Goal: Task Accomplishment & Management: Use online tool/utility

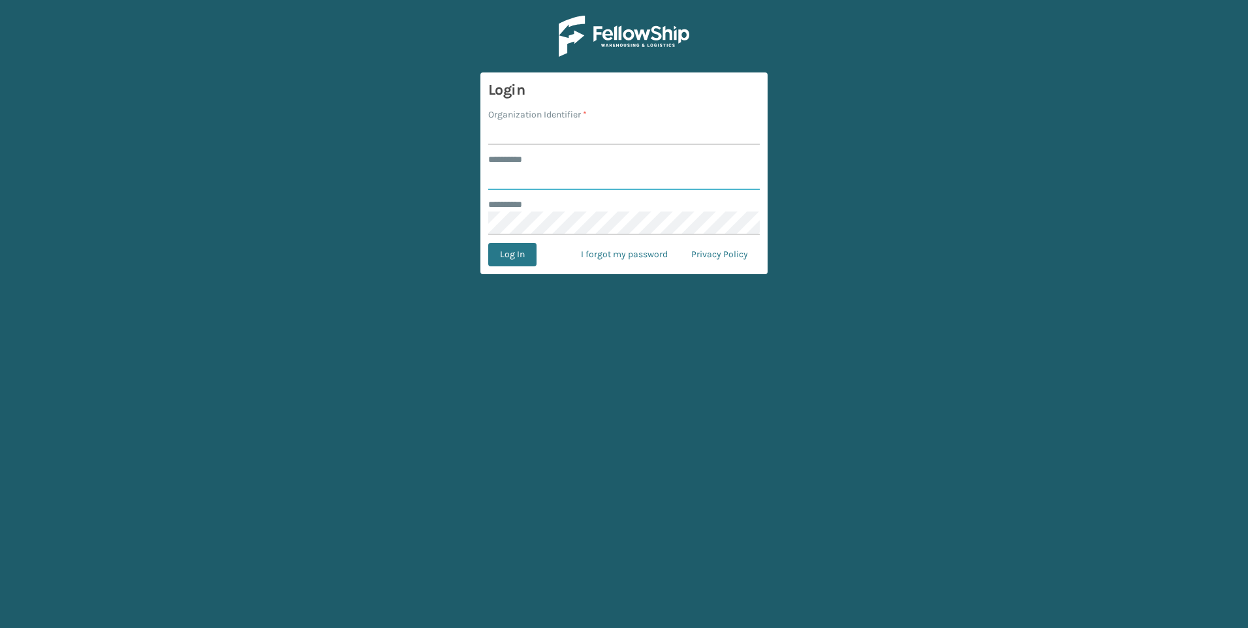
type input "***"
drag, startPoint x: 611, startPoint y: 105, endPoint x: 593, endPoint y: 137, distance: 36.8
click at [609, 110] on form "Login Organization Identifier * ******** * *** ******** * Log In I forgot my pa…" at bounding box center [623, 173] width 287 height 202
click at [593, 137] on input "Organization Identifier *" at bounding box center [623, 132] width 271 height 23
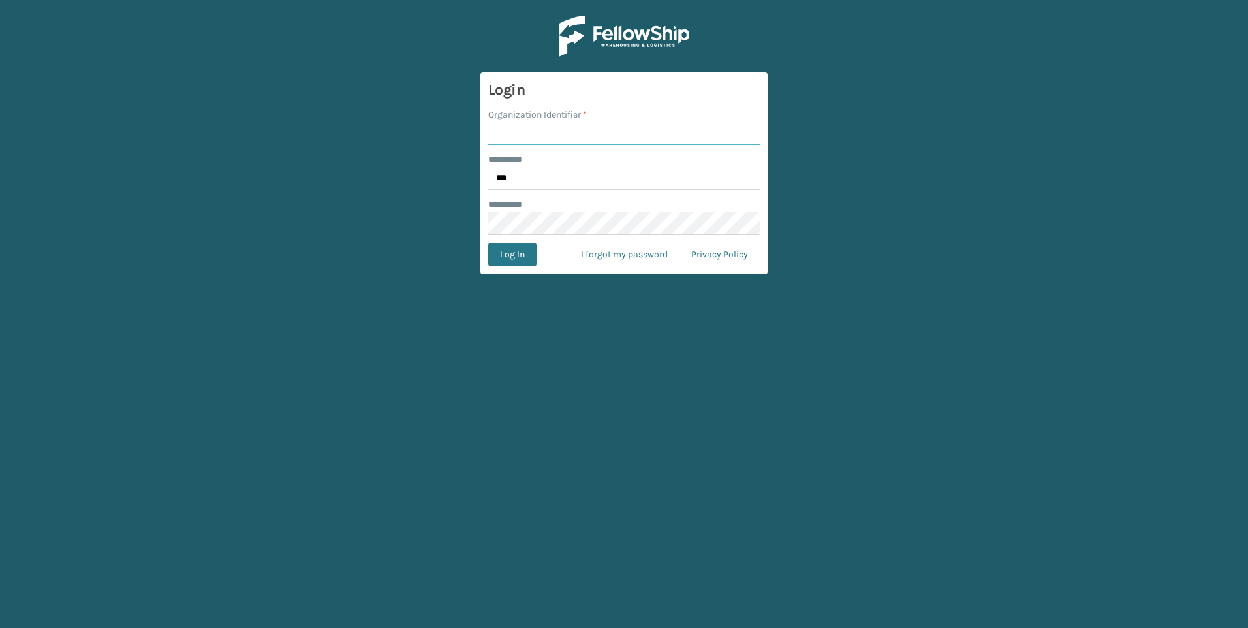
type input "Fellowship - West"
click at [522, 253] on button "Log In" at bounding box center [512, 254] width 48 height 23
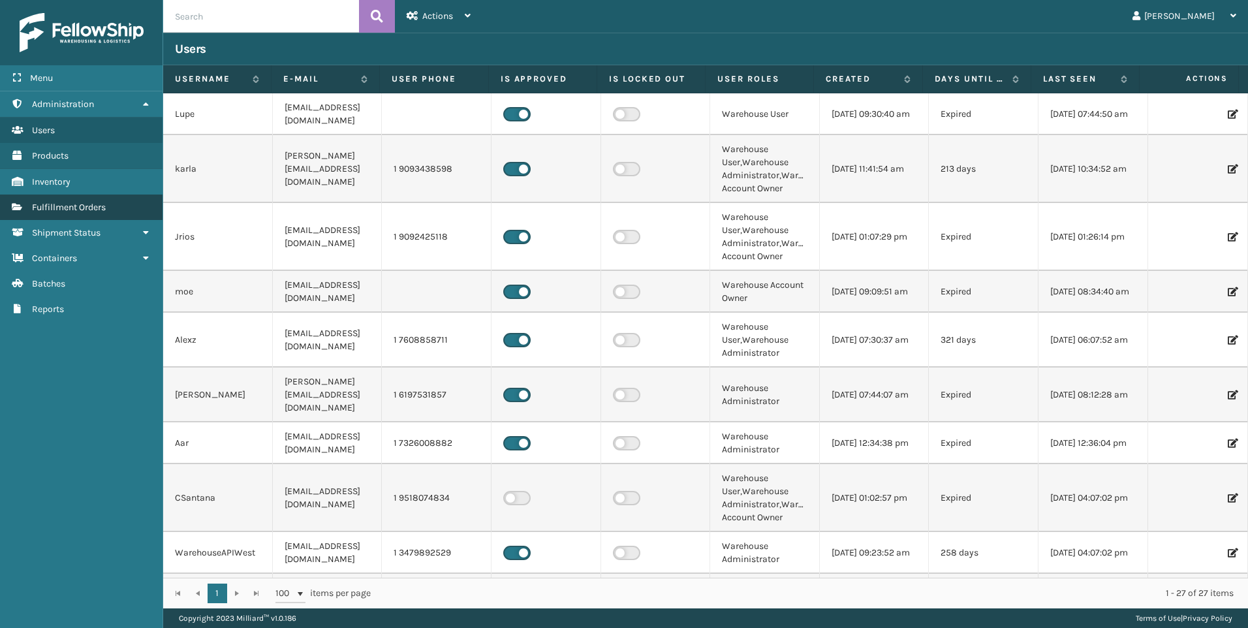
click at [50, 205] on span "Fulfillment Orders" at bounding box center [69, 207] width 74 height 11
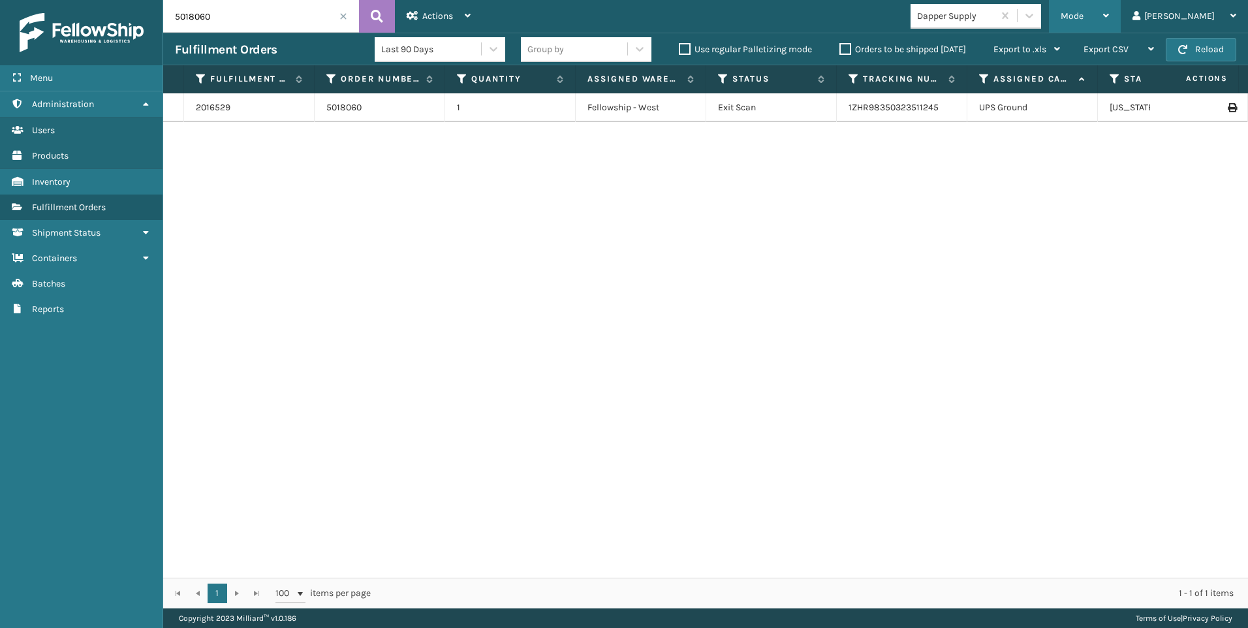
click at [1083, 20] on span "Mode" at bounding box center [1071, 15] width 23 height 11
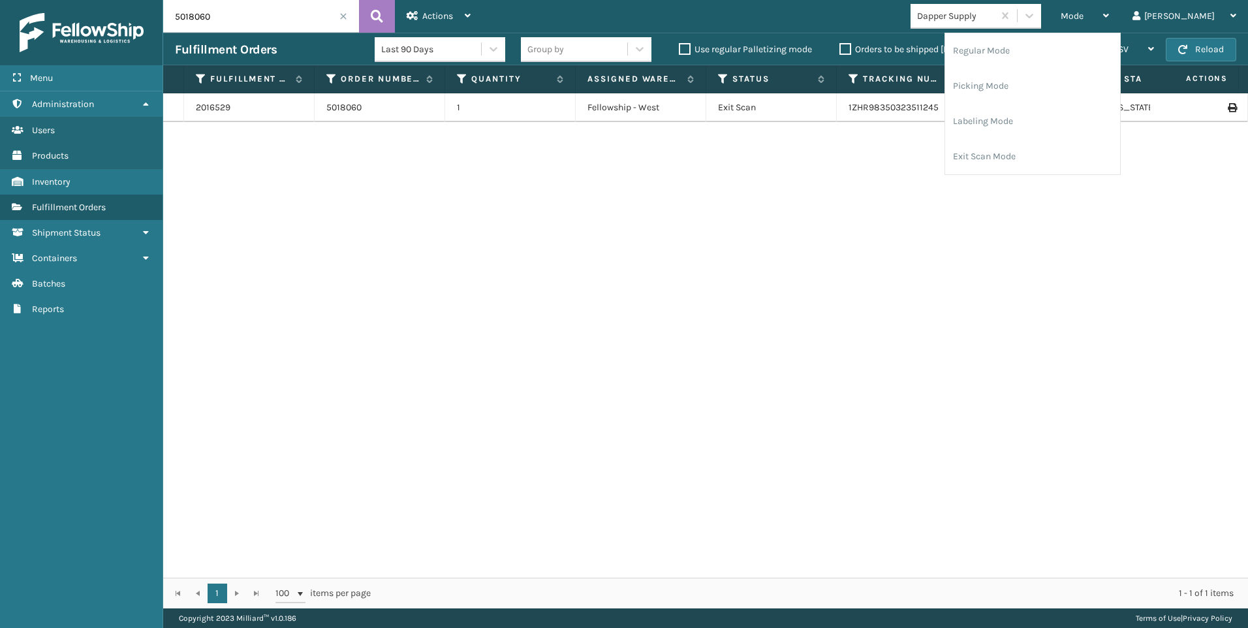
click at [995, 14] on div "Dapper Supply" at bounding box center [956, 16] width 78 height 14
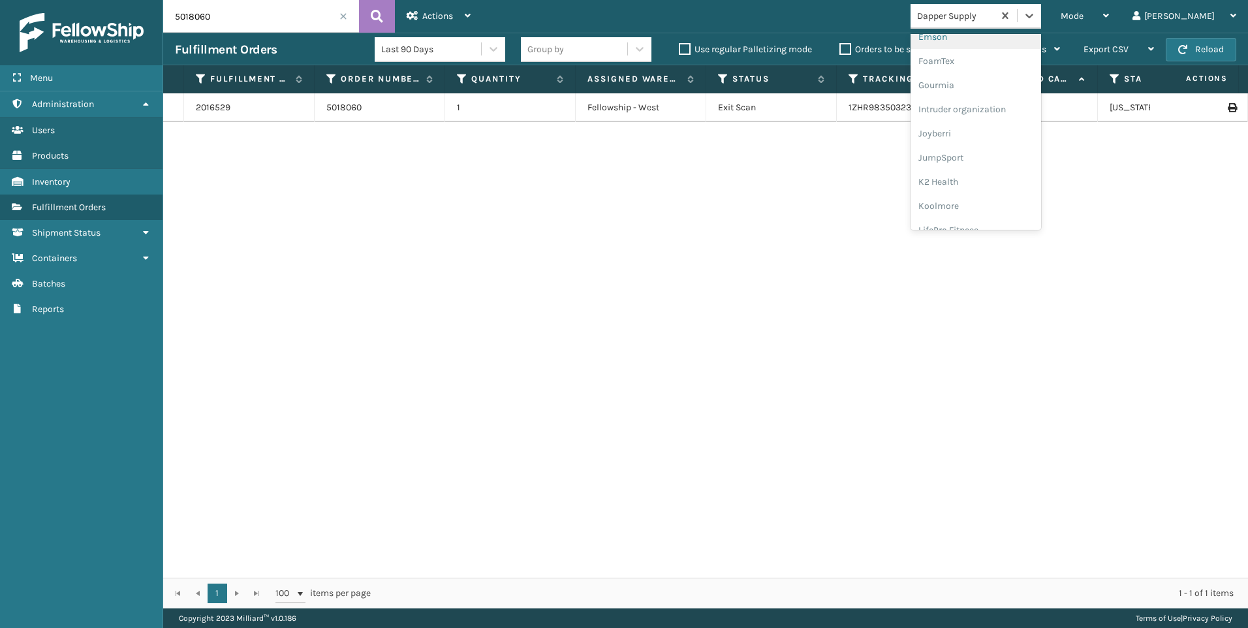
scroll to position [413, 0]
click at [1005, 99] on div "Koolmore" at bounding box center [975, 94] width 131 height 24
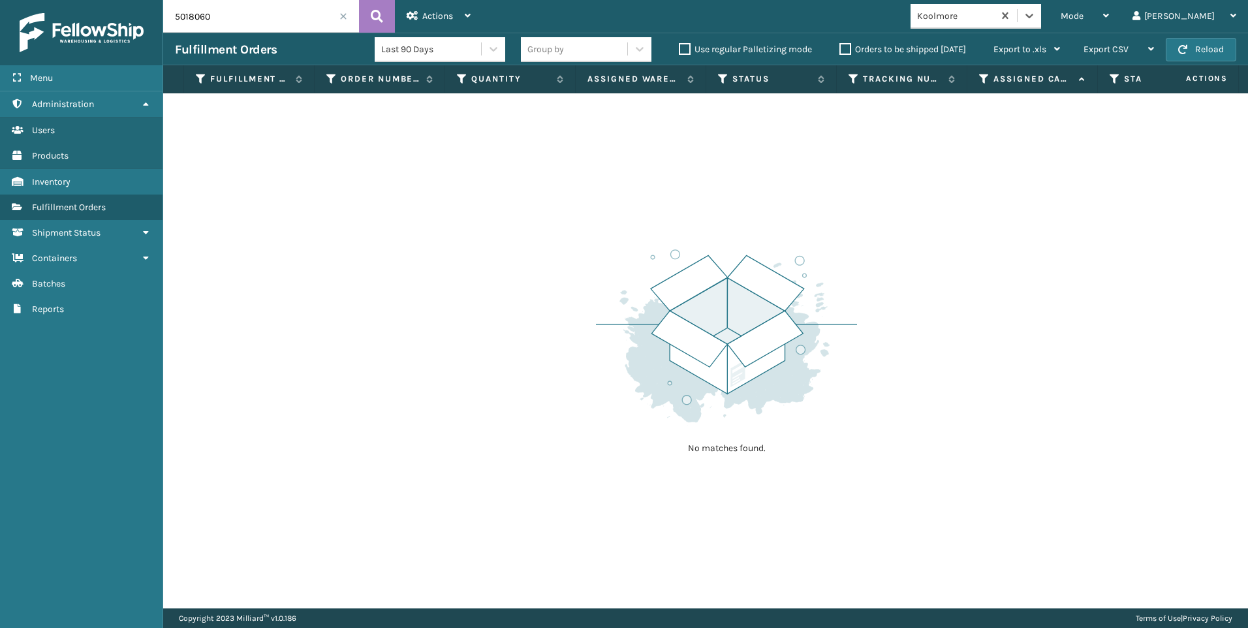
click at [347, 18] on span at bounding box center [343, 16] width 8 height 8
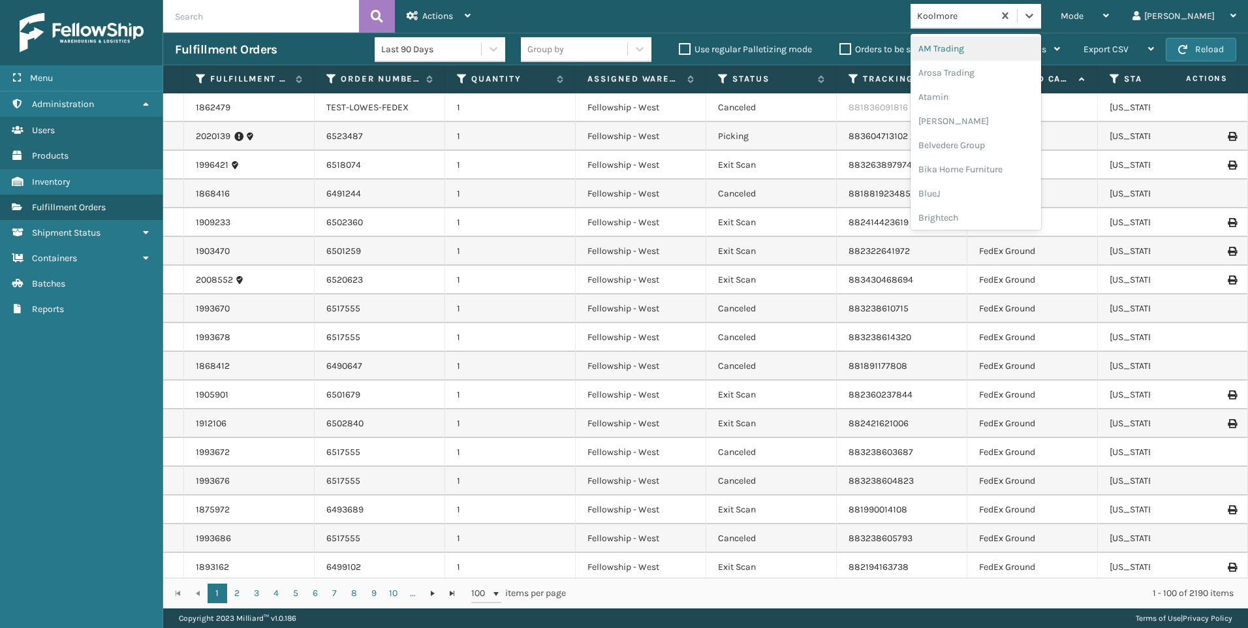
click at [995, 15] on div "Koolmore" at bounding box center [956, 16] width 78 height 14
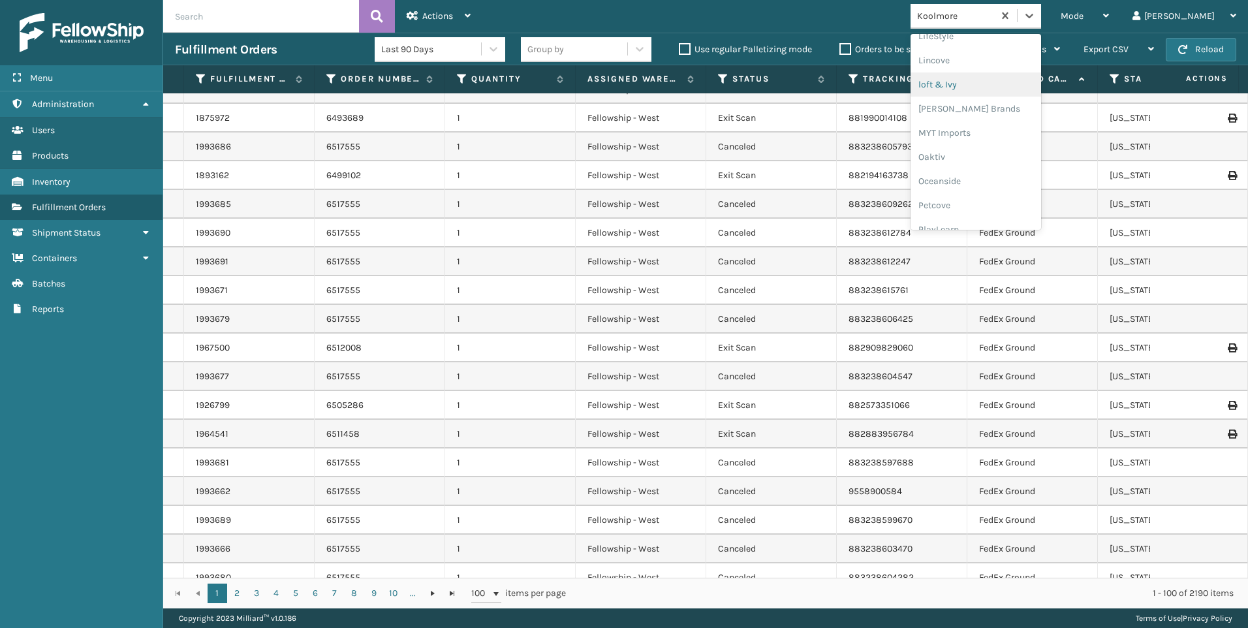
scroll to position [630, 0]
click at [997, 192] on div "SleepGeekz" at bounding box center [975, 191] width 131 height 24
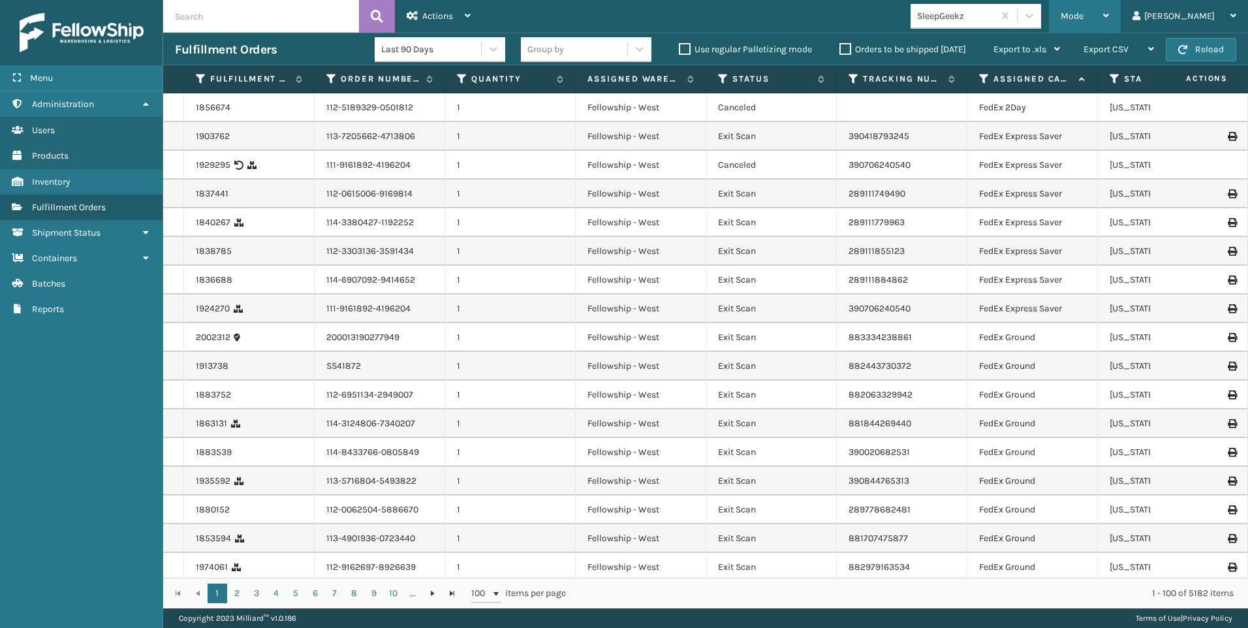
click at [1083, 13] on span "Mode" at bounding box center [1071, 15] width 23 height 11
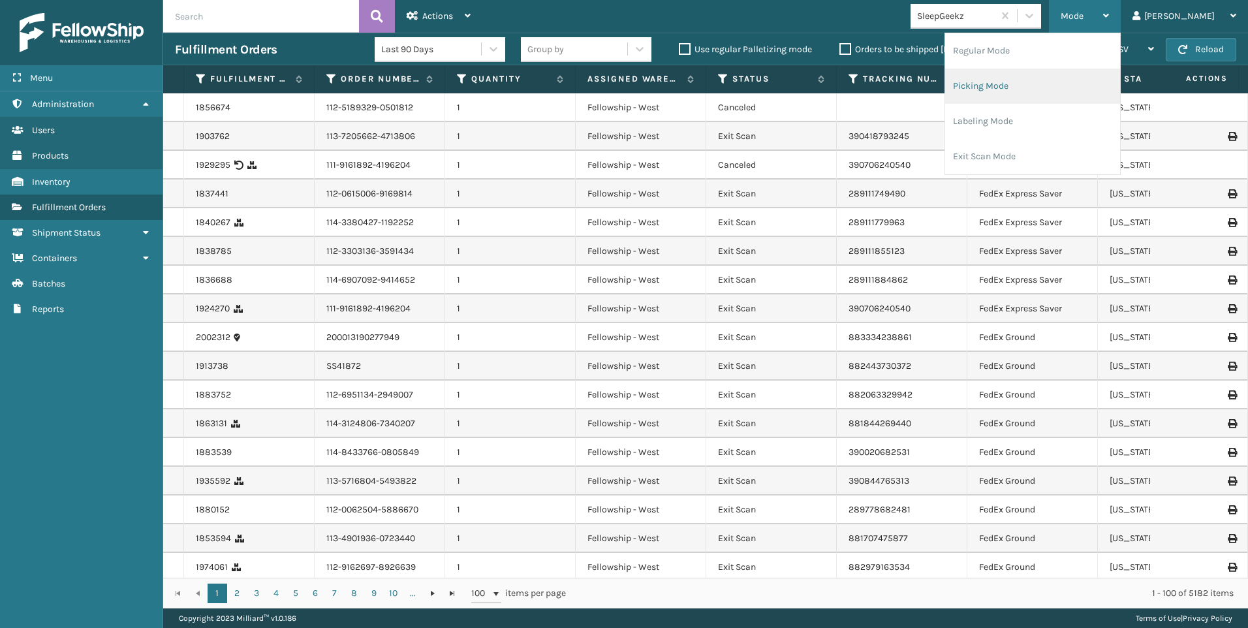
click at [1094, 97] on li "Picking Mode" at bounding box center [1032, 86] width 175 height 35
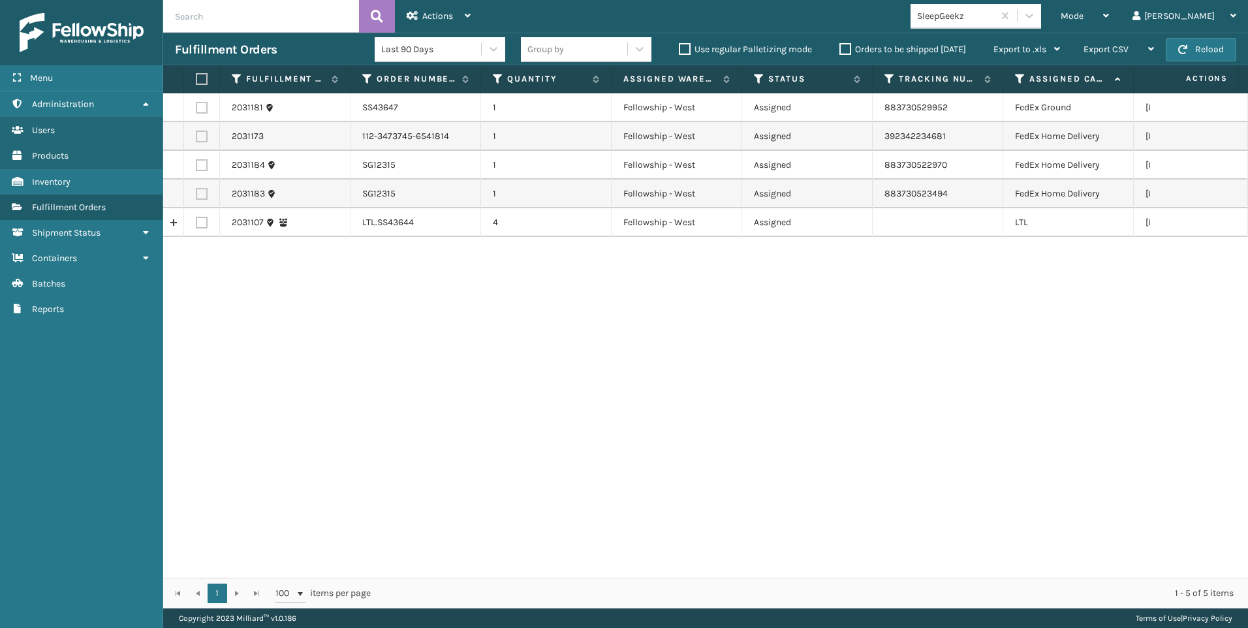
click at [200, 217] on label at bounding box center [202, 223] width 12 height 12
click at [196, 217] on input "checkbox" at bounding box center [196, 221] width 1 height 8
checkbox input "true"
click at [445, 3] on div "Actions" at bounding box center [439, 16] width 64 height 33
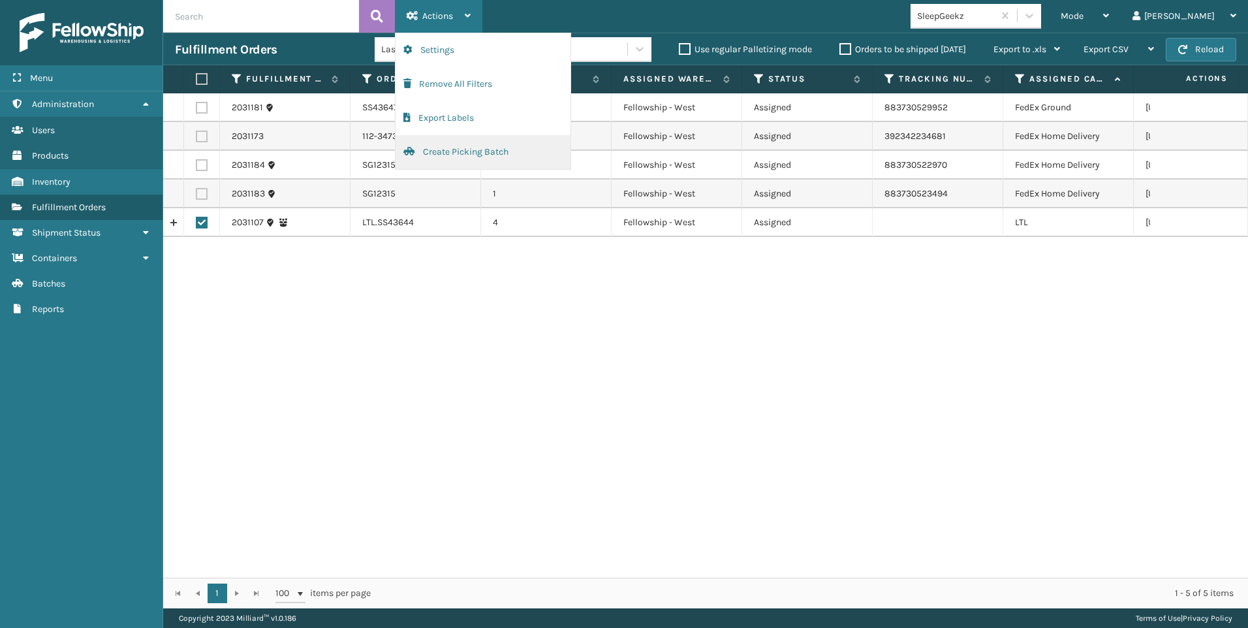
click at [482, 155] on button "Create Picking Batch" at bounding box center [482, 152] width 175 height 34
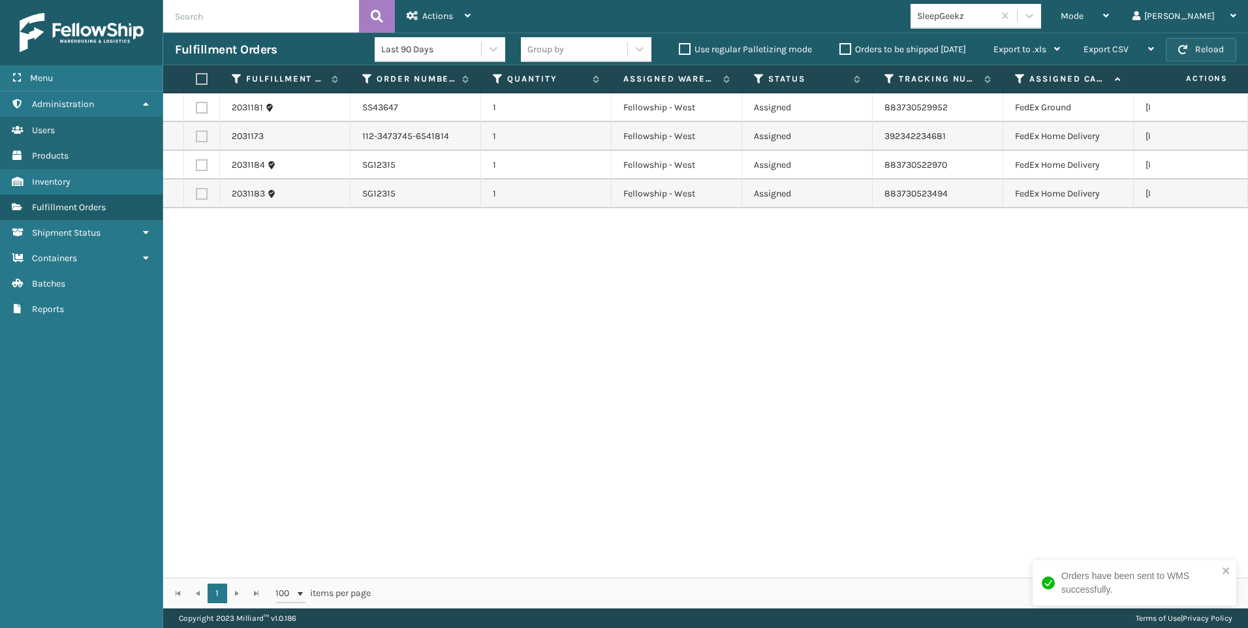
click at [1192, 46] on button "Reload" at bounding box center [1201, 49] width 70 height 23
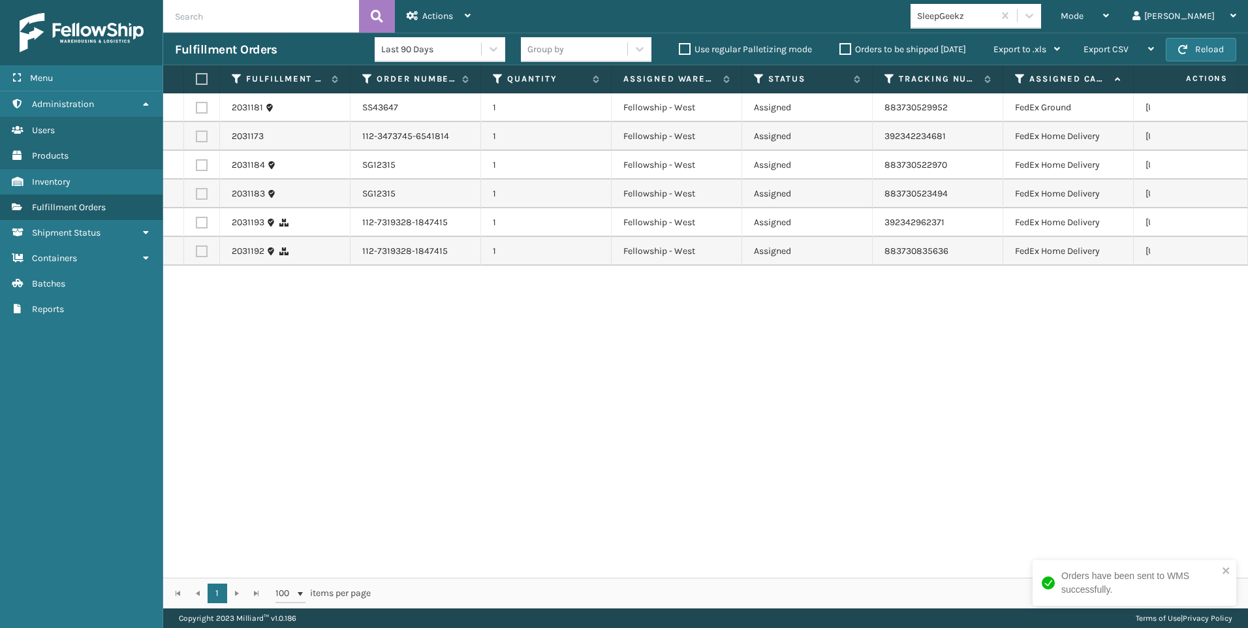
click at [993, 25] on div "SleepGeekz" at bounding box center [951, 16] width 83 height 22
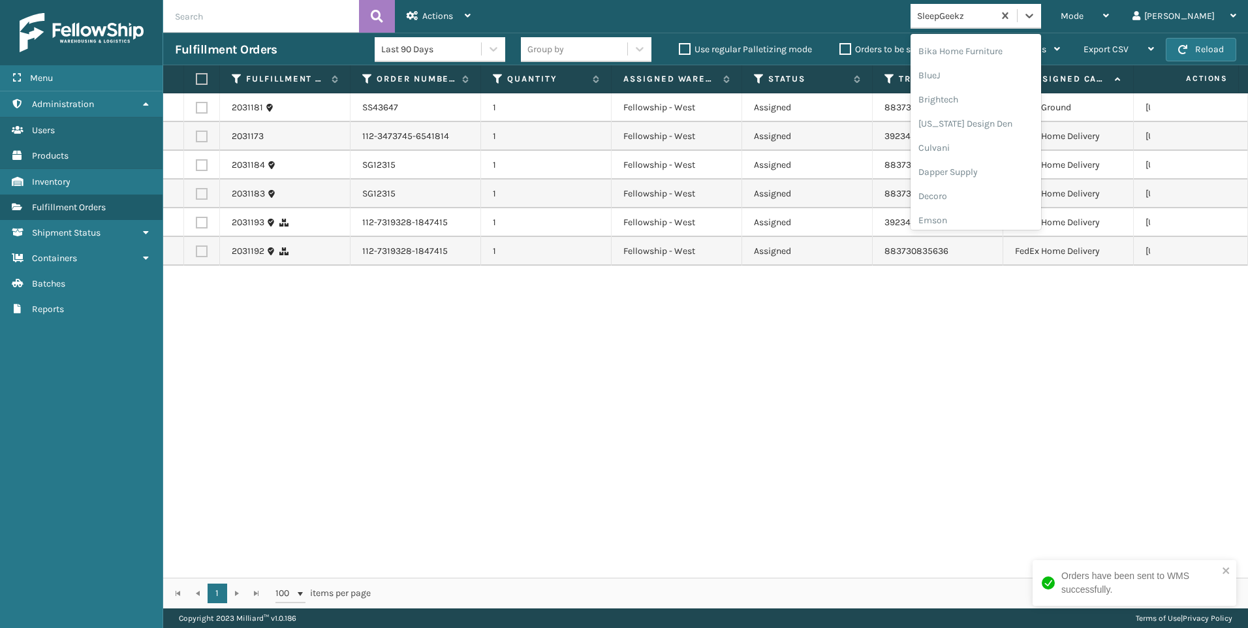
scroll to position [326, 0]
click at [1034, 175] on div "Koolmore" at bounding box center [975, 181] width 131 height 24
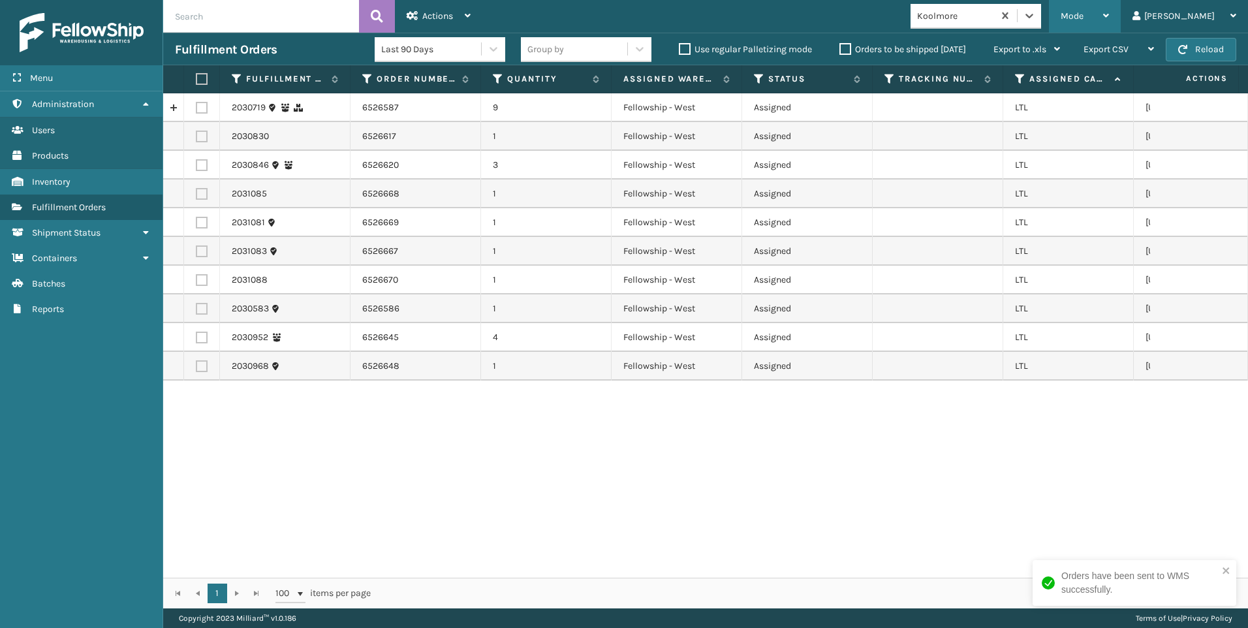
drag, startPoint x: 1125, startPoint y: 19, endPoint x: 1072, endPoint y: 52, distance: 62.7
click at [1083, 18] on span "Mode" at bounding box center [1071, 15] width 23 height 11
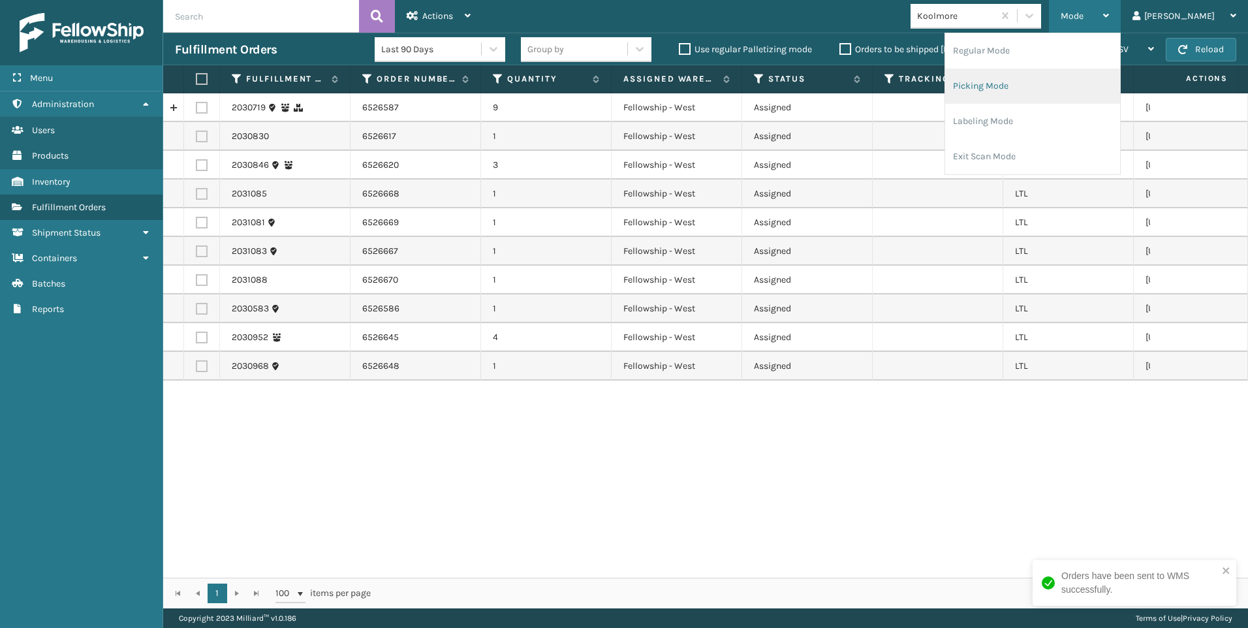
click at [1066, 83] on li "Picking Mode" at bounding box center [1032, 86] width 175 height 35
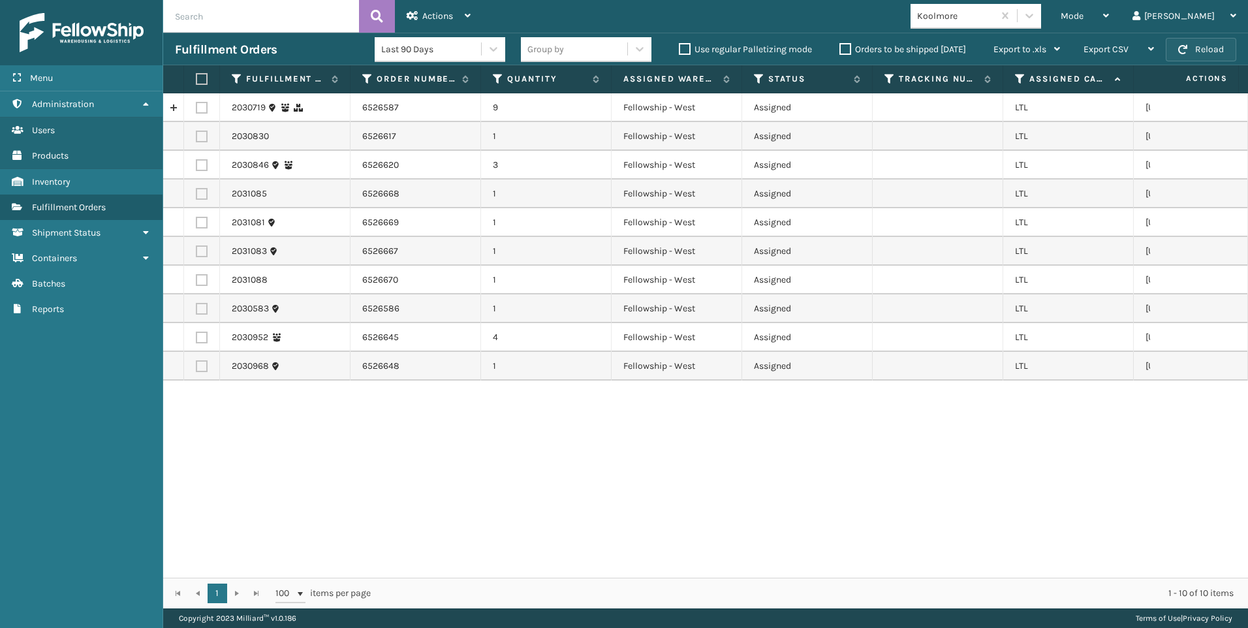
click at [1171, 48] on button "Reload" at bounding box center [1201, 49] width 70 height 23
click at [1190, 55] on button "Reload" at bounding box center [1201, 49] width 70 height 23
click at [1010, 83] on th "Assigned Carrier Service" at bounding box center [1068, 79] width 131 height 28
click at [1016, 77] on icon at bounding box center [1020, 79] width 10 height 12
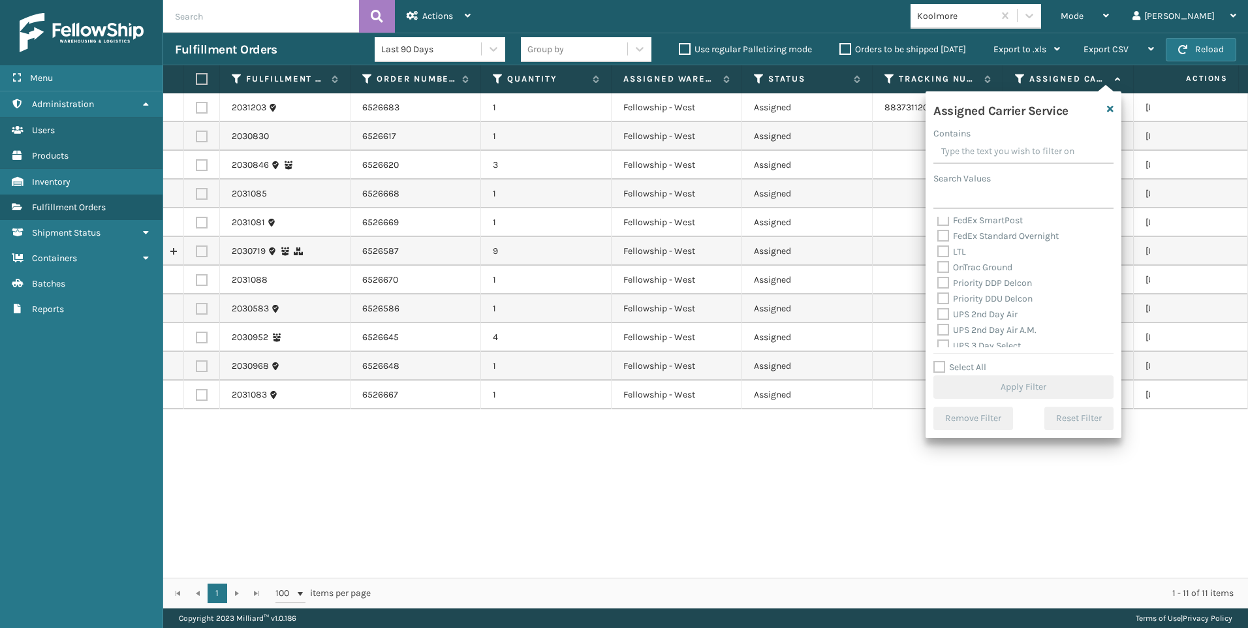
scroll to position [131, 0]
click at [950, 283] on label "LTL" at bounding box center [951, 281] width 29 height 11
click at [938, 283] on input "LTL" at bounding box center [937, 278] width 1 height 8
checkbox input "true"
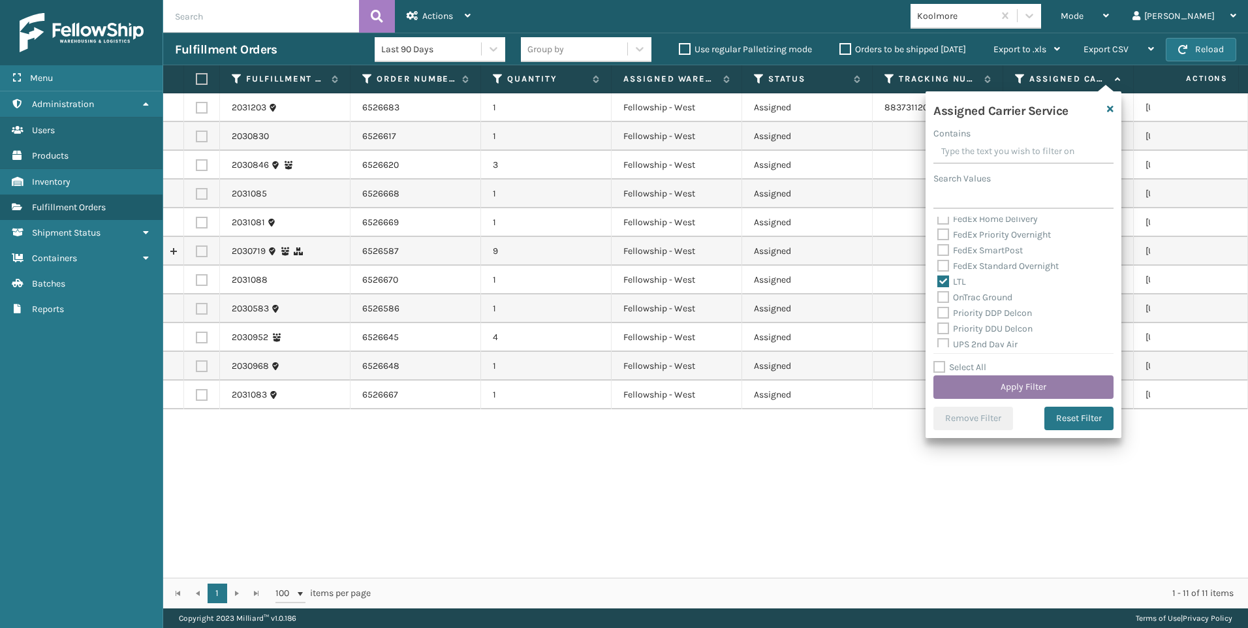
click at [973, 388] on button "Apply Filter" at bounding box center [1023, 386] width 180 height 23
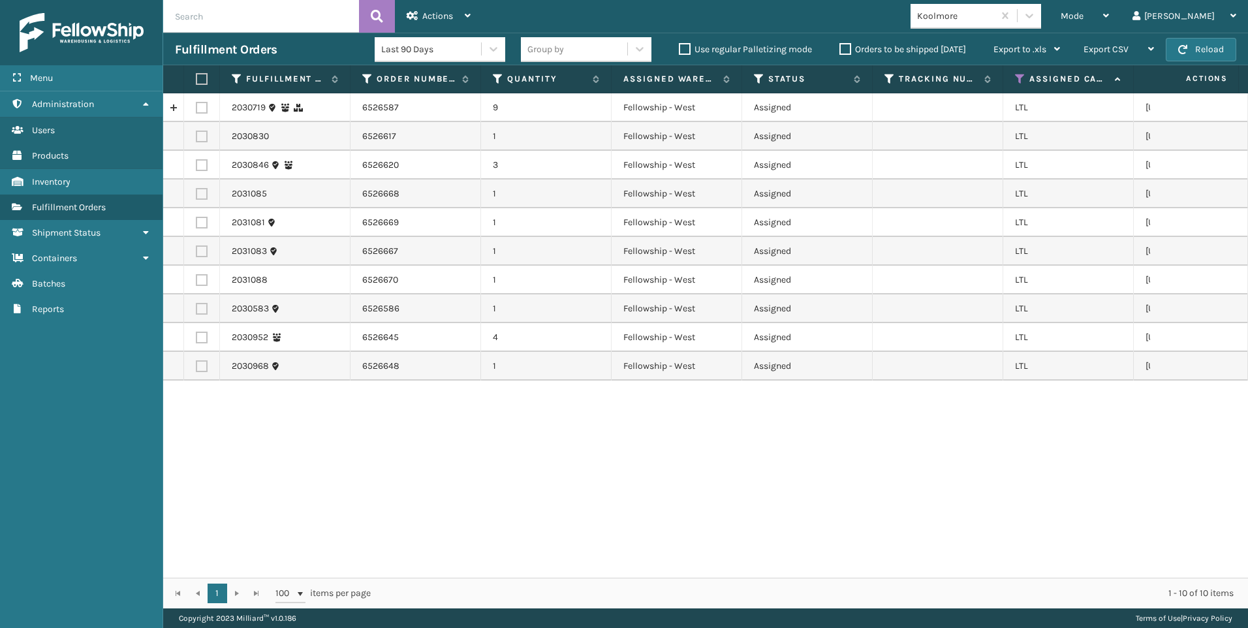
click at [204, 76] on label at bounding box center [200, 79] width 8 height 12
click at [196, 76] on input "checkbox" at bounding box center [196, 79] width 1 height 8
checkbox input "true"
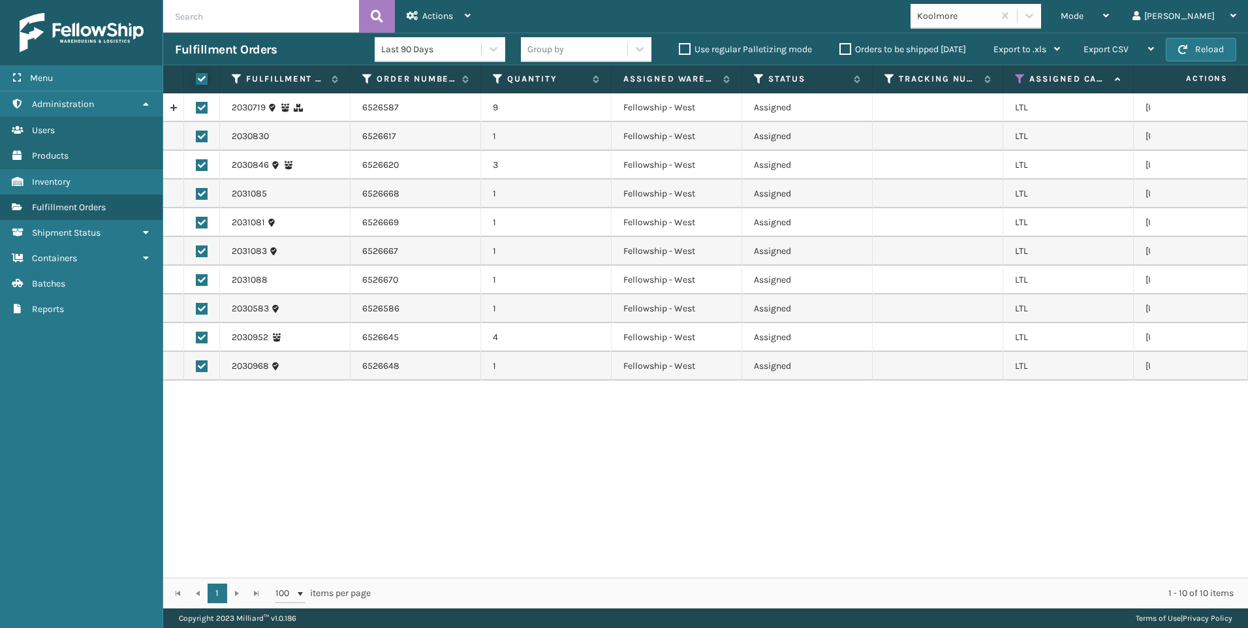
checkbox input "true"
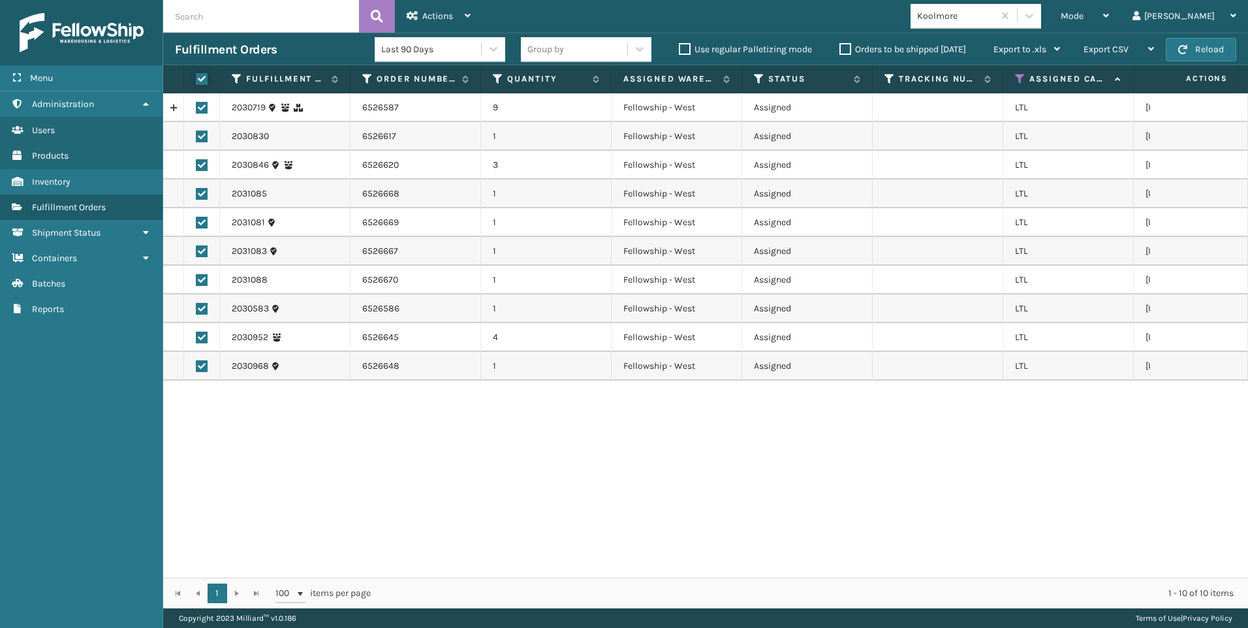
checkbox input "true"
click at [431, 22] on div "Actions" at bounding box center [439, 16] width 64 height 33
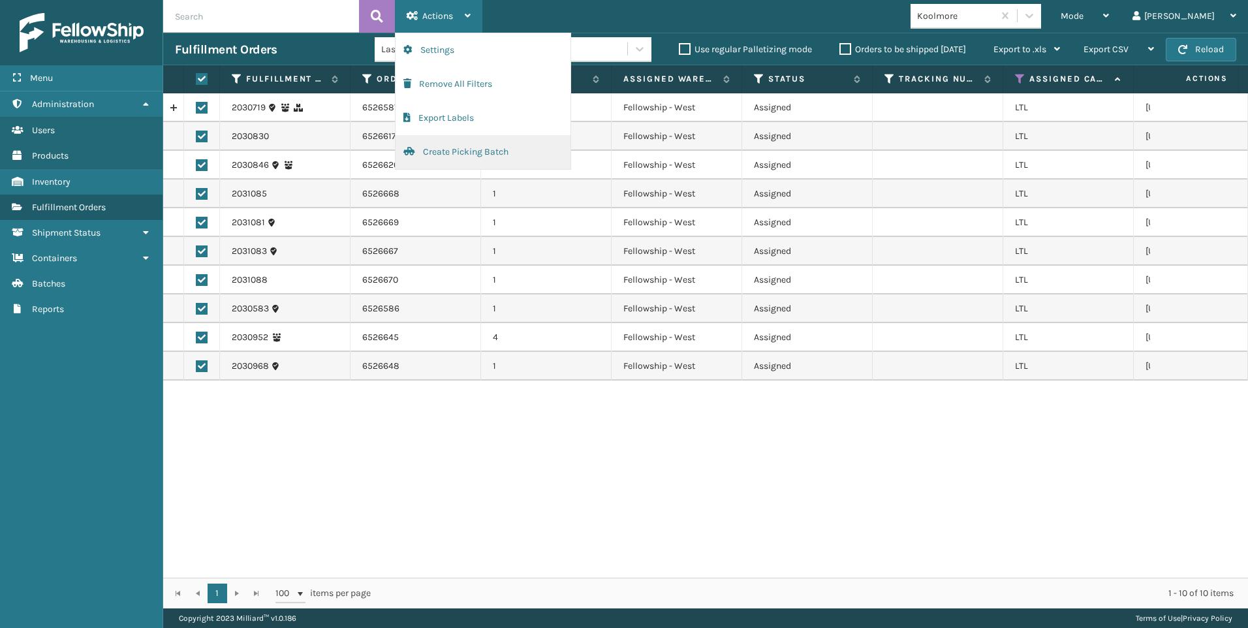
click at [490, 161] on button "Create Picking Batch" at bounding box center [482, 152] width 175 height 34
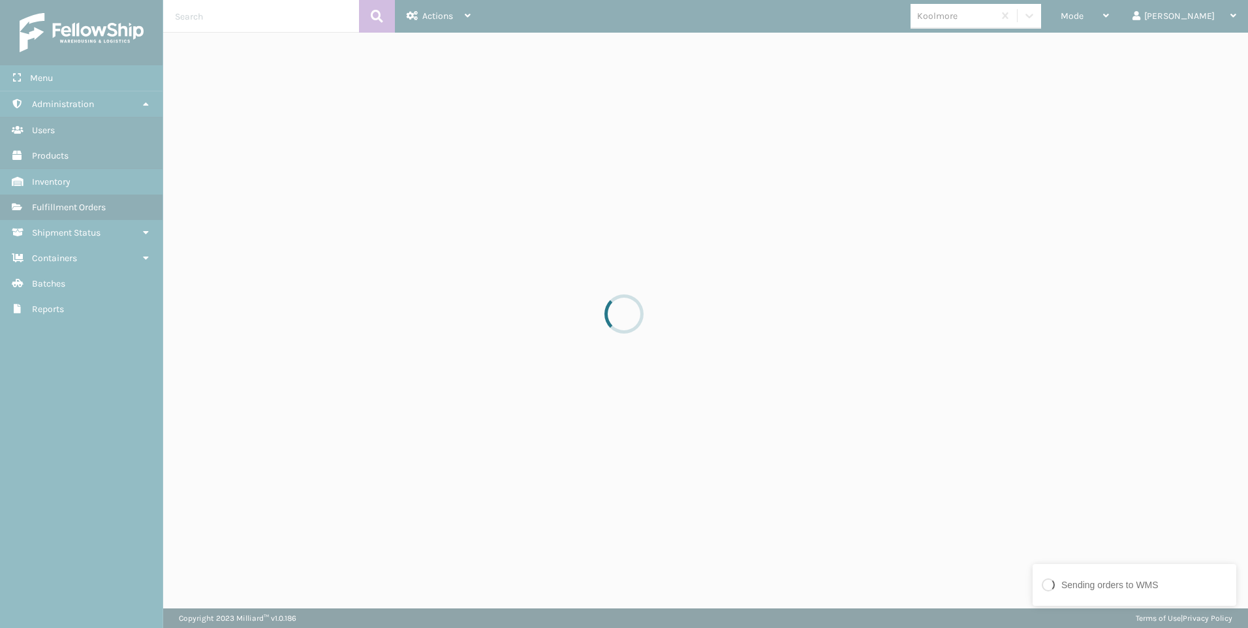
drag, startPoint x: 490, startPoint y: 161, endPoint x: 440, endPoint y: 84, distance: 91.9
click at [440, 87] on div at bounding box center [624, 314] width 1248 height 628
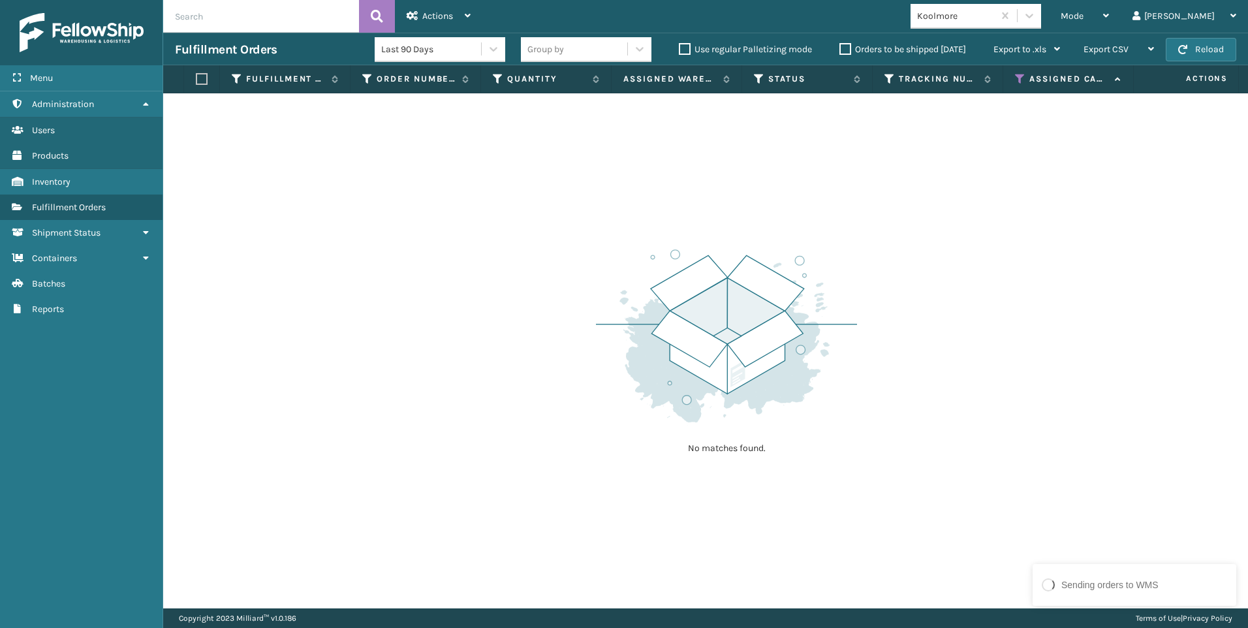
click at [311, 10] on input "text" at bounding box center [261, 16] width 196 height 33
paste input "2012872"
type input "2012872"
click at [382, 25] on icon at bounding box center [377, 17] width 12 height 20
click at [1109, 23] on div "Mode" at bounding box center [1084, 16] width 48 height 33
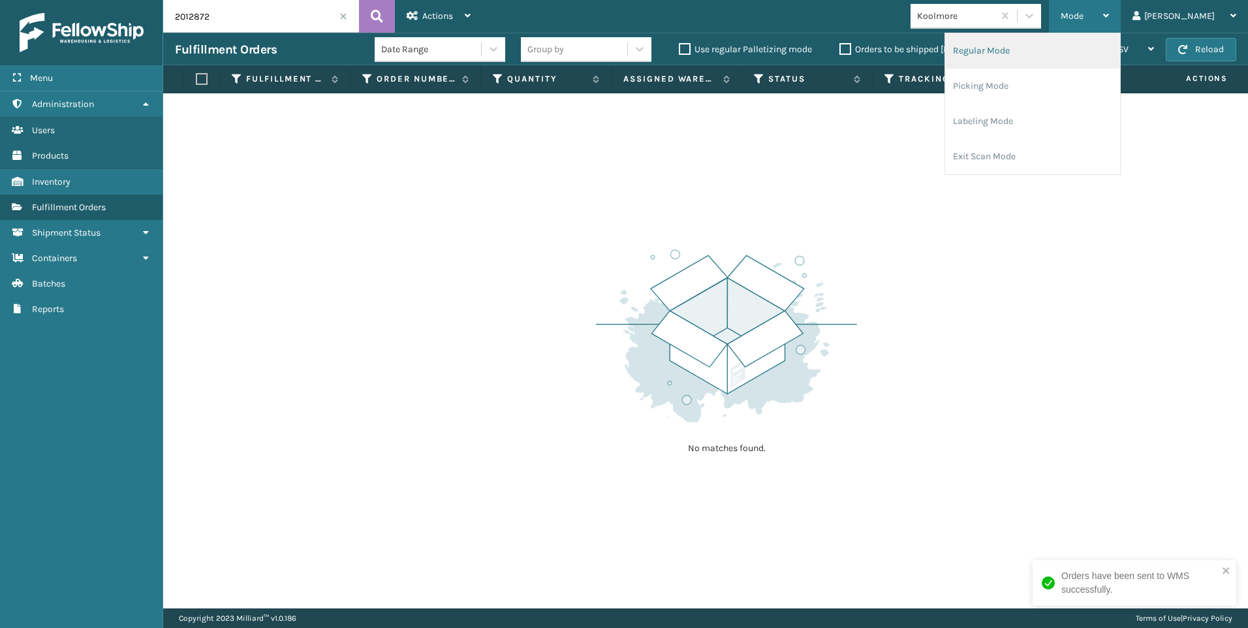
click at [1079, 44] on li "Regular Mode" at bounding box center [1032, 50] width 175 height 35
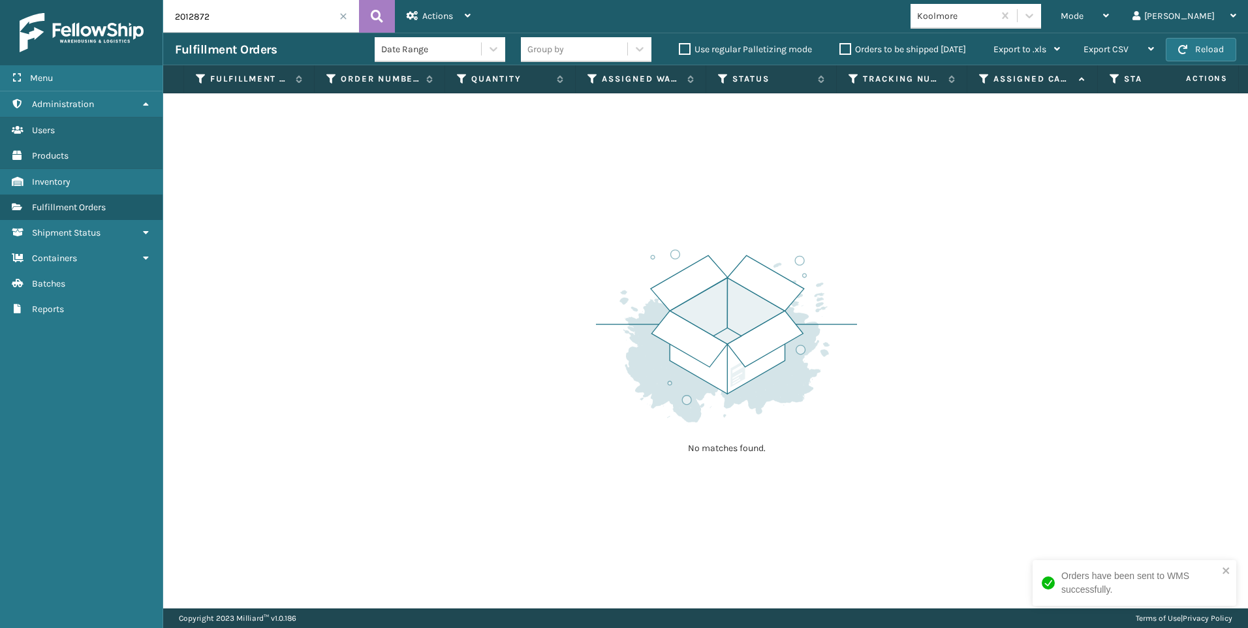
click at [963, 8] on div "Mode Regular Mode Picking Mode Labeling Mode Exit Scan Mode Koolmore Liz Log Out" at bounding box center [864, 16] width 765 height 33
click at [978, 14] on div "Koolmore" at bounding box center [956, 16] width 78 height 14
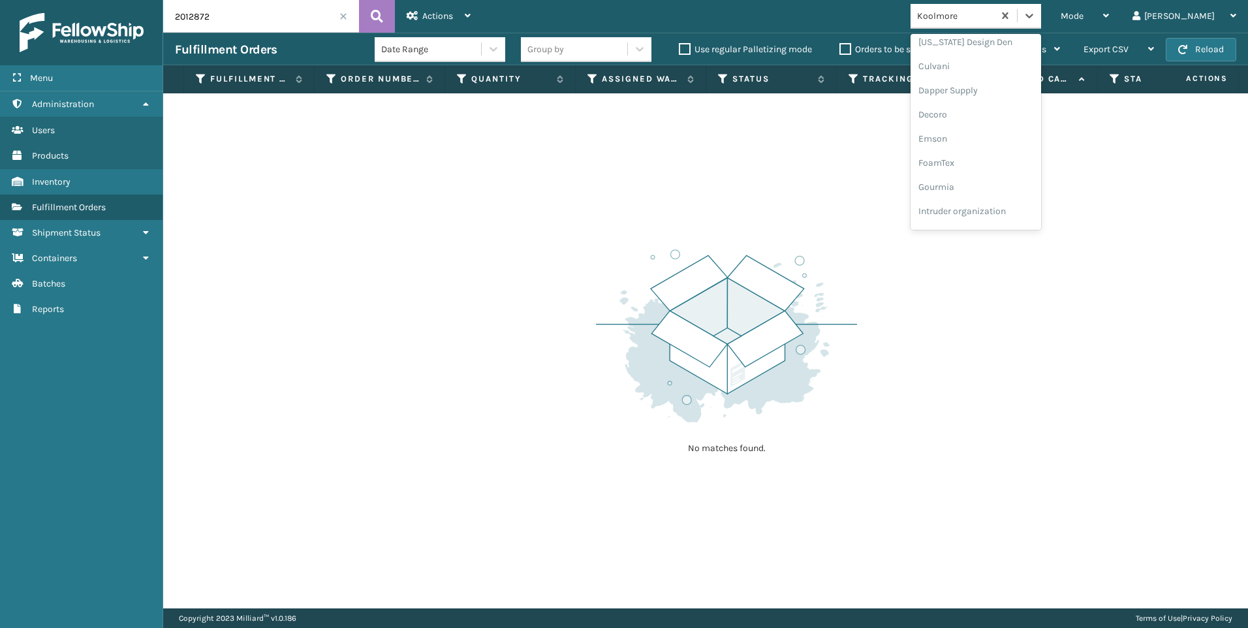
scroll to position [102, 0]
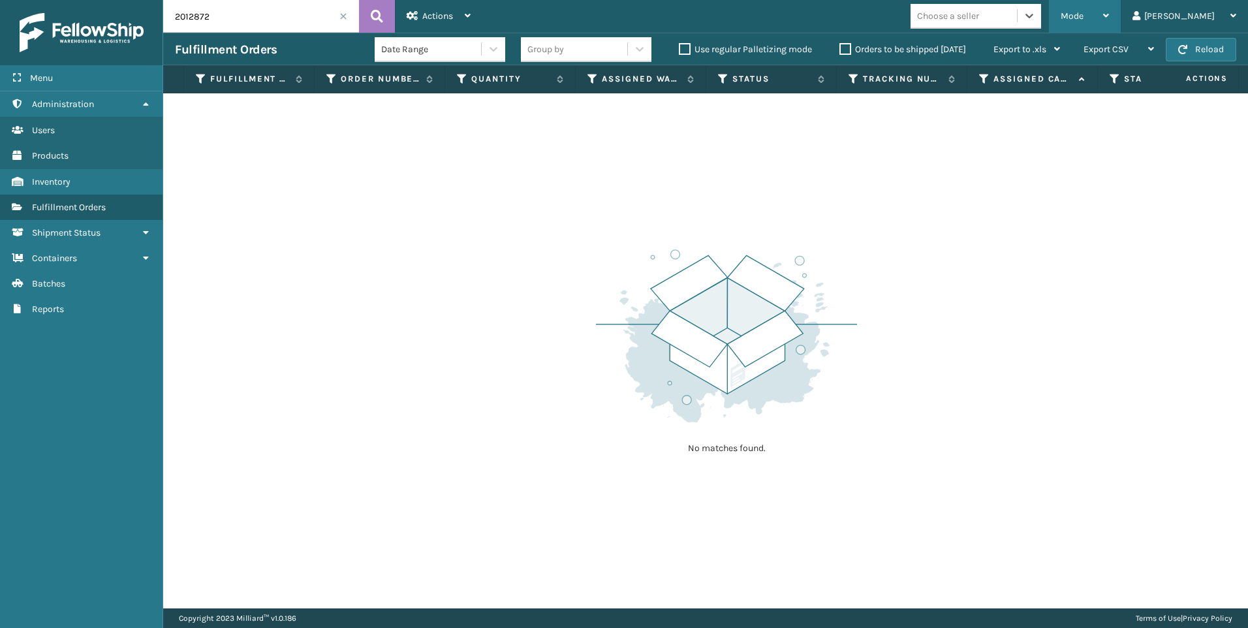
click at [1083, 21] on span "Mode" at bounding box center [1071, 15] width 23 height 11
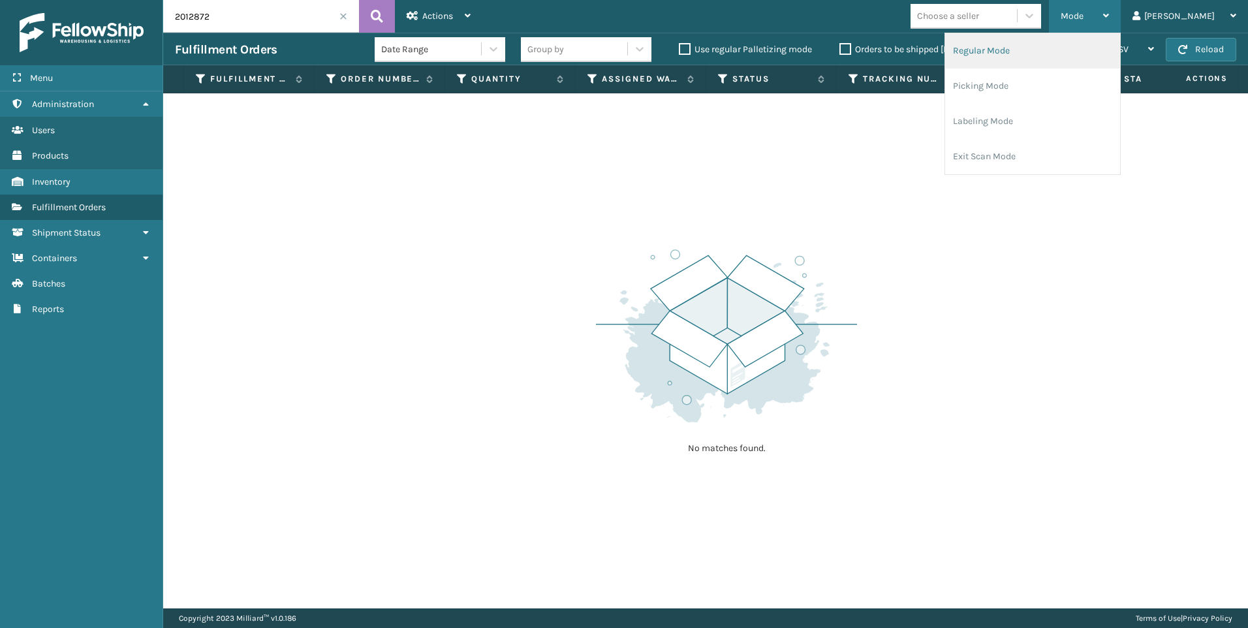
click at [1089, 44] on li "Regular Mode" at bounding box center [1032, 50] width 175 height 35
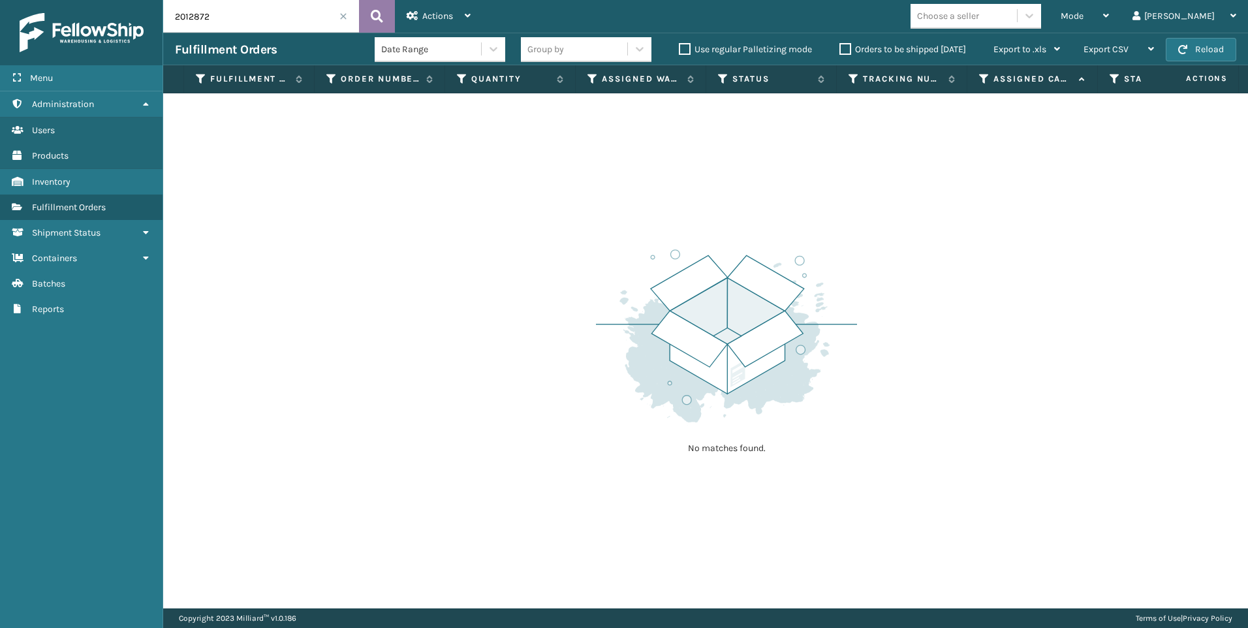
click at [374, 16] on icon at bounding box center [377, 17] width 12 height 20
click at [251, 18] on input "2012872" at bounding box center [261, 16] width 196 height 33
click at [340, 15] on span at bounding box center [343, 16] width 8 height 8
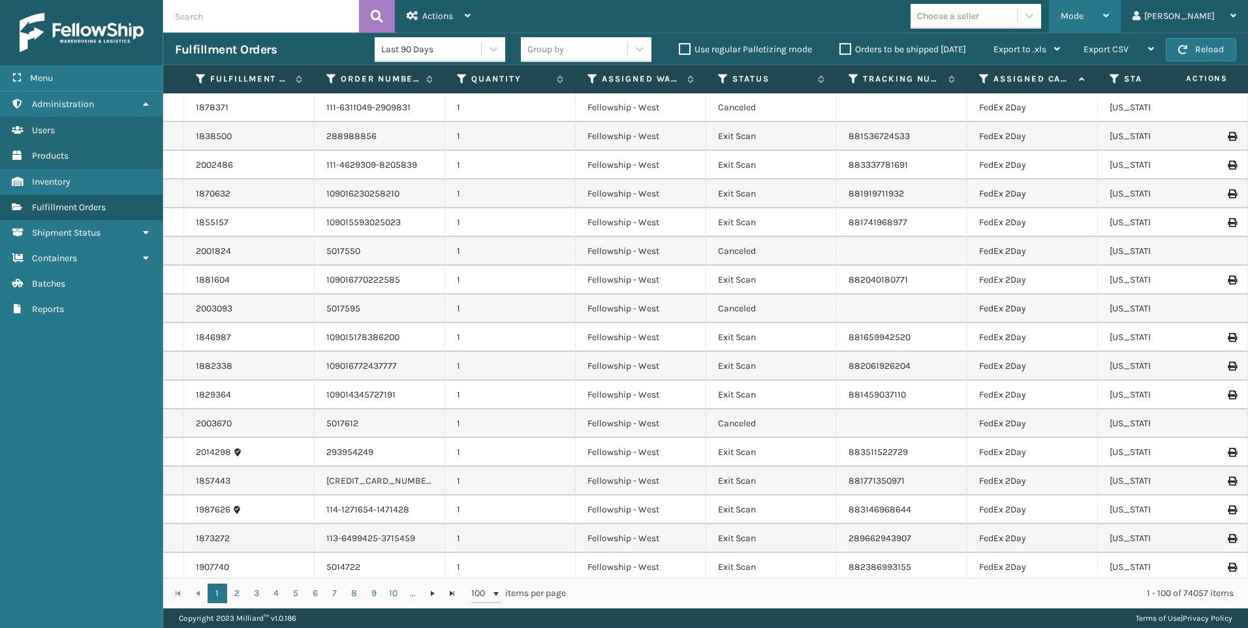
click at [1113, 16] on div "Mode Regular Mode Picking Mode Labeling Mode Exit Scan Mode" at bounding box center [1085, 16] width 72 height 33
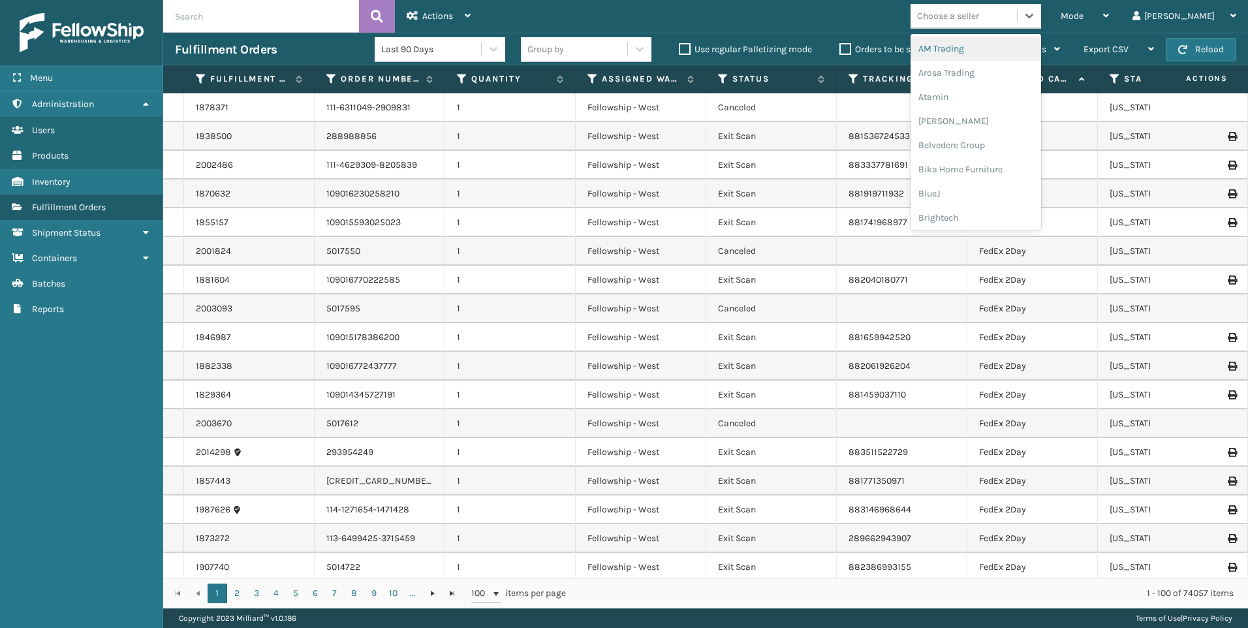
click at [1017, 22] on div "Choose a seller" at bounding box center [963, 16] width 106 height 22
click at [1030, 113] on div "Koolmore" at bounding box center [975, 116] width 131 height 24
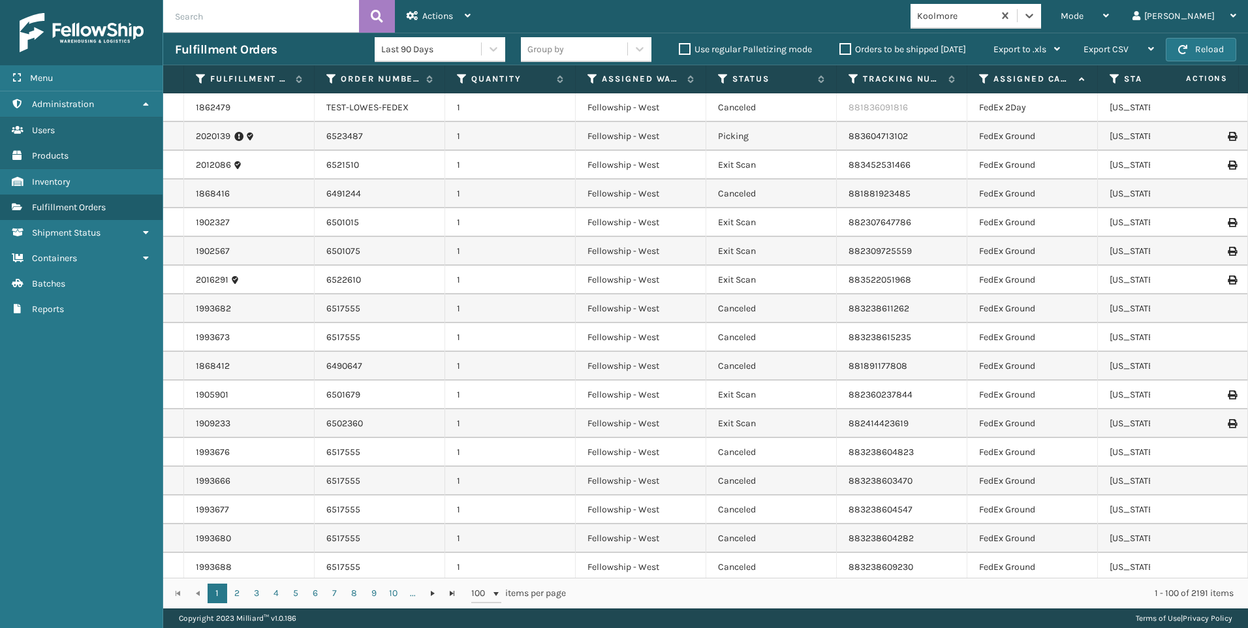
click at [1083, 14] on span "Mode" at bounding box center [1071, 15] width 23 height 11
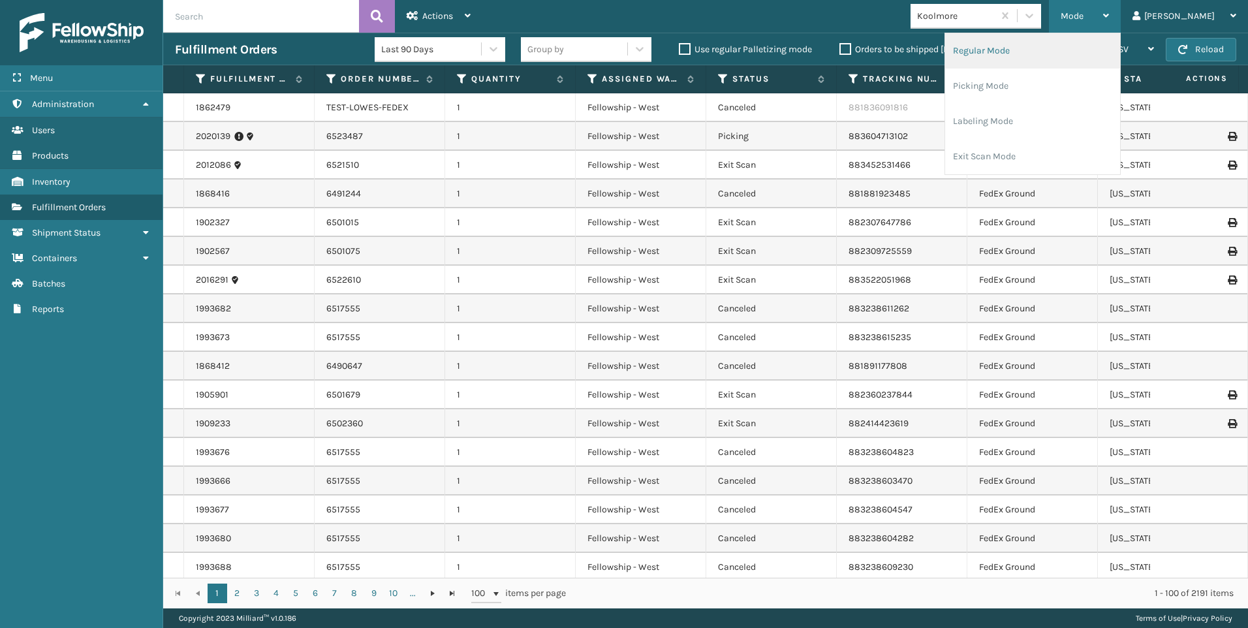
click at [1042, 43] on li "Regular Mode" at bounding box center [1032, 50] width 175 height 35
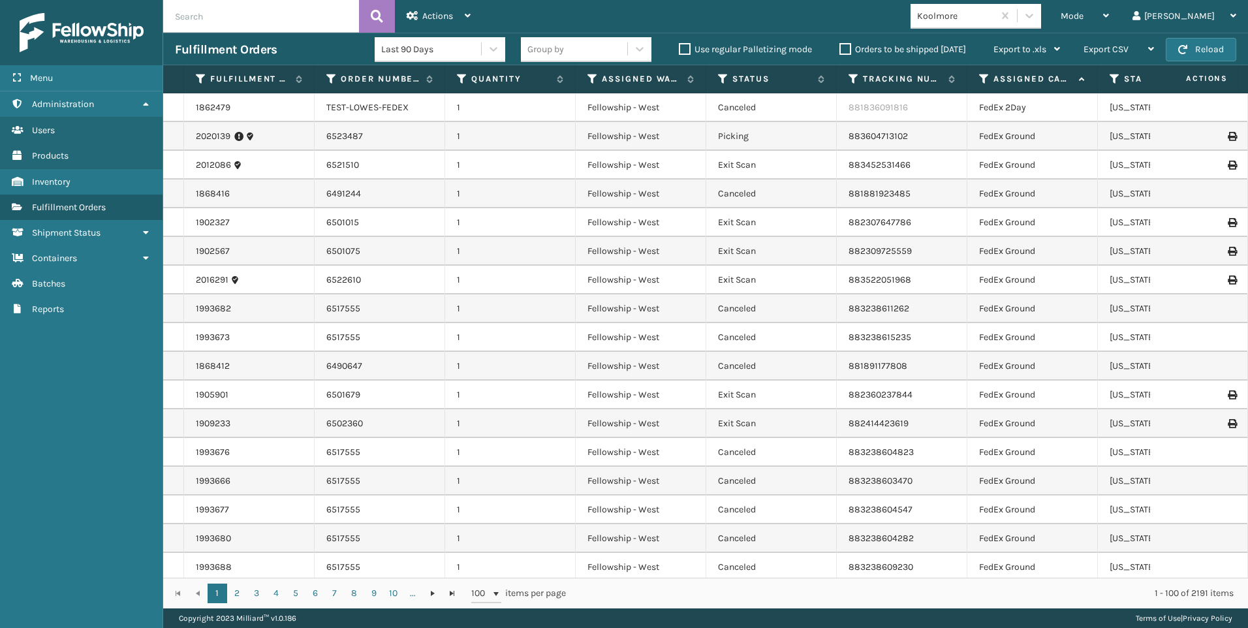
click at [223, 20] on input "text" at bounding box center [261, 16] width 196 height 33
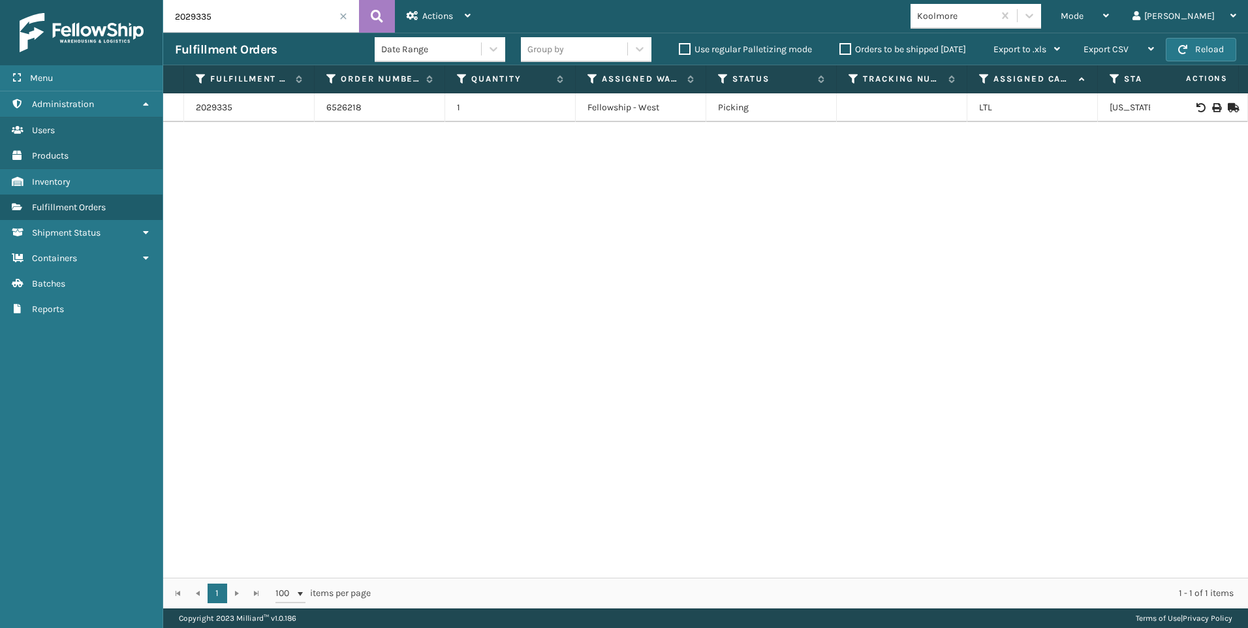
click at [1205, 112] on td at bounding box center [1199, 107] width 98 height 29
click at [1212, 108] on icon at bounding box center [1216, 107] width 8 height 9
drag, startPoint x: 239, startPoint y: 20, endPoint x: 26, endPoint y: 27, distance: 213.5
click at [54, 0] on div "Menu Administration Users Products Inventory Fulfillment Orders Shipment Status…" at bounding box center [624, 0] width 1248 height 0
click at [1212, 107] on icon at bounding box center [1216, 107] width 8 height 9
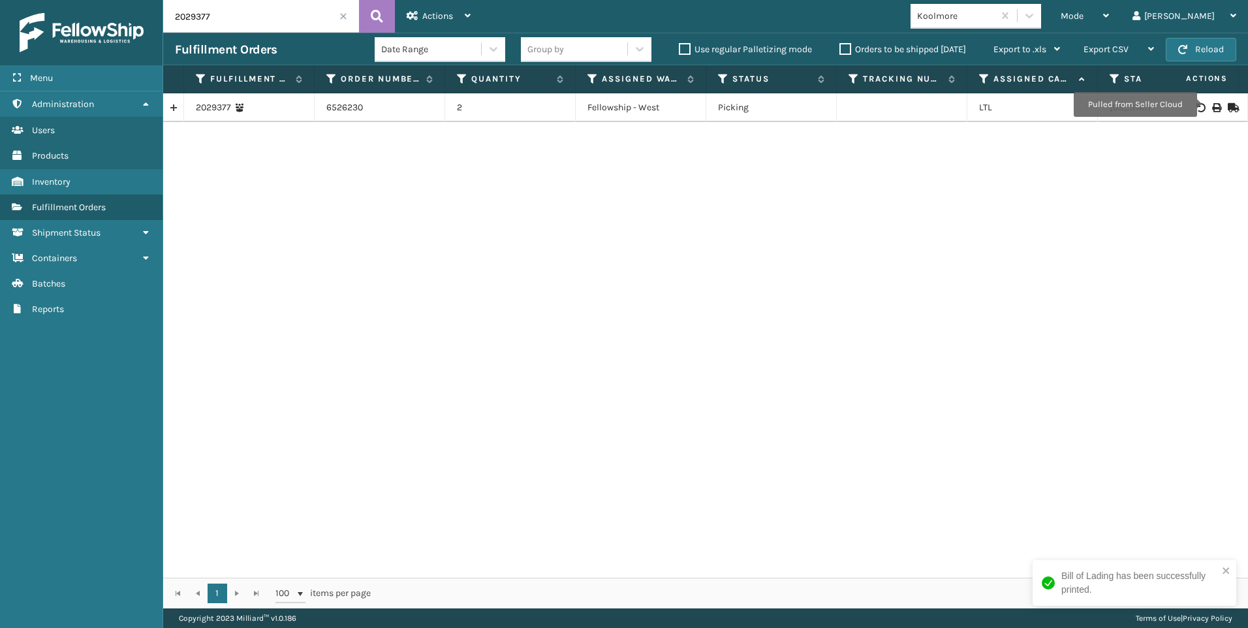
click at [232, 23] on input "2029377" at bounding box center [261, 16] width 196 height 33
drag, startPoint x: 95, startPoint y: 17, endPoint x: 0, endPoint y: 9, distance: 94.9
click at [59, 0] on div "Menu Administration Users Products Inventory Fulfillment Orders Shipment Status…" at bounding box center [624, 0] width 1248 height 0
click at [1212, 108] on icon at bounding box center [1216, 107] width 8 height 9
drag, startPoint x: 226, startPoint y: 25, endPoint x: 96, endPoint y: 17, distance: 130.1
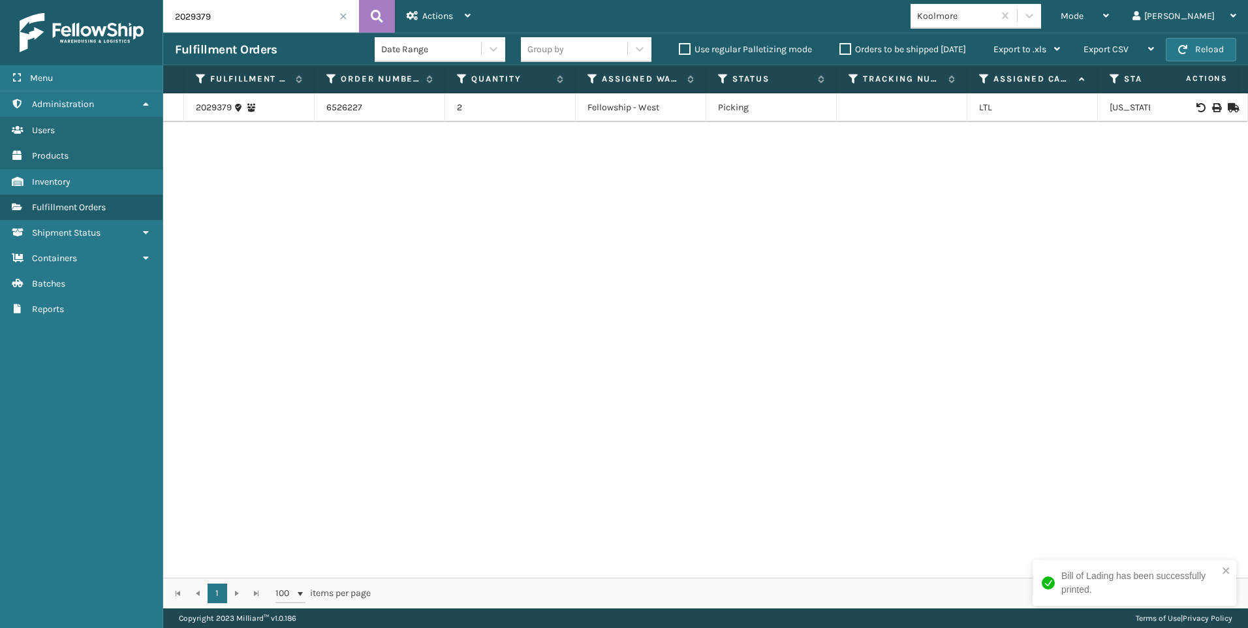
click at [127, 0] on div "Menu Administration Users Products Inventory Fulfillment Orders Shipment Status…" at bounding box center [624, 0] width 1248 height 0
click at [1212, 106] on icon at bounding box center [1216, 107] width 8 height 9
drag, startPoint x: 239, startPoint y: 8, endPoint x: 215, endPoint y: 3, distance: 24.1
click at [236, 9] on input "2029385" at bounding box center [261, 16] width 196 height 33
click at [350, 479] on div "2029385 6526232 1 Fellowship - West Picking LTL [US_STATE]" at bounding box center [705, 335] width 1085 height 484
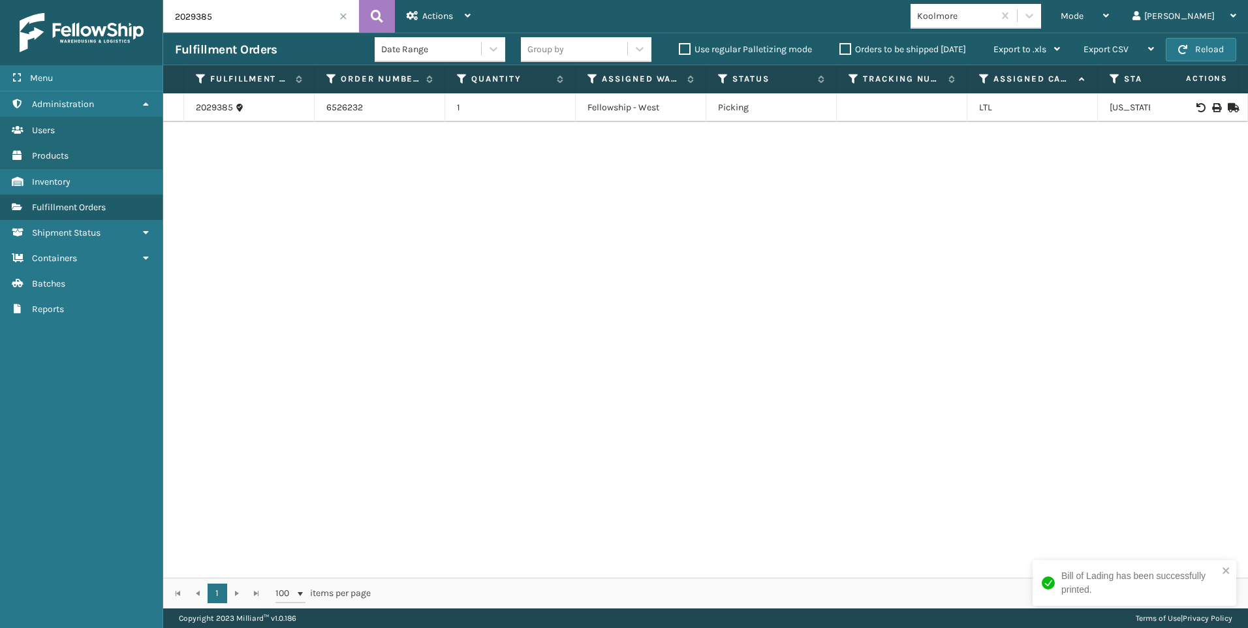
click at [234, 18] on input "2029385" at bounding box center [261, 16] width 196 height 33
drag, startPoint x: 234, startPoint y: 18, endPoint x: 69, endPoint y: 1, distance: 166.0
click at [114, 0] on div "Menu Administration Users Products Inventory Fulfillment Orders Shipment Status…" at bounding box center [624, 0] width 1248 height 0
click at [1212, 106] on icon at bounding box center [1216, 107] width 8 height 9
click at [238, 25] on input "2029497" at bounding box center [261, 16] width 196 height 33
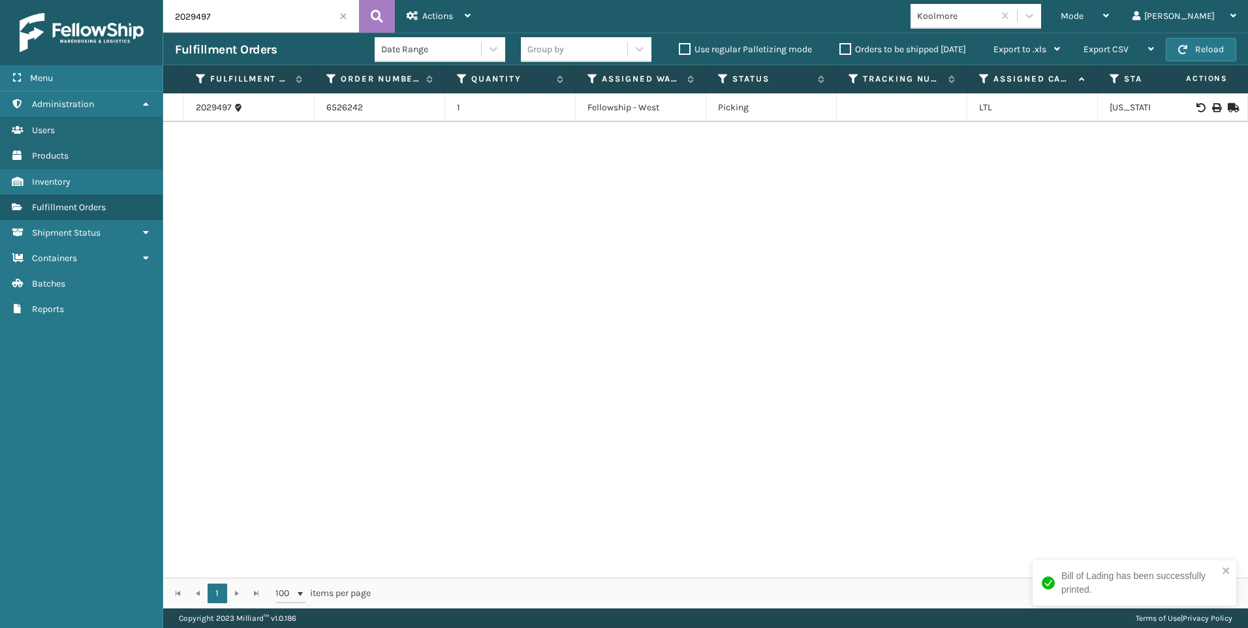
click at [123, 0] on div "Menu Administration Users Products Inventory Fulfillment Orders Shipment Status…" at bounding box center [624, 0] width 1248 height 0
click at [1207, 113] on td at bounding box center [1199, 107] width 98 height 29
click at [1212, 111] on icon at bounding box center [1216, 107] width 8 height 9
drag, startPoint x: 220, startPoint y: 32, endPoint x: 232, endPoint y: 27, distance: 12.6
click at [221, 32] on input "2029637" at bounding box center [261, 16] width 196 height 33
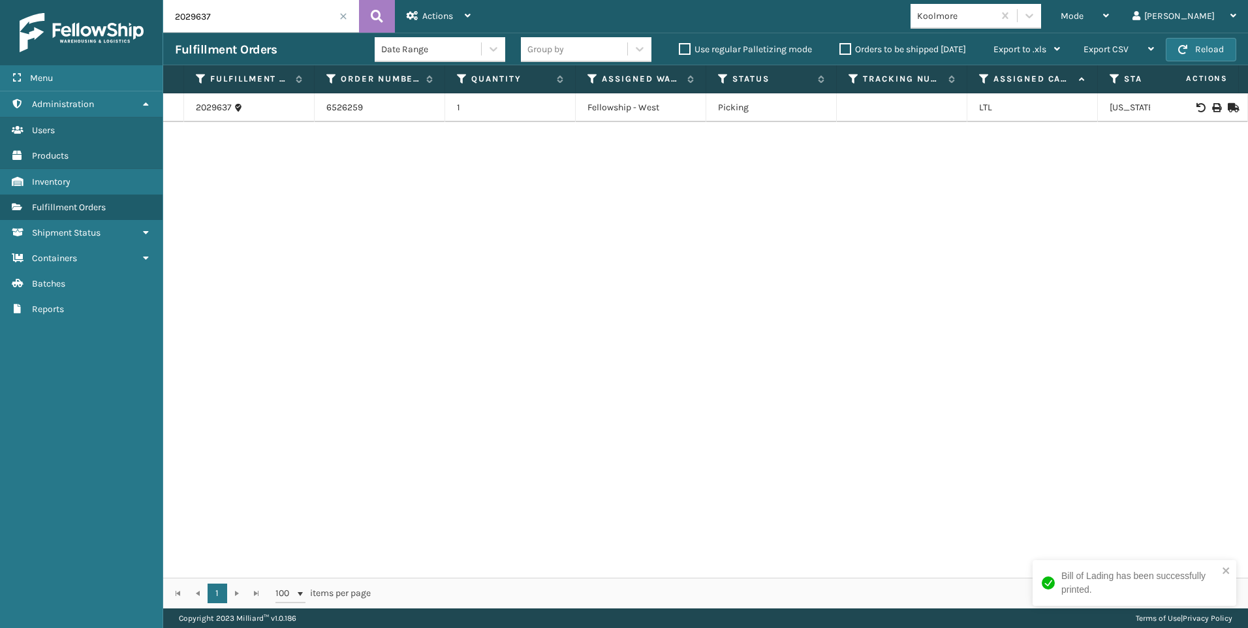
drag, startPoint x: 232, startPoint y: 27, endPoint x: 88, endPoint y: 13, distance: 144.3
click at [131, 0] on div "Menu Administration Users Products Inventory Fulfillment Orders Shipment Status…" at bounding box center [624, 0] width 1248 height 0
click at [1214, 104] on div at bounding box center [1199, 107] width 74 height 9
click at [1209, 102] on td at bounding box center [1199, 107] width 98 height 29
click at [1212, 109] on icon at bounding box center [1216, 107] width 8 height 9
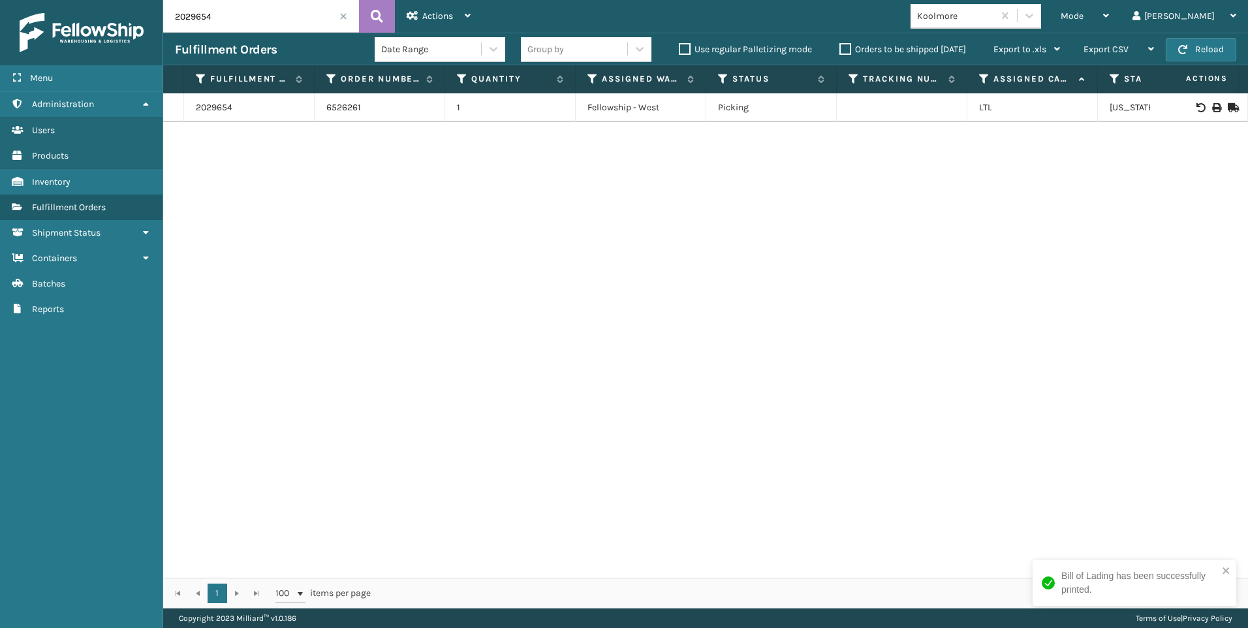
drag, startPoint x: 229, startPoint y: 19, endPoint x: 130, endPoint y: 14, distance: 99.3
click at [146, 0] on div "Menu Administration Users Products Inventory Fulfillment Orders Shipment Status…" at bounding box center [624, 0] width 1248 height 0
click at [1212, 107] on icon at bounding box center [1216, 107] width 8 height 9
drag, startPoint x: 224, startPoint y: 19, endPoint x: 127, endPoint y: 14, distance: 97.3
click at [127, 0] on div "Menu Administration Users Products Inventory Fulfillment Orders Shipment Status…" at bounding box center [624, 0] width 1248 height 0
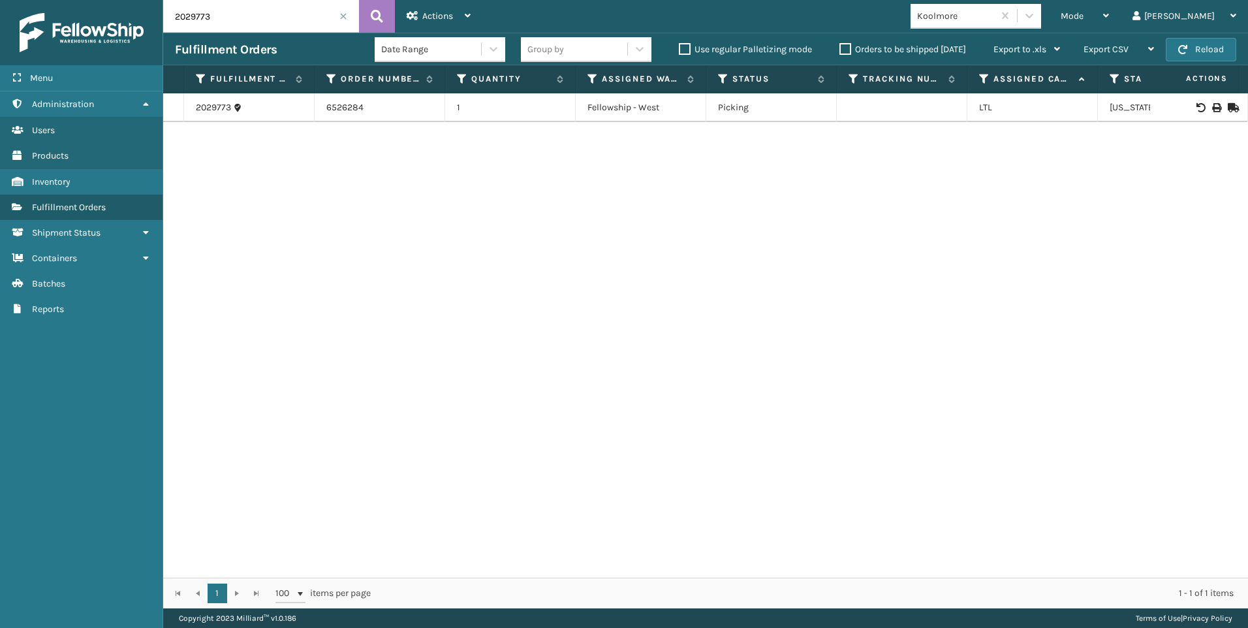
click at [1212, 106] on icon at bounding box center [1216, 107] width 8 height 9
click at [256, 26] on input "2029773" at bounding box center [261, 16] width 196 height 33
click at [83, 0] on div "Menu Administration Users Products Inventory Fulfillment Orders Shipment Status…" at bounding box center [624, 0] width 1248 height 0
type input "2029779"
click at [1212, 109] on icon at bounding box center [1216, 107] width 8 height 9
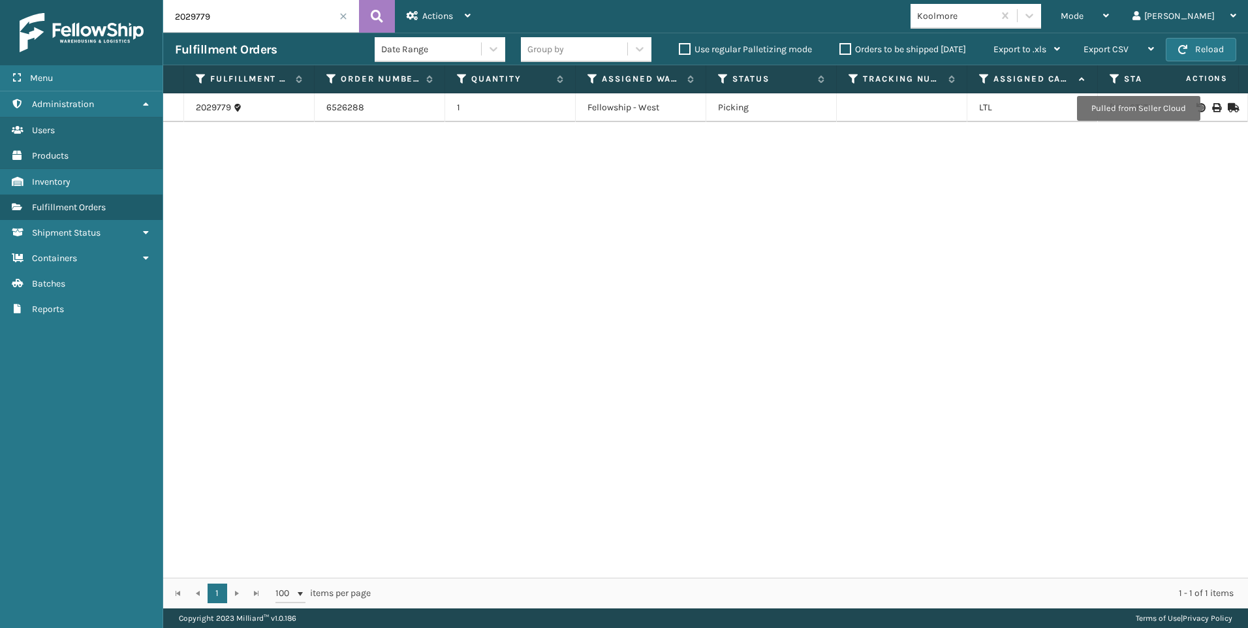
click at [341, 16] on span at bounding box center [343, 16] width 8 height 8
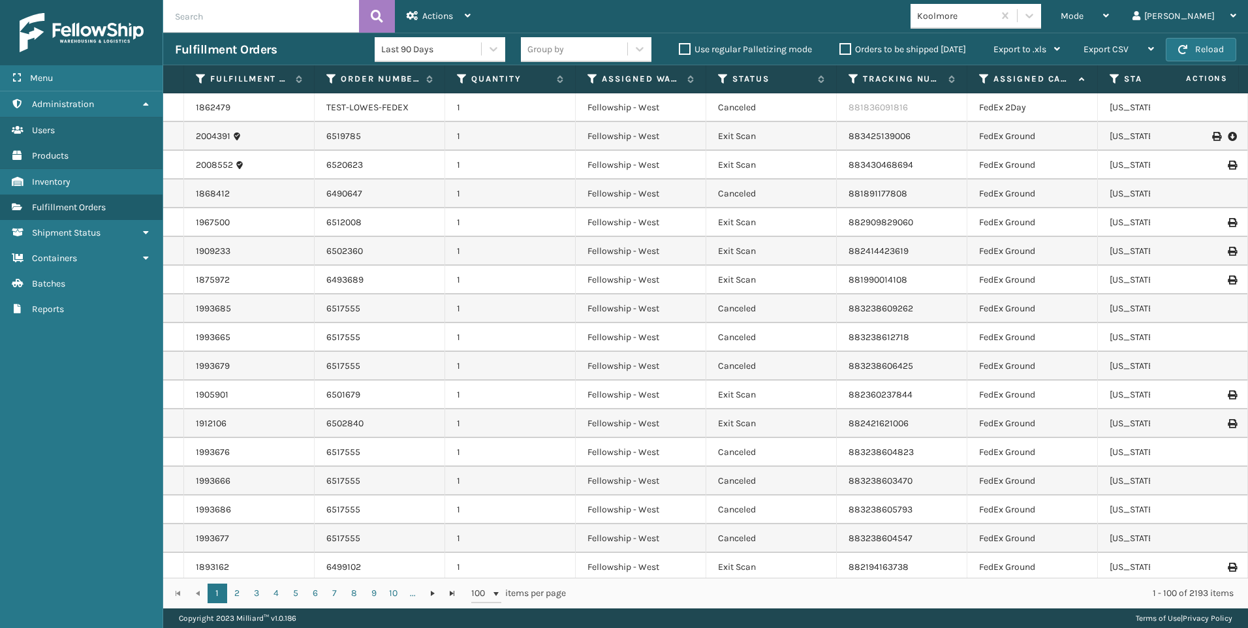
click at [1083, 17] on span "Mode" at bounding box center [1071, 15] width 23 height 11
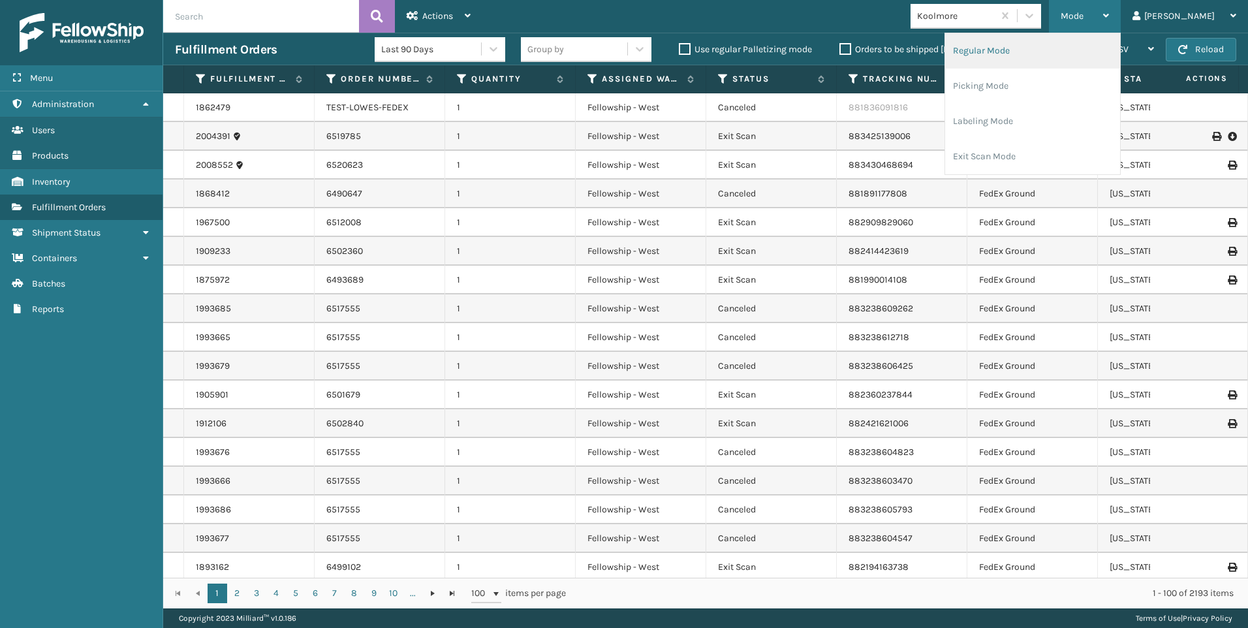
click at [1080, 58] on li "Regular Mode" at bounding box center [1032, 50] width 175 height 35
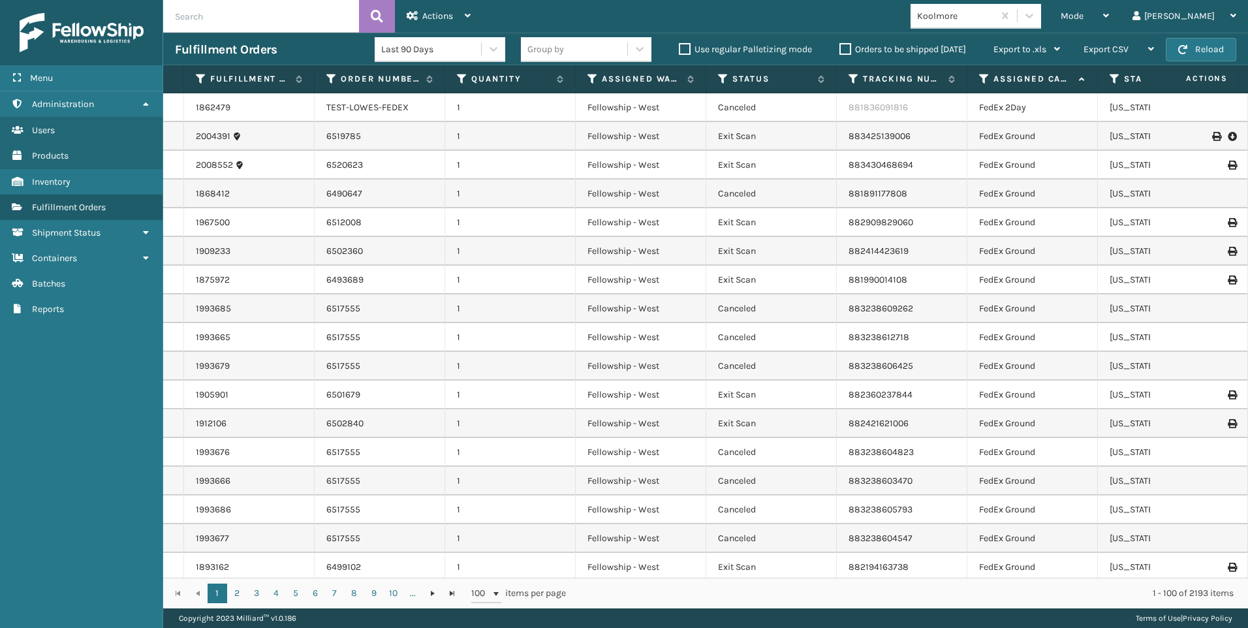
click at [252, 16] on input "text" at bounding box center [261, 16] width 196 height 33
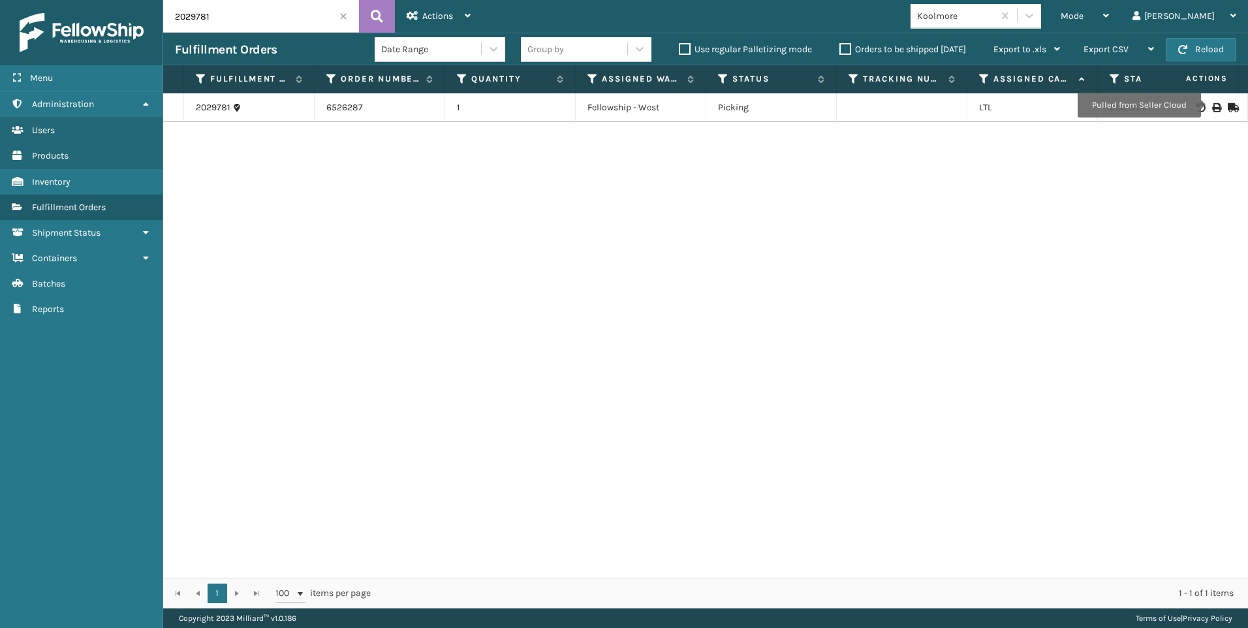
click at [1212, 105] on icon at bounding box center [1216, 107] width 8 height 9
drag, startPoint x: 223, startPoint y: 16, endPoint x: 123, endPoint y: 9, distance: 99.4
click at [123, 0] on div "Menu Administration Users Products Inventory Fulfillment Orders Shipment Status…" at bounding box center [624, 0] width 1248 height 0
click at [1212, 104] on icon at bounding box center [1216, 107] width 8 height 9
drag, startPoint x: 236, startPoint y: 16, endPoint x: 70, endPoint y: 12, distance: 165.8
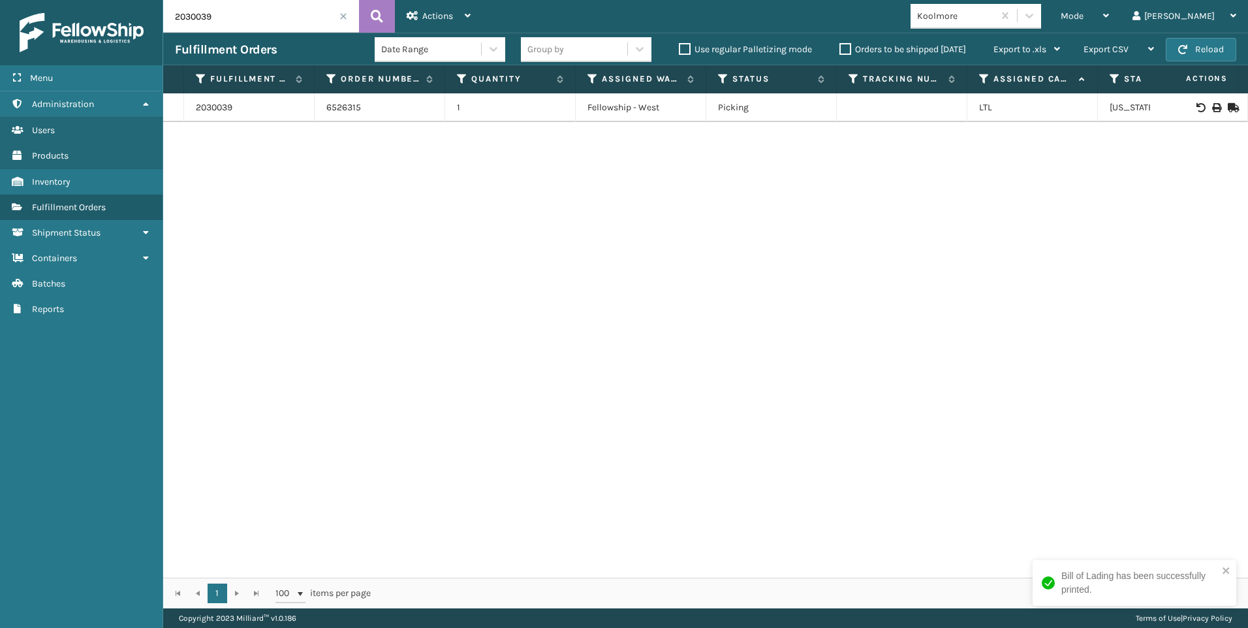
click at [78, 0] on div "Menu Administration Users Products Inventory Fulfillment Orders Shipment Status…" at bounding box center [624, 0] width 1248 height 0
click at [1212, 110] on icon at bounding box center [1216, 107] width 8 height 9
drag, startPoint x: 220, startPoint y: 13, endPoint x: 153, endPoint y: 8, distance: 66.8
click at [155, 0] on div "Menu Administration Users Products Inventory Fulfillment Orders Shipment Status…" at bounding box center [624, 0] width 1248 height 0
click at [1212, 104] on icon at bounding box center [1216, 107] width 8 height 9
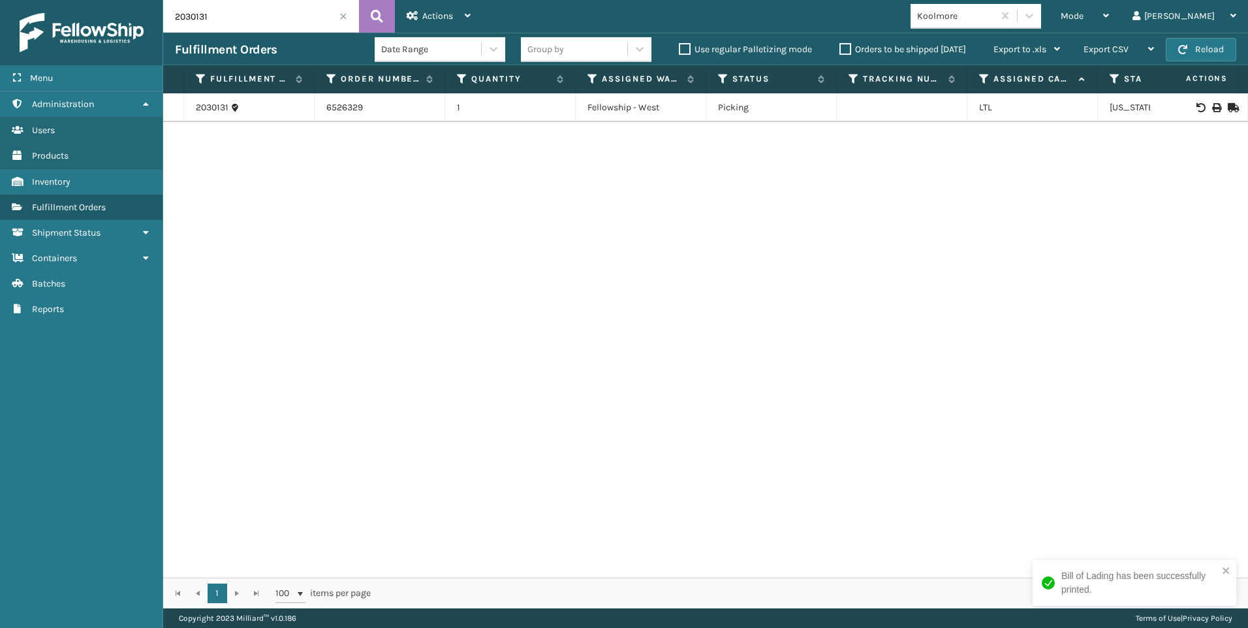
click at [175, 6] on input "2030131" at bounding box center [261, 16] width 196 height 33
click at [186, 8] on input "2030131" at bounding box center [261, 16] width 196 height 33
drag, startPoint x: 210, startPoint y: 11, endPoint x: 157, endPoint y: 10, distance: 53.5
click at [157, 0] on div "Menu Administration Users Products Inventory Fulfillment Orders Shipment Status…" at bounding box center [624, 0] width 1248 height 0
click at [1212, 108] on icon at bounding box center [1216, 107] width 8 height 9
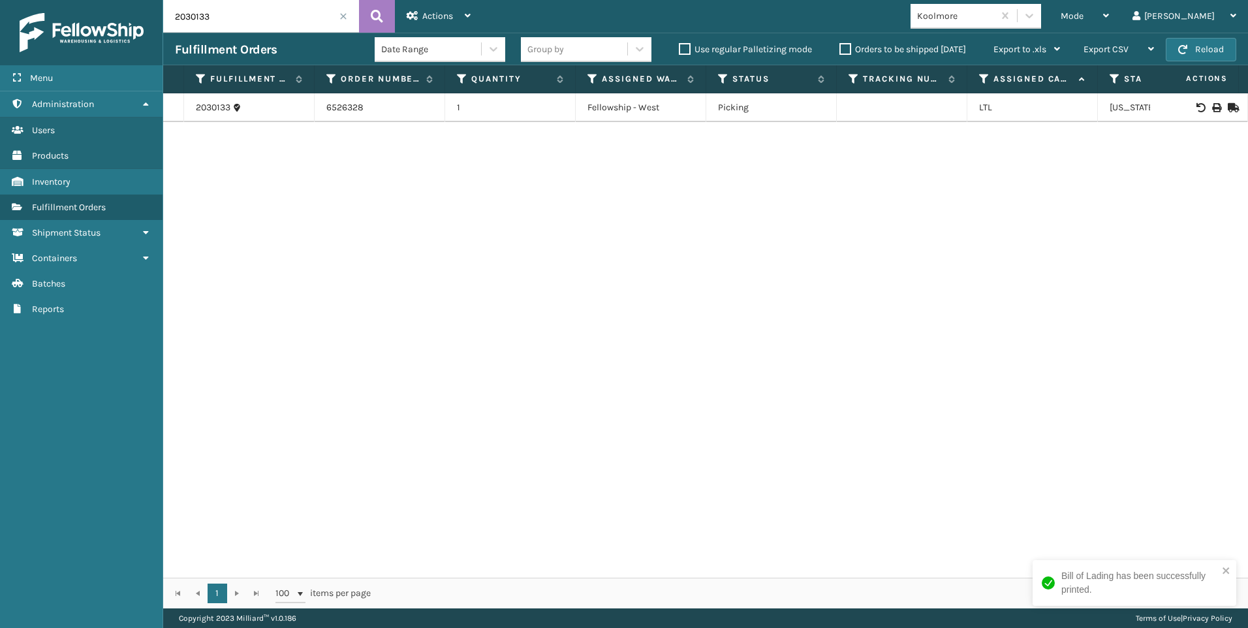
click at [242, 15] on input "2030133" at bounding box center [261, 16] width 196 height 33
drag, startPoint x: 149, startPoint y: 12, endPoint x: 76, endPoint y: 6, distance: 73.3
click at [86, 0] on div "Menu Administration Users Products Inventory Fulfillment Orders Shipment Status…" at bounding box center [624, 0] width 1248 height 0
click at [1212, 110] on icon at bounding box center [1216, 107] width 8 height 9
drag, startPoint x: 219, startPoint y: 12, endPoint x: 83, endPoint y: 14, distance: 136.4
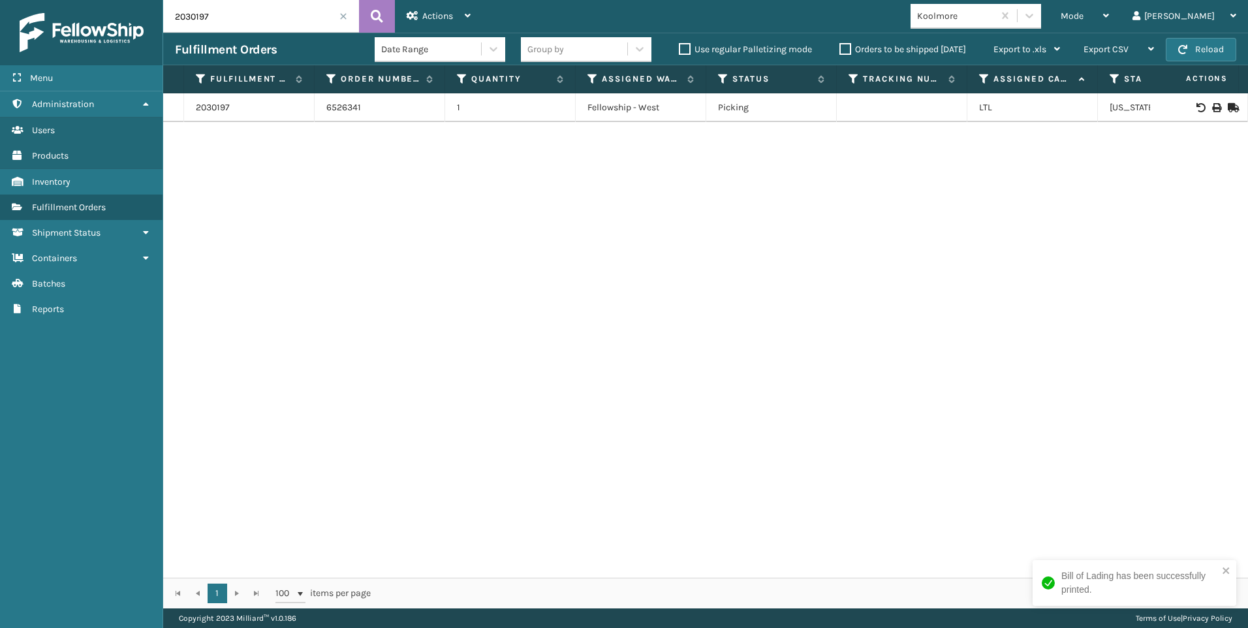
click at [101, 0] on div "Menu Administration Users Products Inventory Fulfillment Orders Shipment Status…" at bounding box center [624, 0] width 1248 height 0
click at [1212, 112] on icon at bounding box center [1216, 107] width 8 height 9
drag, startPoint x: 232, startPoint y: 20, endPoint x: 110, endPoint y: 19, distance: 122.7
click at [114, 0] on div "Menu Administration Users Products Inventory Fulfillment Orders Shipment Status…" at bounding box center [624, 0] width 1248 height 0
click at [1212, 109] on icon at bounding box center [1216, 107] width 8 height 9
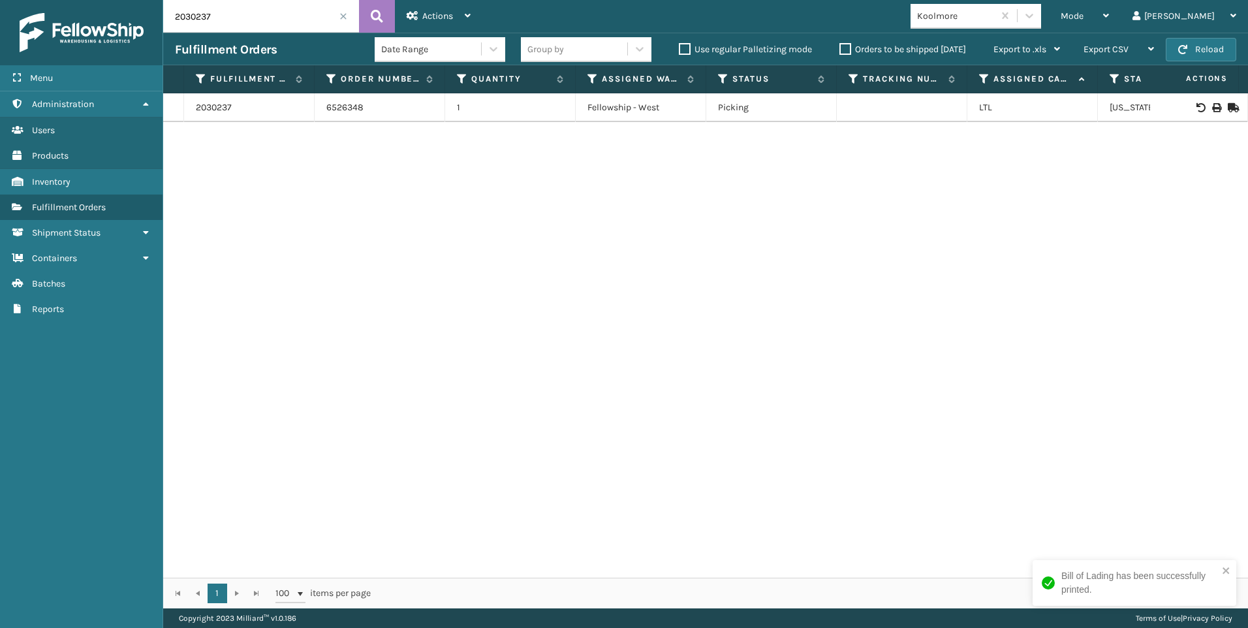
drag, startPoint x: 270, startPoint y: 8, endPoint x: 70, endPoint y: 12, distance: 199.7
click at [81, 0] on div "Menu Administration Users Products Inventory Fulfillment Orders Shipment Status…" at bounding box center [624, 0] width 1248 height 0
click at [1212, 109] on icon at bounding box center [1216, 107] width 8 height 9
click at [256, 26] on input "2030366" at bounding box center [261, 16] width 196 height 33
drag, startPoint x: 251, startPoint y: 23, endPoint x: 69, endPoint y: 13, distance: 182.3
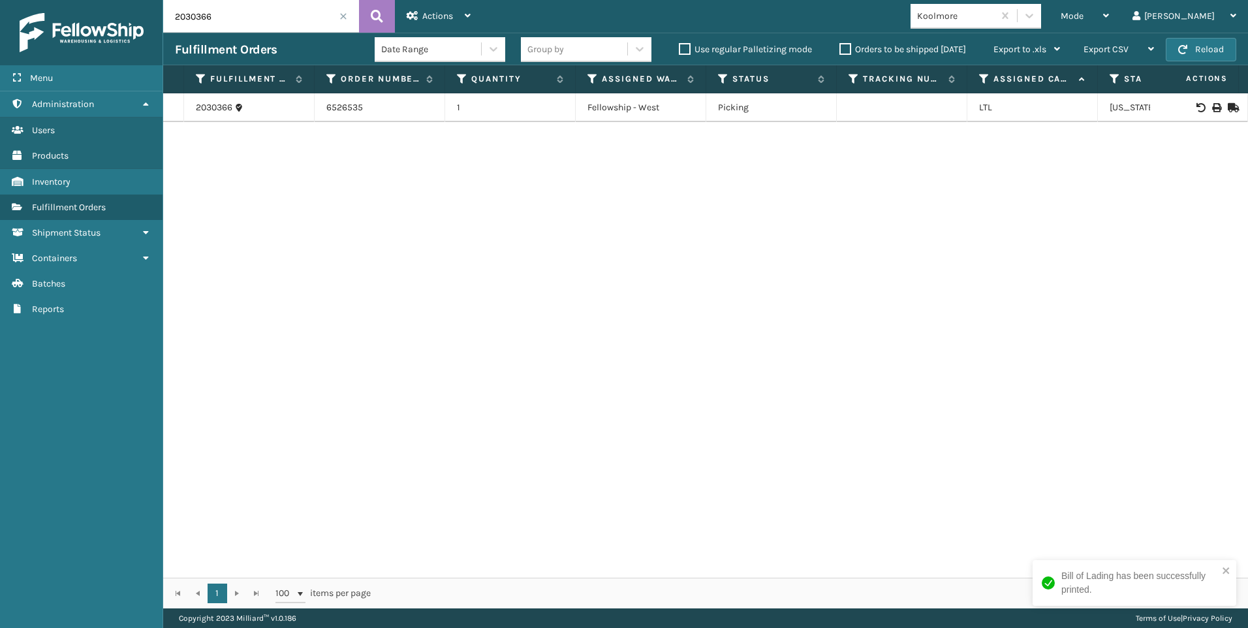
click at [104, 0] on div "Menu Administration Users Products Inventory Fulfillment Orders Shipment Status…" at bounding box center [624, 0] width 1248 height 0
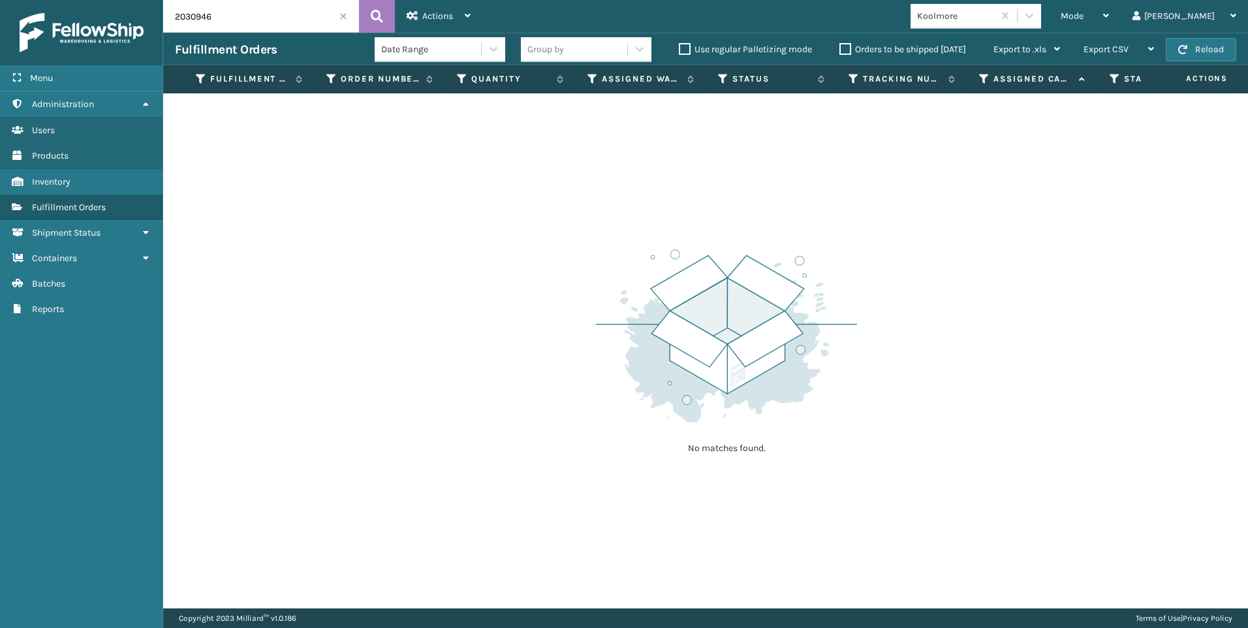
drag, startPoint x: 200, startPoint y: 19, endPoint x: 221, endPoint y: 20, distance: 21.5
click at [200, 19] on input "2030946" at bounding box center [261, 16] width 196 height 33
drag, startPoint x: 255, startPoint y: 16, endPoint x: 7, endPoint y: 0, distance: 248.5
click at [71, 0] on div "Menu Administration Users Products Inventory Fulfillment Orders Shipment Status…" at bounding box center [624, 0] width 1248 height 0
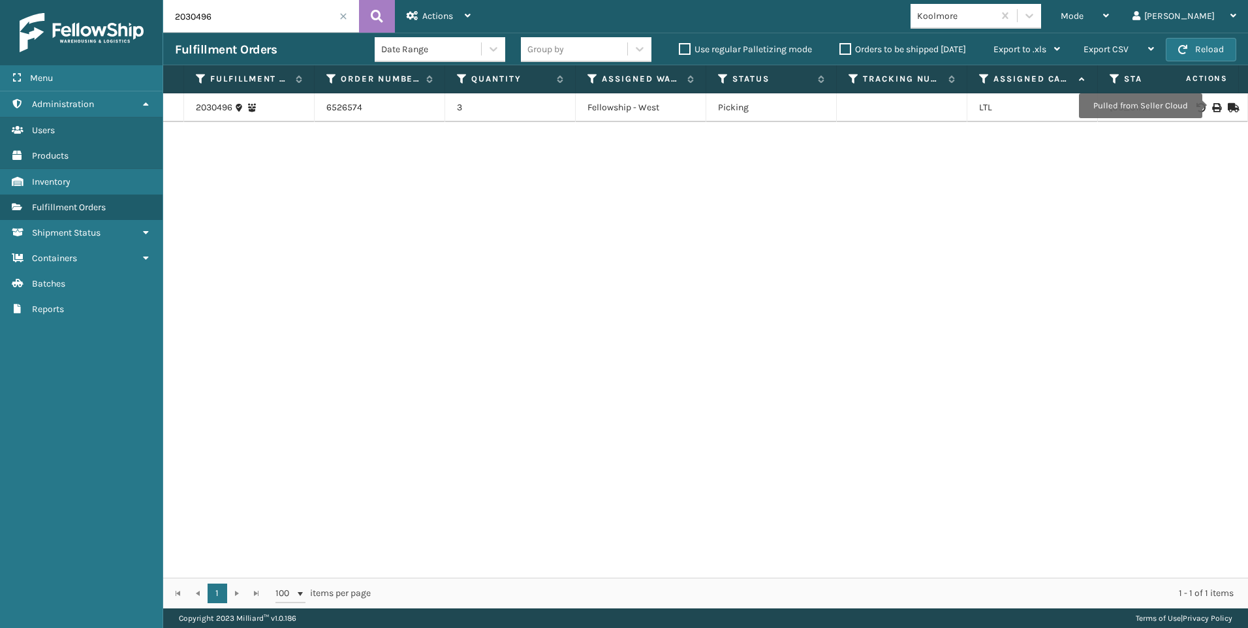
click at [1212, 106] on icon at bounding box center [1216, 107] width 8 height 9
click at [230, 26] on input "2030496" at bounding box center [261, 16] width 196 height 33
click at [135, 0] on div "Menu Administration Users Products Inventory Fulfillment Orders Shipment Status…" at bounding box center [624, 0] width 1248 height 0
click at [1212, 107] on icon at bounding box center [1216, 107] width 8 height 9
drag, startPoint x: 238, startPoint y: 12, endPoint x: 95, endPoint y: 9, distance: 143.6
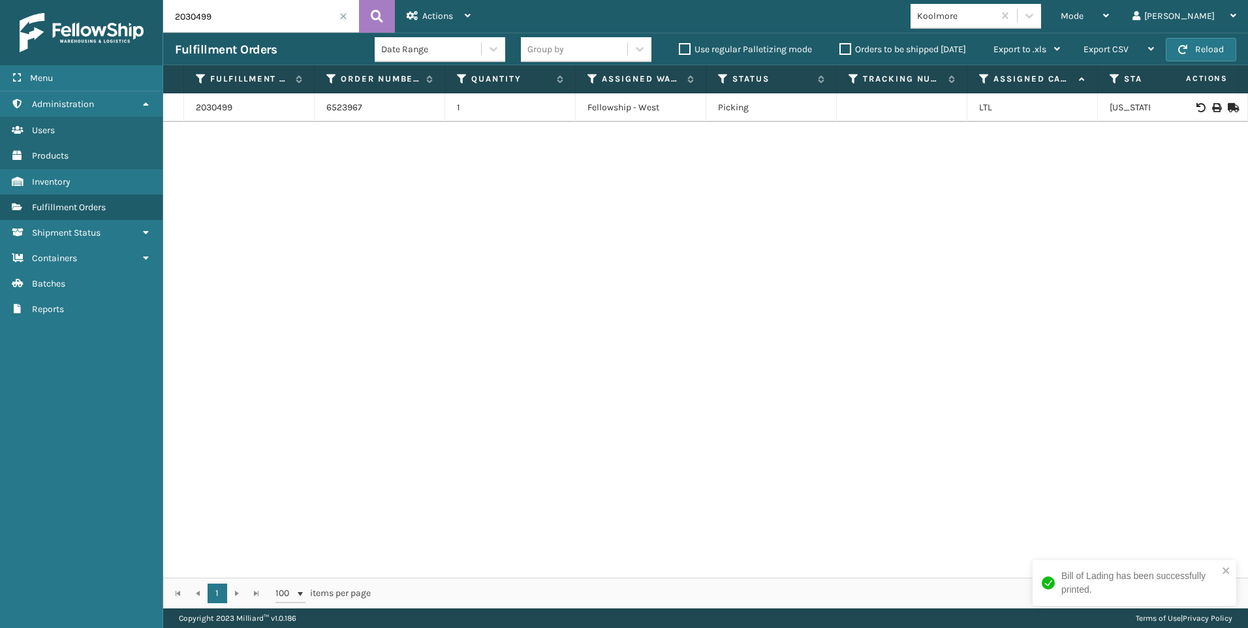
click at [99, 0] on div "Menu Administration Users Products Inventory Fulfillment Orders Shipment Status…" at bounding box center [624, 0] width 1248 height 0
type input "2030238"
click at [1212, 108] on icon at bounding box center [1216, 107] width 8 height 9
click at [340, 23] on input "2030238" at bounding box center [261, 16] width 196 height 33
click at [341, 16] on span at bounding box center [343, 16] width 8 height 8
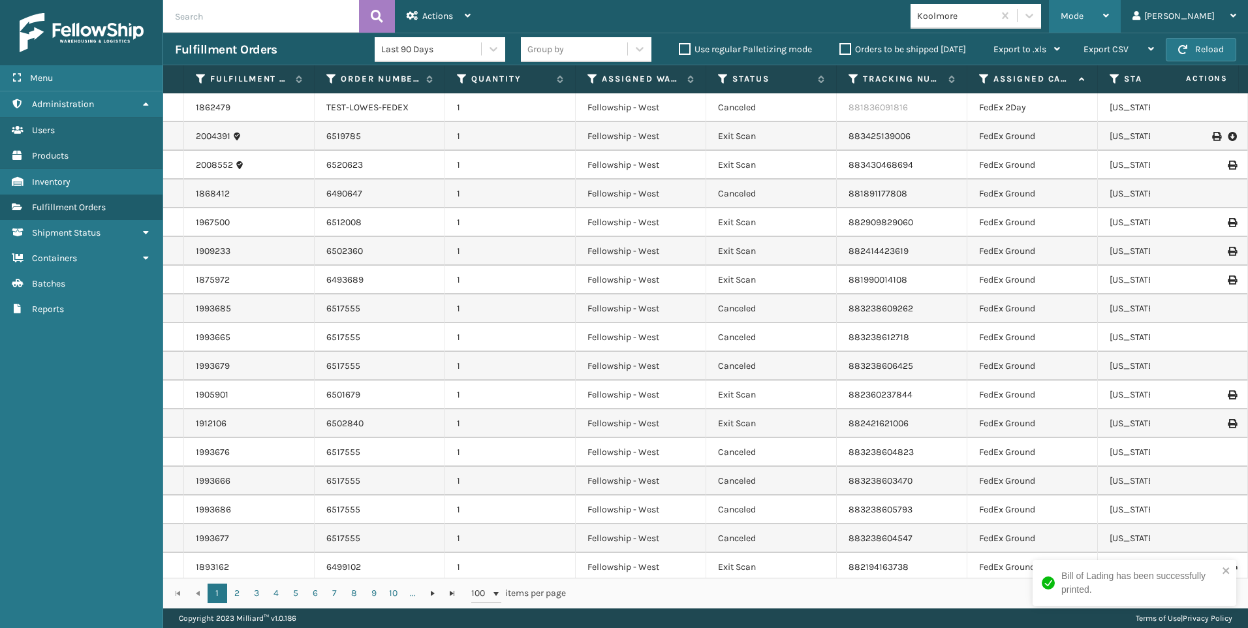
click at [1083, 12] on span "Mode" at bounding box center [1071, 15] width 23 height 11
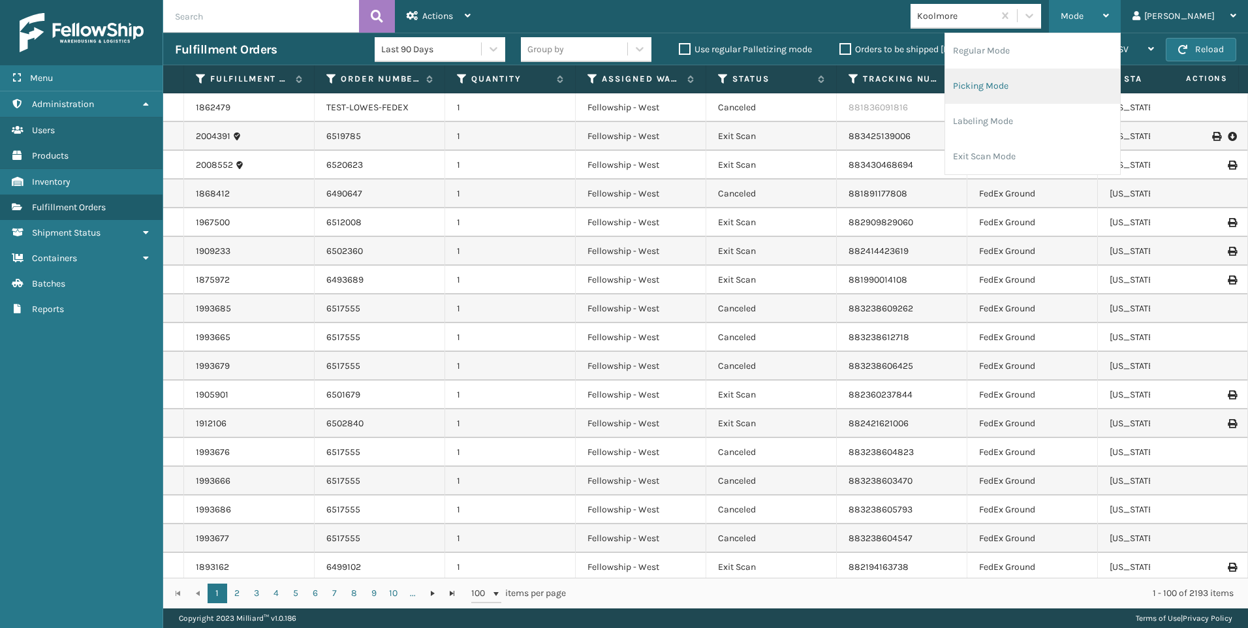
click at [1086, 76] on li "Picking Mode" at bounding box center [1032, 86] width 175 height 35
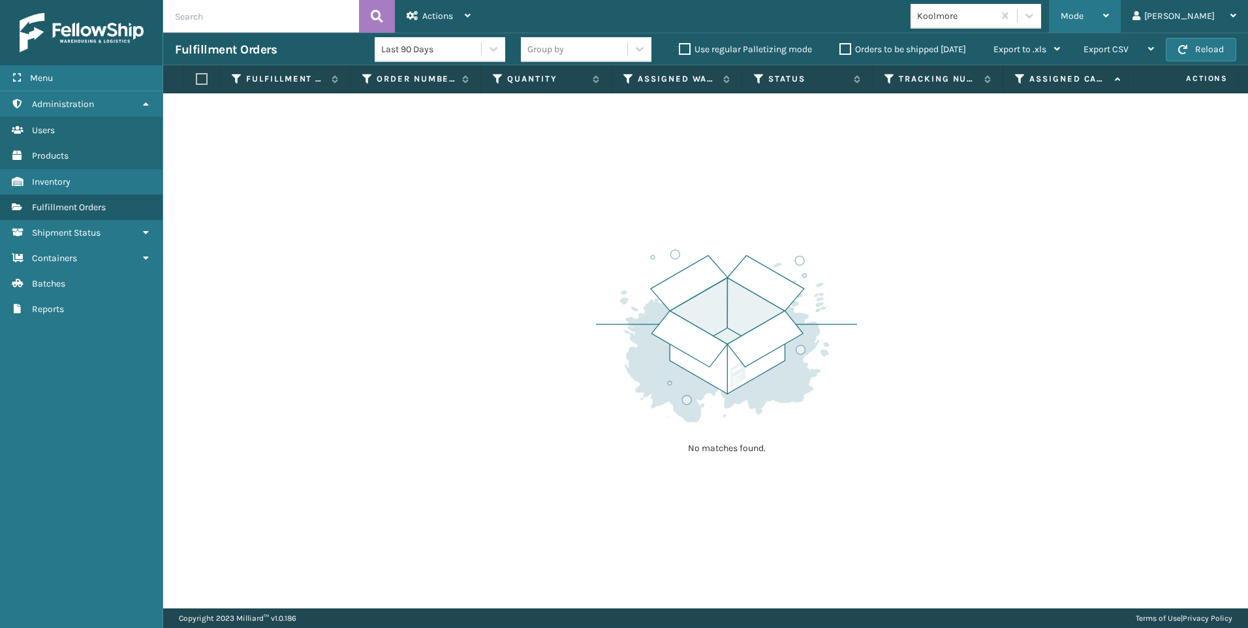
click at [1109, 22] on div "Mode" at bounding box center [1084, 16] width 48 height 33
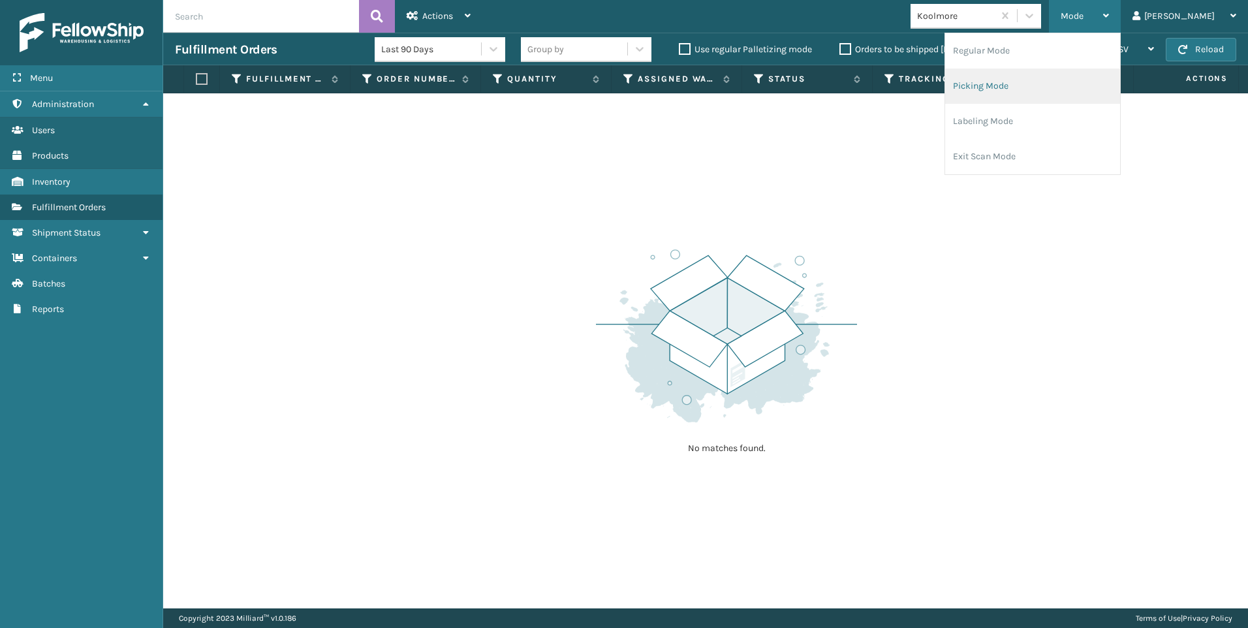
click at [1031, 77] on li "Picking Mode" at bounding box center [1032, 86] width 175 height 35
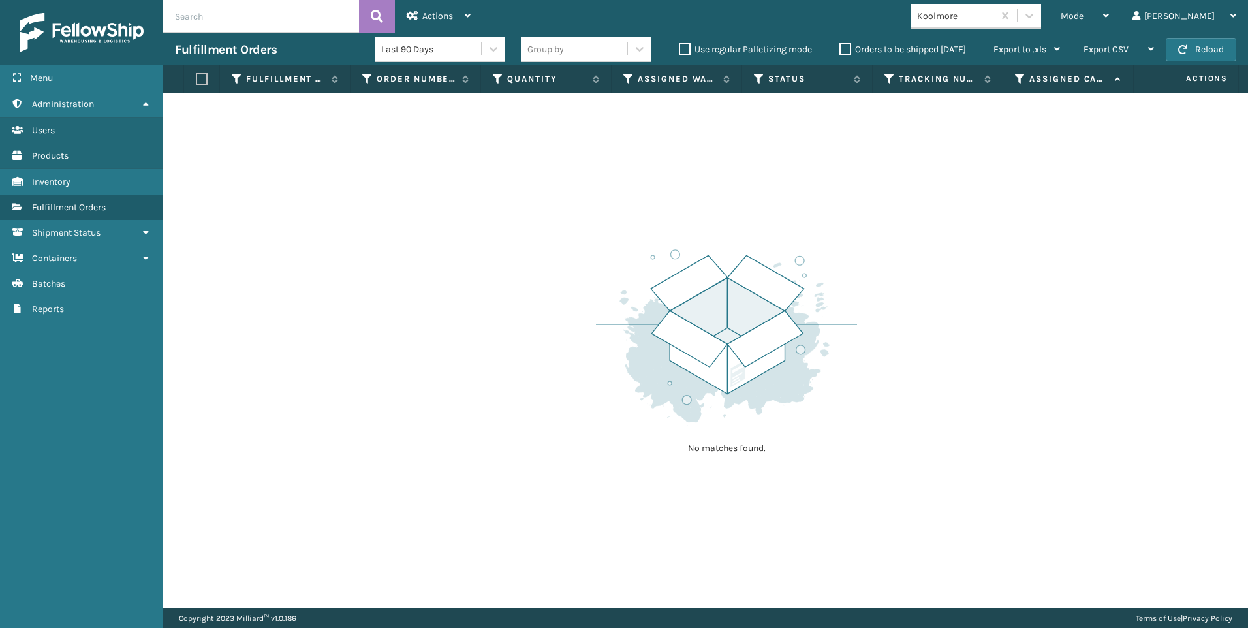
click at [1049, 25] on div "Koolmore" at bounding box center [979, 16] width 138 height 25
click at [326, 17] on input "text" at bounding box center [261, 16] width 196 height 33
click at [1115, 23] on div "Mode Regular Mode Picking Mode Labeling Mode Exit Scan Mode" at bounding box center [1085, 16] width 72 height 33
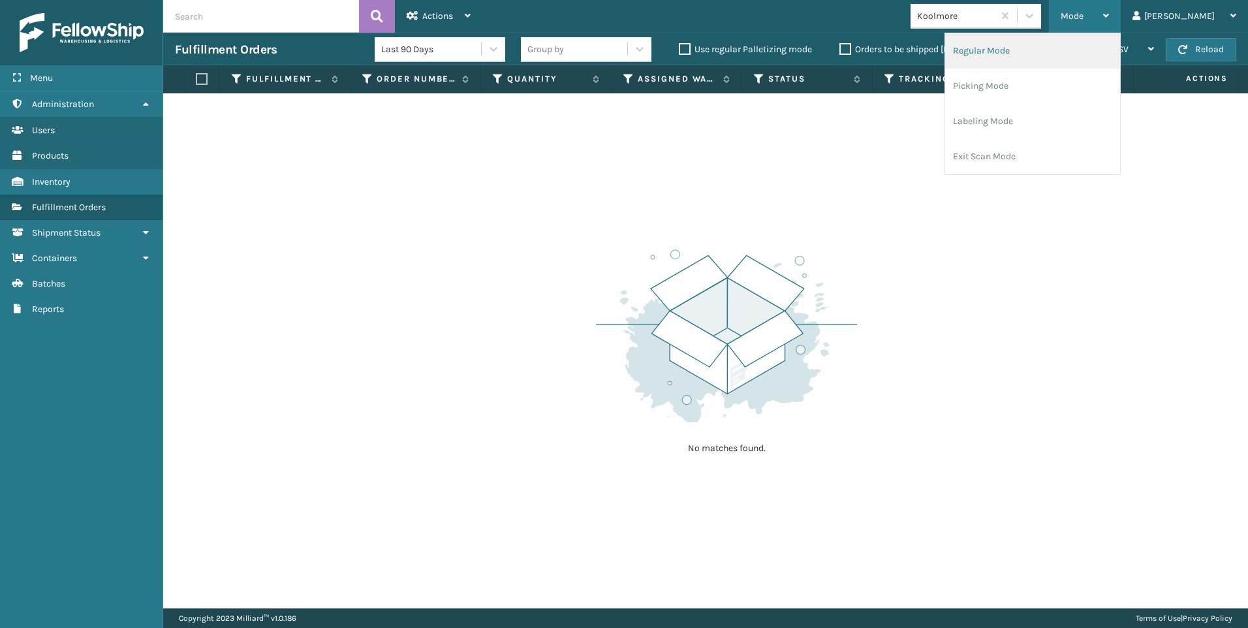
click at [1046, 52] on li "Regular Mode" at bounding box center [1032, 50] width 175 height 35
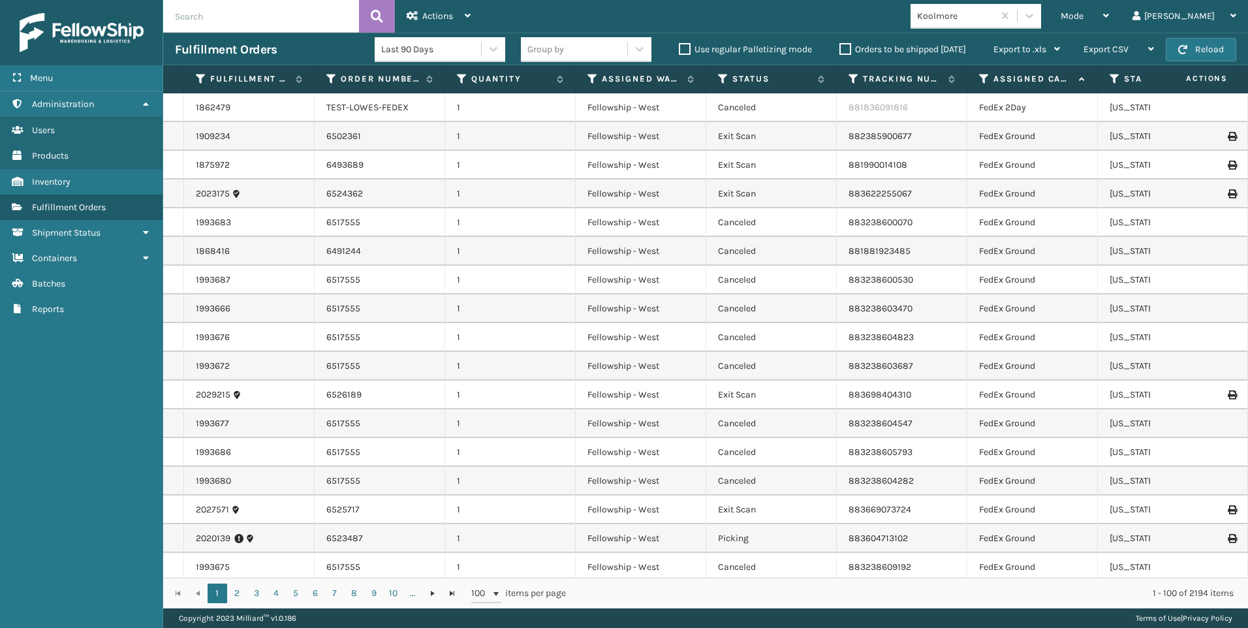
click at [234, 13] on input "text" at bounding box center [261, 16] width 196 height 33
type input "2030967"
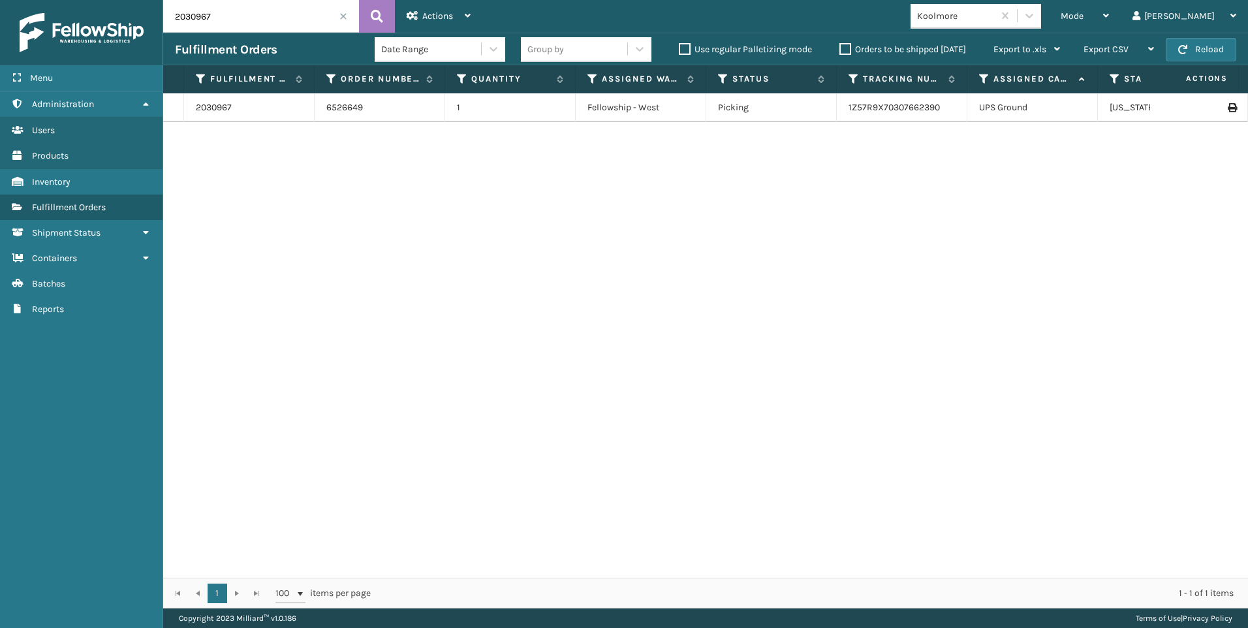
click at [343, 21] on input "2030967" at bounding box center [261, 16] width 196 height 33
click at [341, 12] on input "2030967" at bounding box center [261, 16] width 196 height 33
click at [337, 14] on input "2030967" at bounding box center [261, 16] width 196 height 33
click at [339, 13] on span at bounding box center [343, 16] width 8 height 8
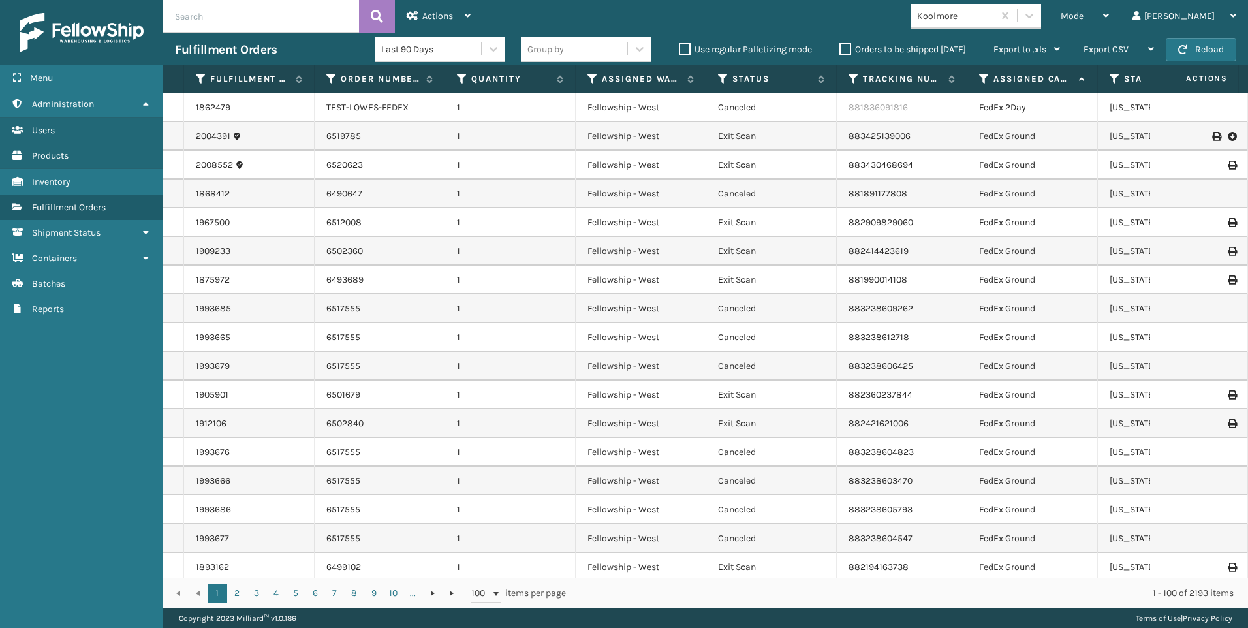
click at [995, 17] on div "Koolmore" at bounding box center [956, 16] width 78 height 14
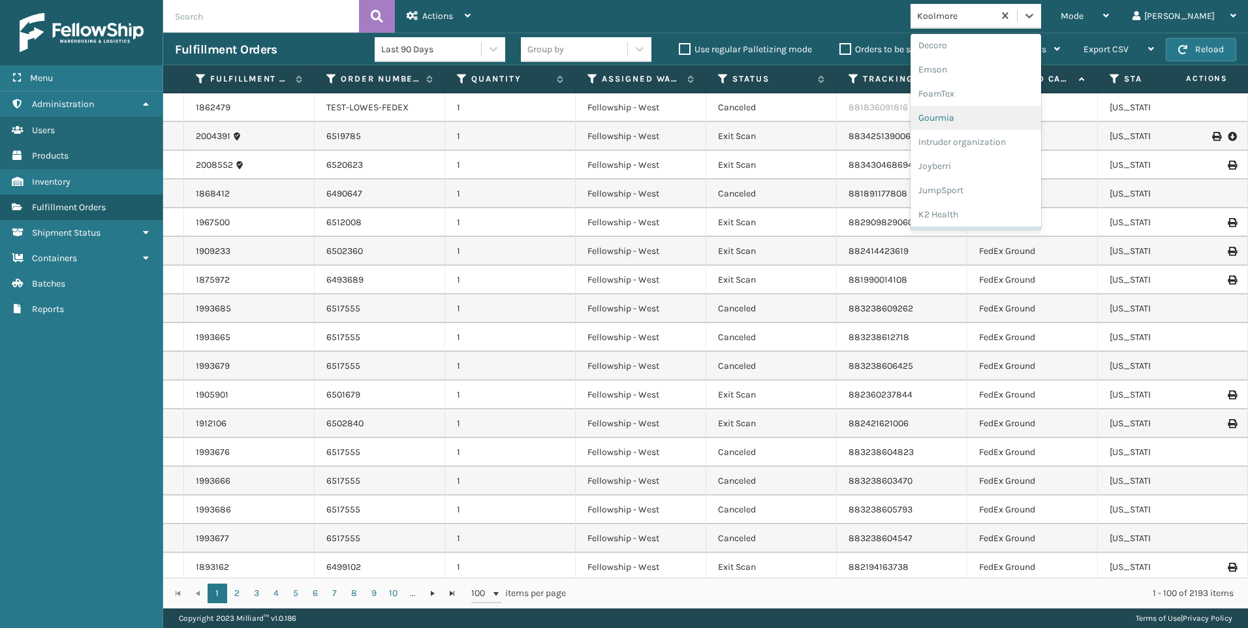
scroll to position [239, 0]
click at [1014, 63] on div "Dapper Supply" at bounding box center [975, 51] width 131 height 24
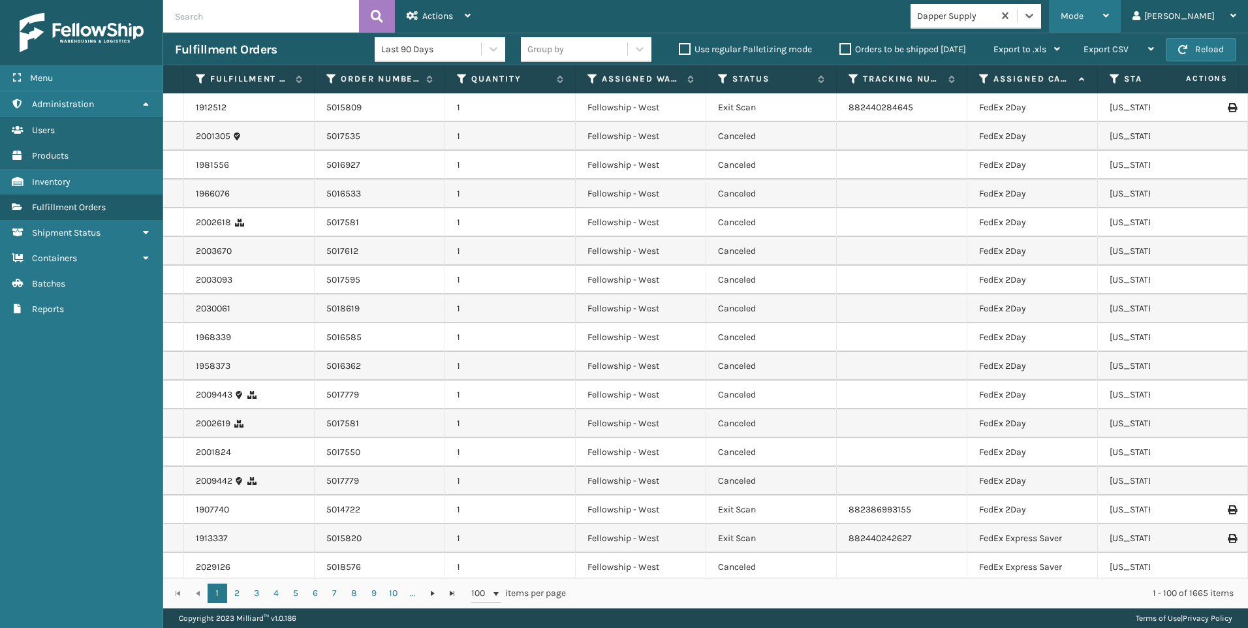
click at [1109, 13] on div "Mode" at bounding box center [1084, 16] width 48 height 33
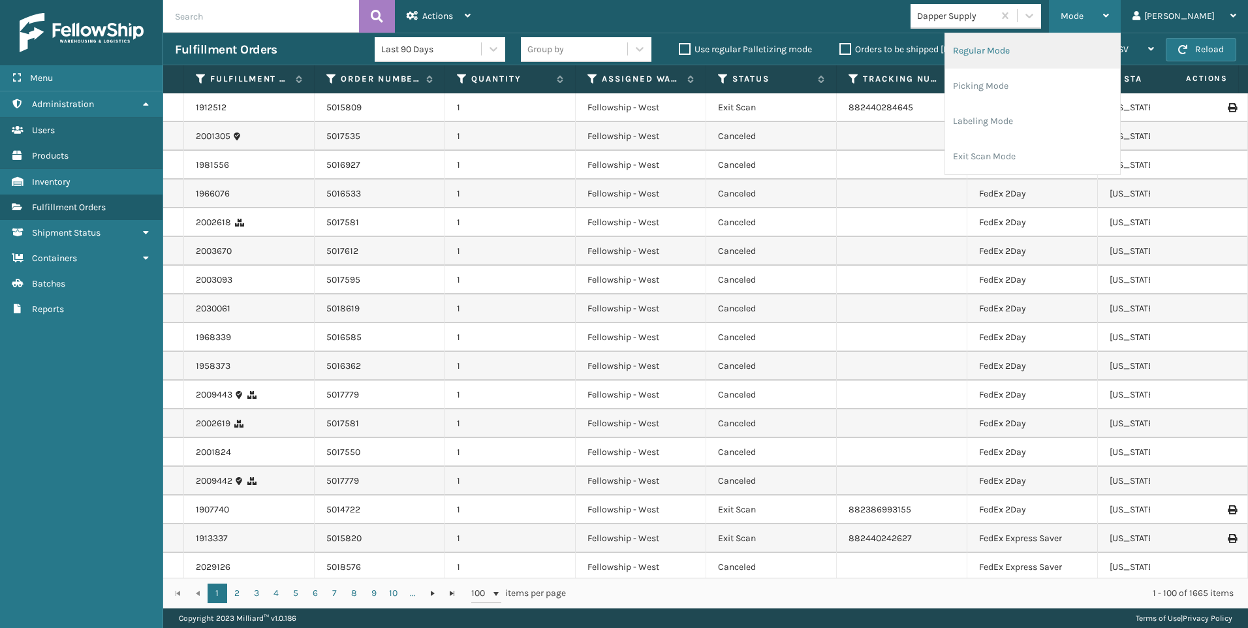
click at [1100, 57] on li "Regular Mode" at bounding box center [1032, 50] width 175 height 35
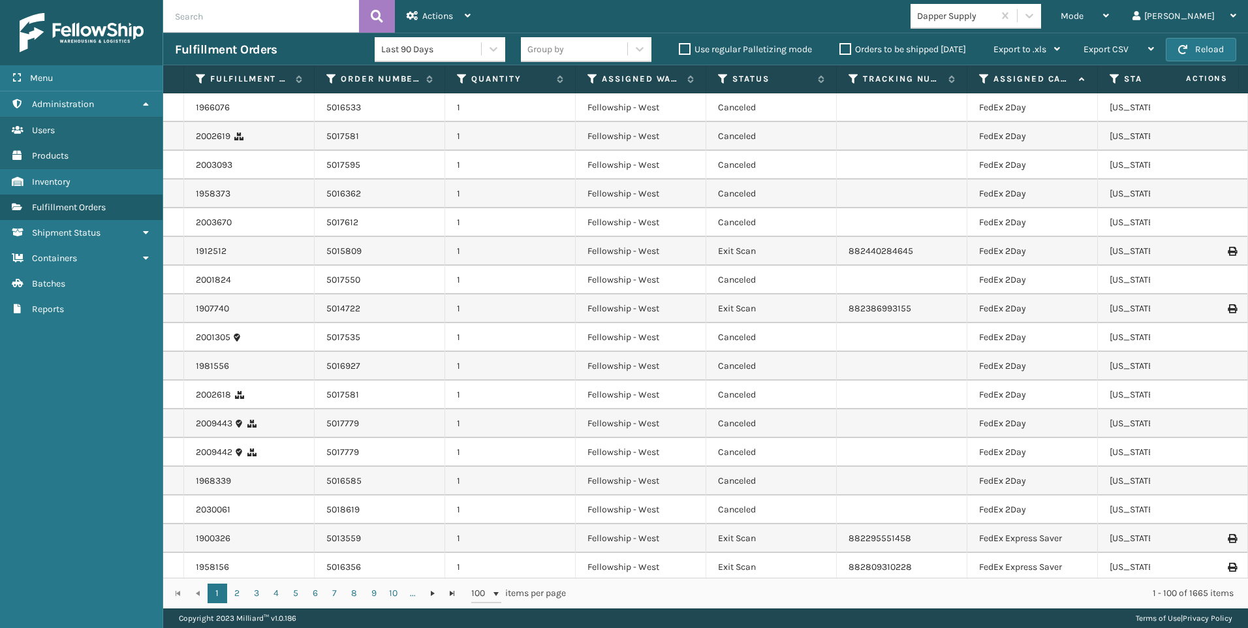
click at [224, 22] on input "text" at bounding box center [261, 16] width 196 height 33
type input "5018060"
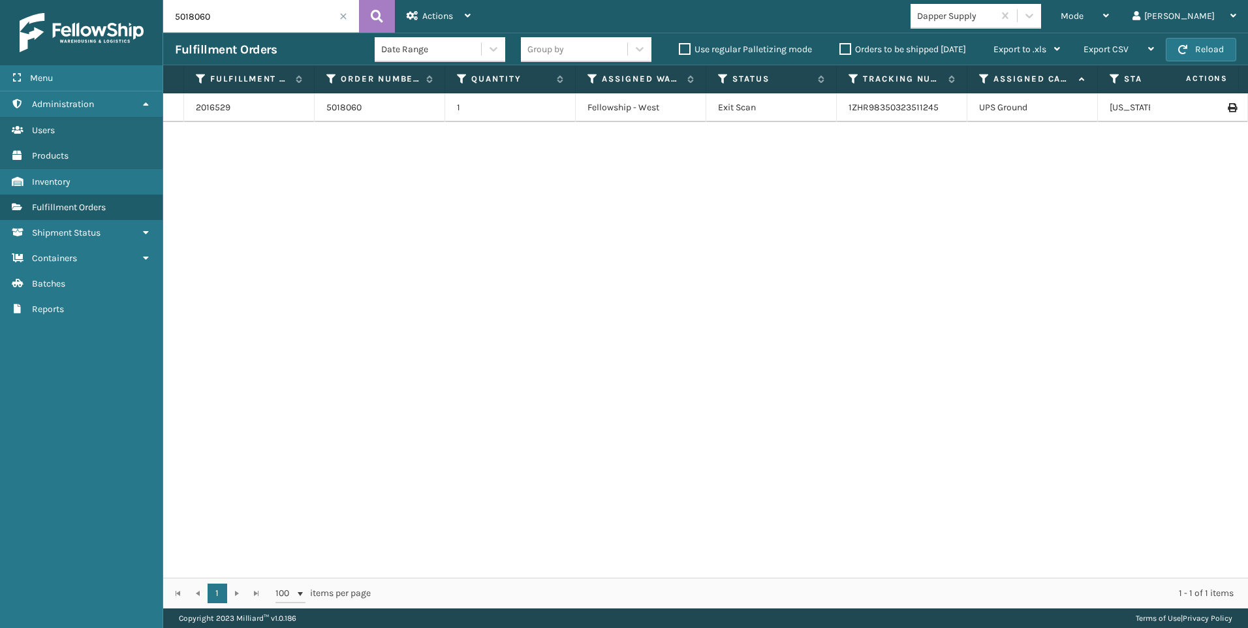
click at [239, 103] on div "2016529" at bounding box center [249, 107] width 106 height 13
click at [232, 103] on div "2016529" at bounding box center [249, 107] width 106 height 13
click at [224, 107] on link "2016529" at bounding box center [213, 107] width 35 height 13
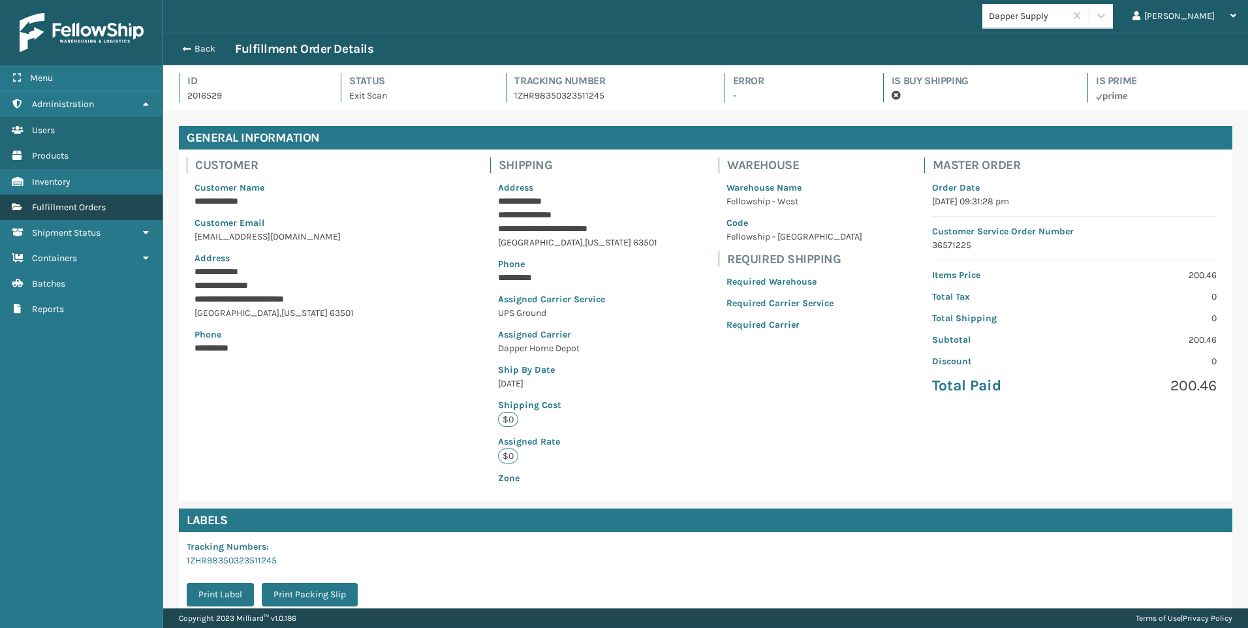
click at [43, 217] on link "Fulfillment Orders" at bounding box center [81, 206] width 162 height 25
click at [43, 208] on span "Fulfillment Orders" at bounding box center [69, 207] width 74 height 11
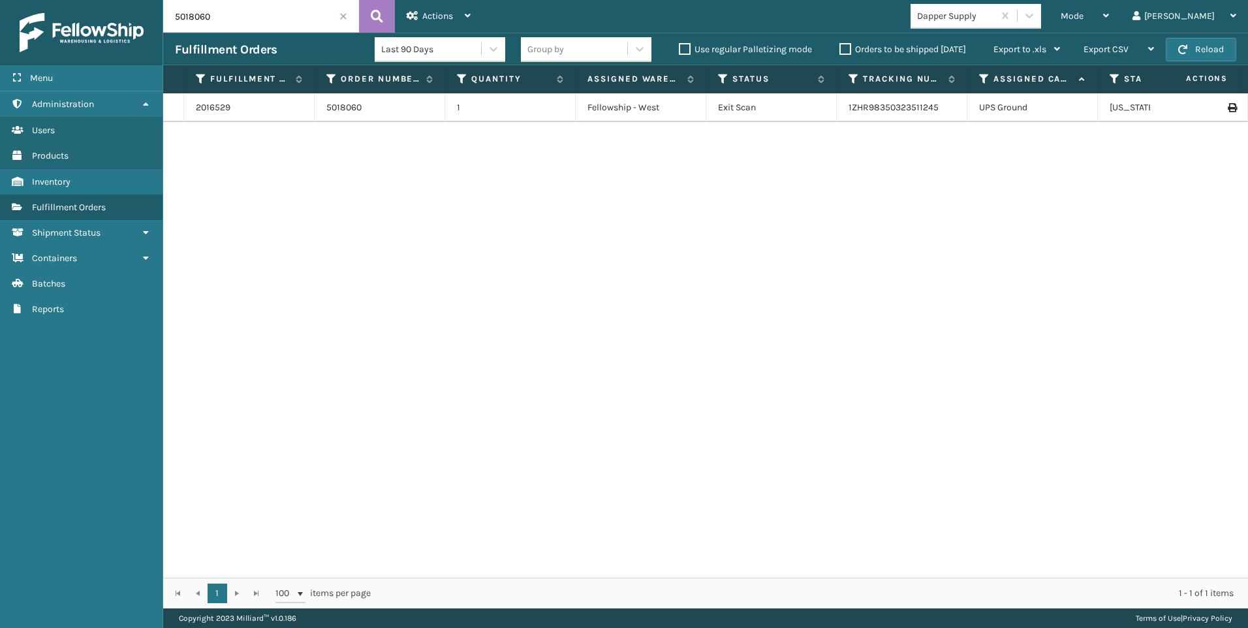
click at [337, 14] on input "5018060" at bounding box center [261, 16] width 196 height 33
click at [341, 16] on span at bounding box center [343, 16] width 8 height 8
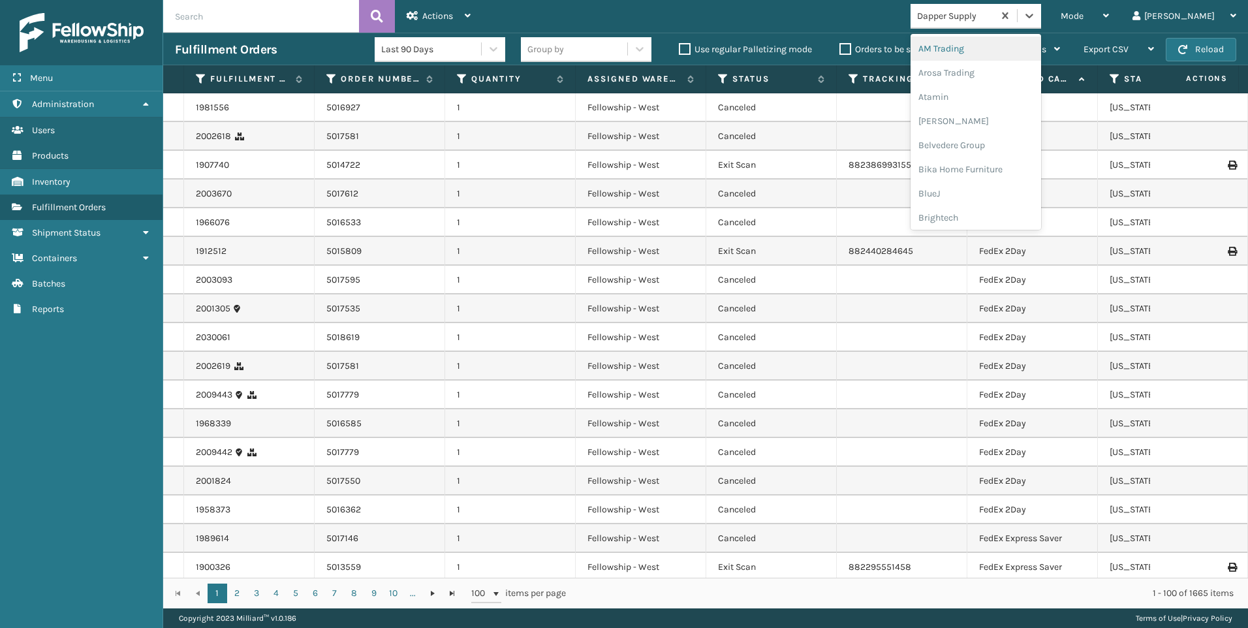
click at [995, 18] on div "Dapper Supply" at bounding box center [956, 16] width 78 height 14
click at [1032, 93] on div "Koolmore" at bounding box center [975, 94] width 131 height 24
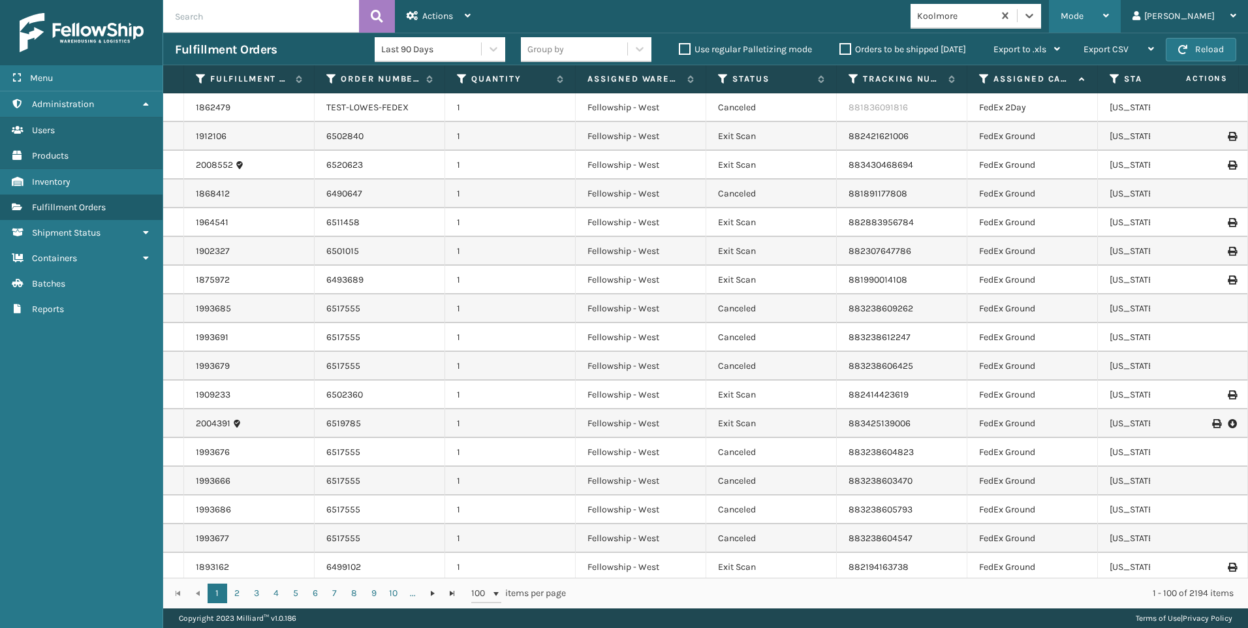
click at [1109, 21] on div "Mode" at bounding box center [1084, 16] width 48 height 33
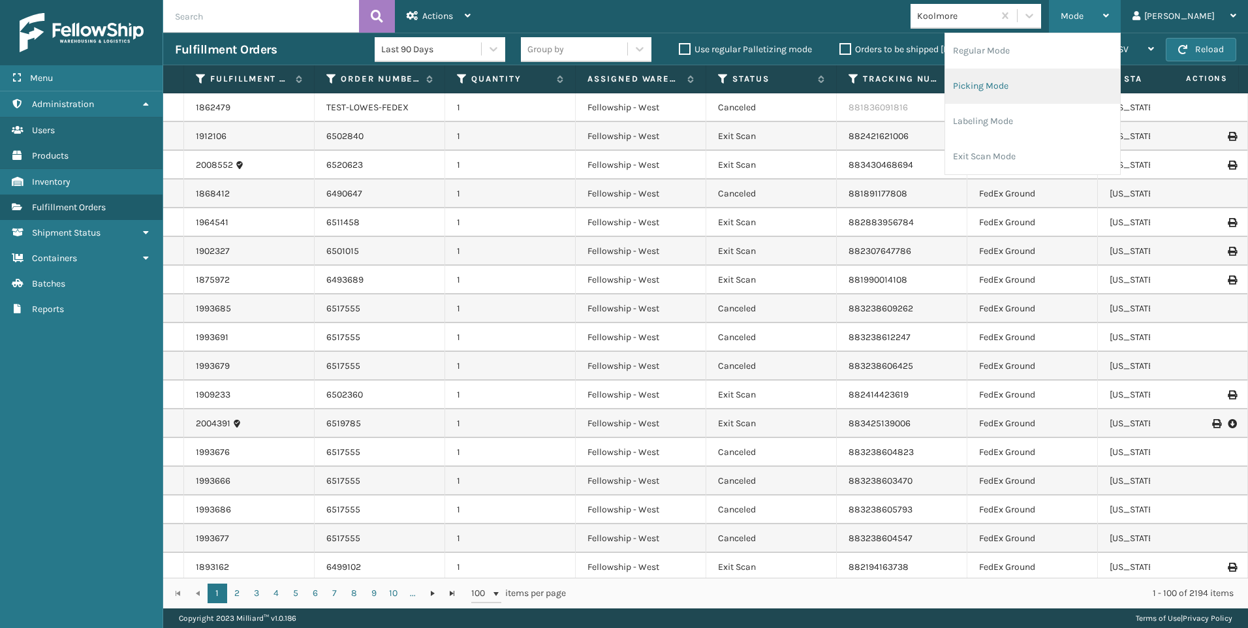
click at [1096, 84] on li "Picking Mode" at bounding box center [1032, 86] width 175 height 35
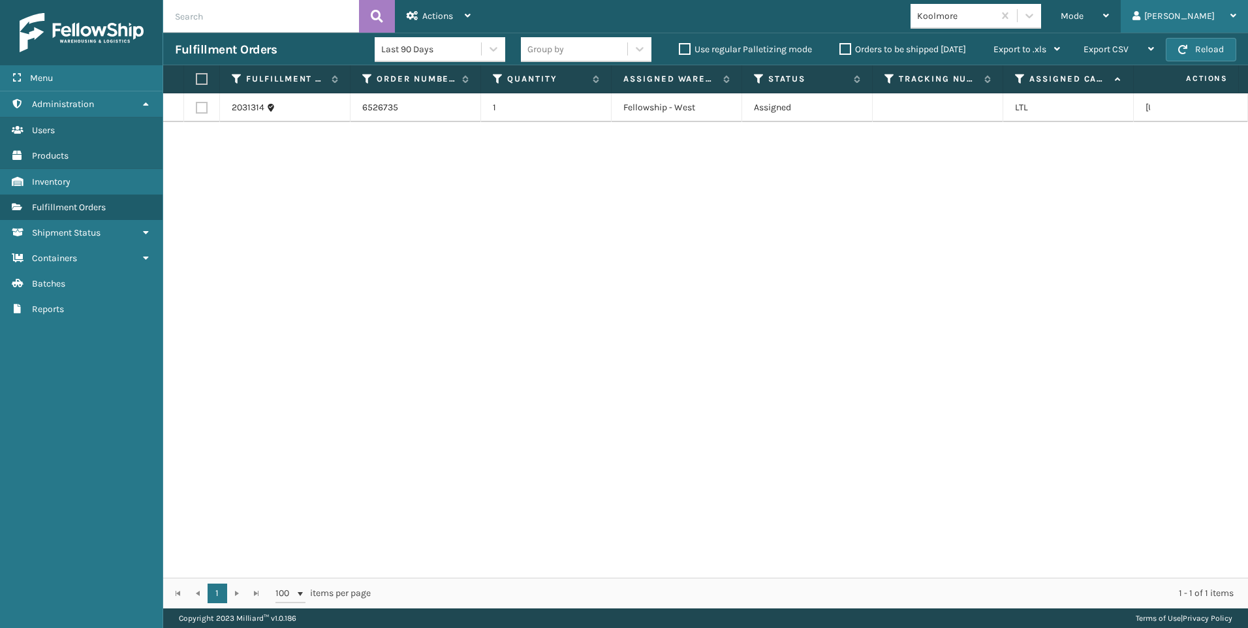
click at [1182, 16] on div "[PERSON_NAME] Log Out" at bounding box center [1183, 16] width 127 height 33
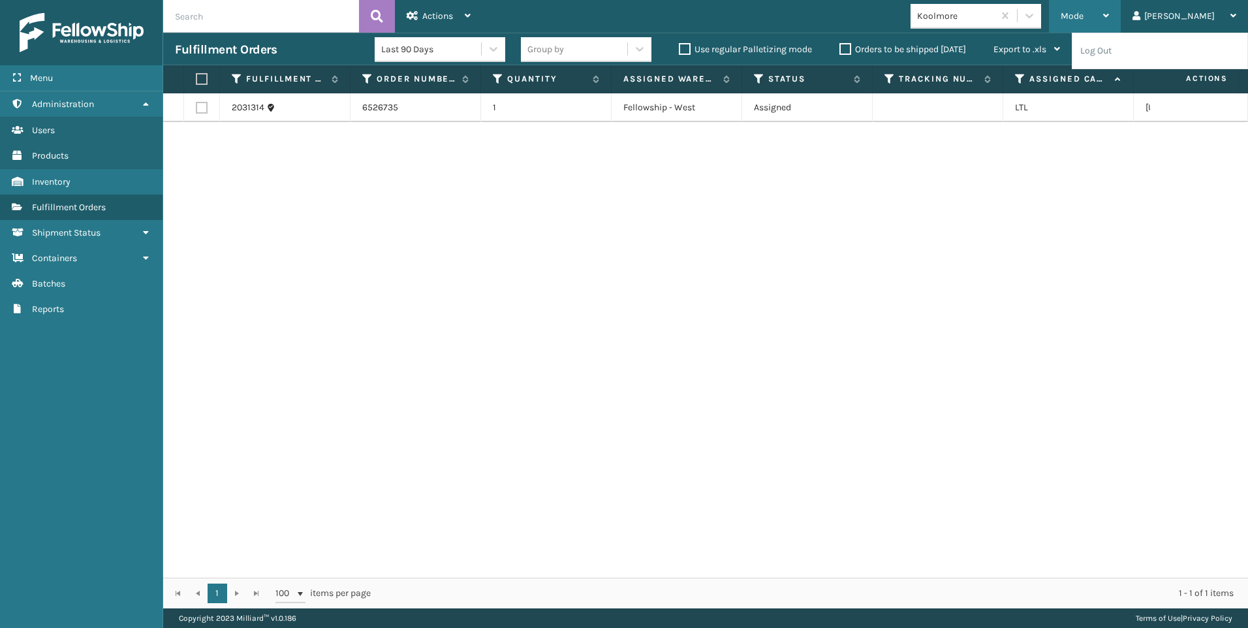
click at [1109, 10] on div "Mode" at bounding box center [1084, 16] width 48 height 33
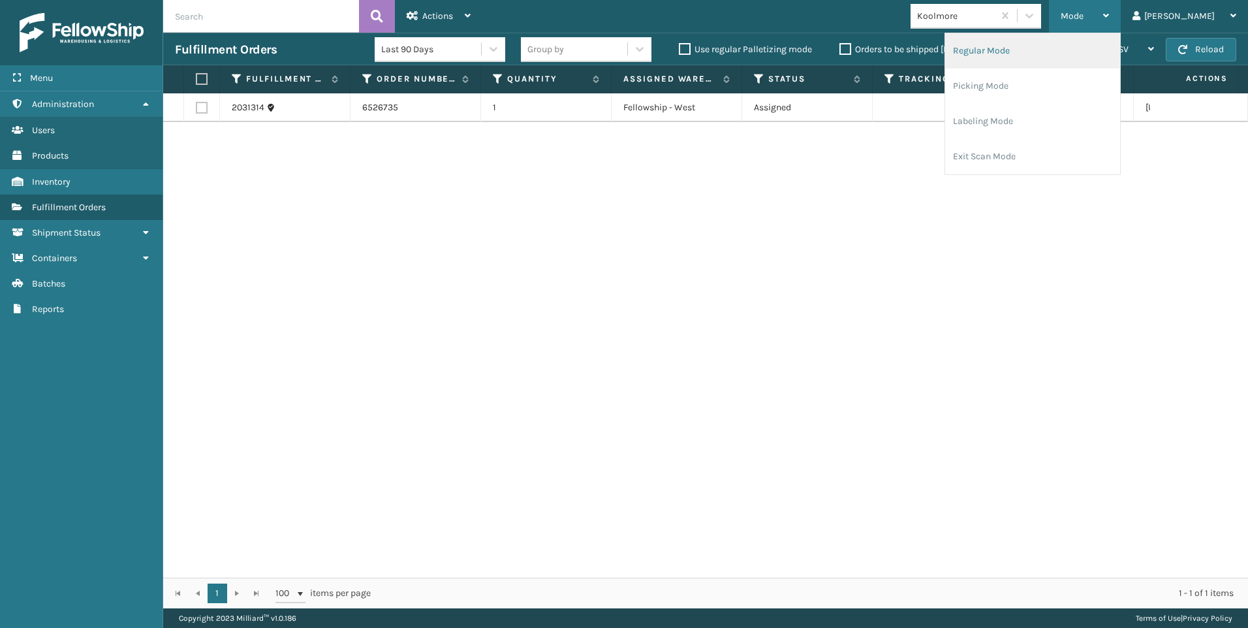
click at [1069, 46] on li "Regular Mode" at bounding box center [1032, 50] width 175 height 35
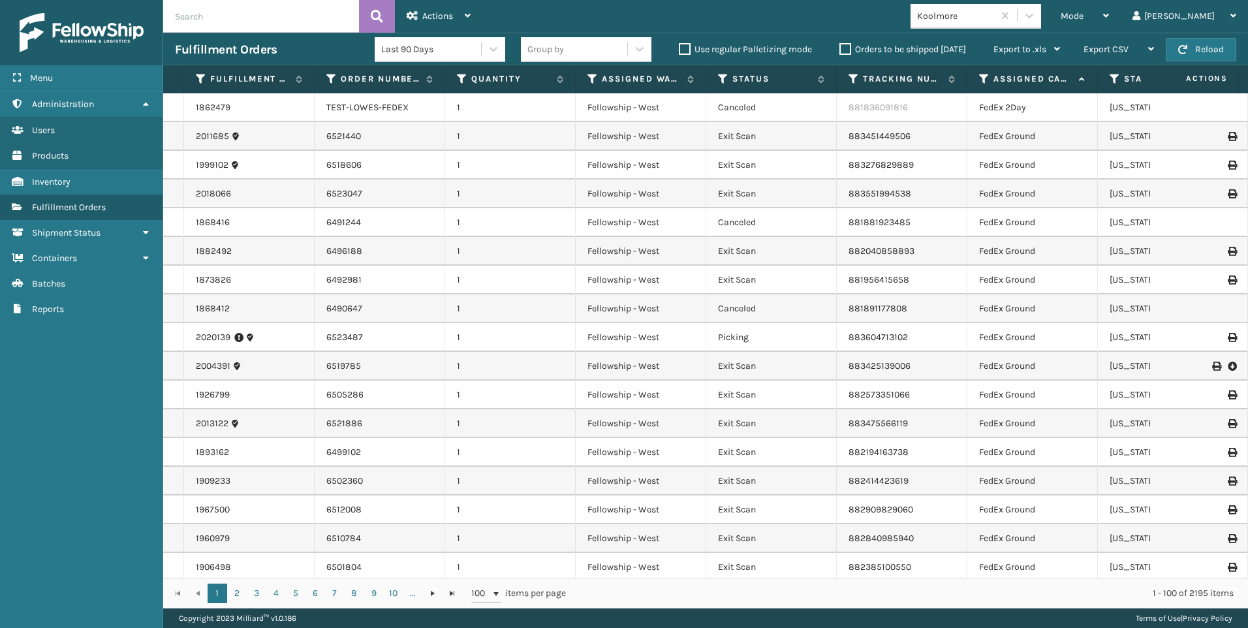
click at [227, 18] on input "text" at bounding box center [261, 16] width 196 height 33
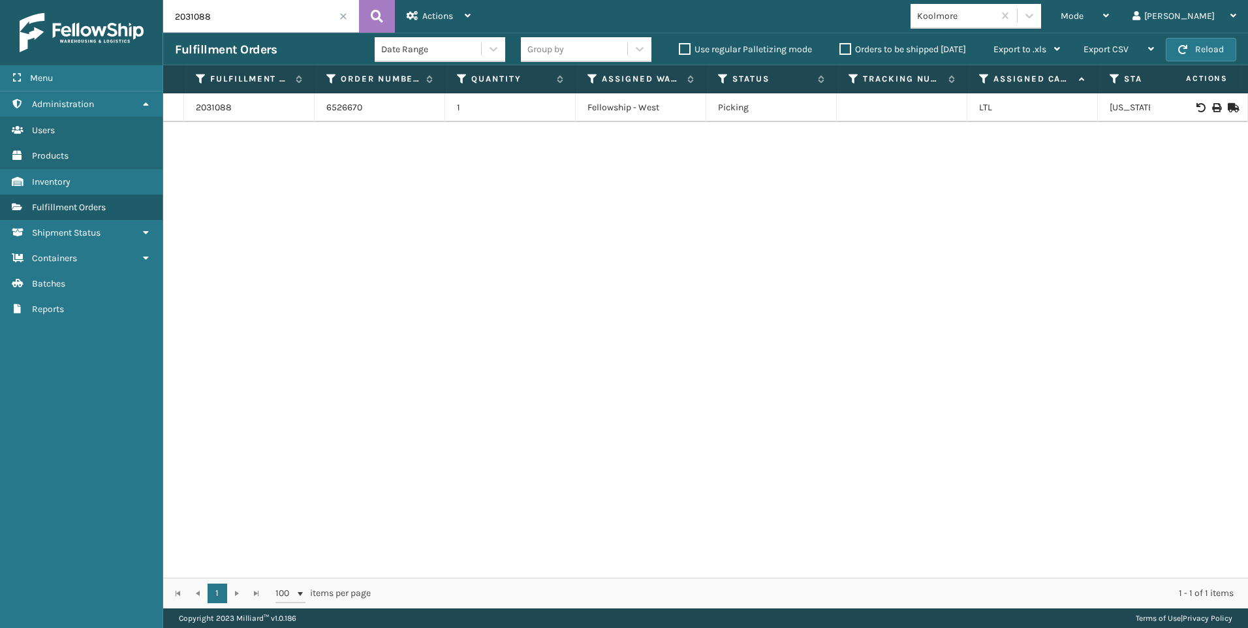
click at [1212, 106] on div at bounding box center [1199, 107] width 74 height 9
click at [1212, 108] on icon at bounding box center [1216, 107] width 8 height 9
drag, startPoint x: 280, startPoint y: 13, endPoint x: 0, endPoint y: 12, distance: 280.0
click at [3, 0] on div "Menu Administration Users Products Inventory Fulfillment Orders Shipment Status…" at bounding box center [624, 0] width 1248 height 0
click at [1212, 108] on icon at bounding box center [1216, 107] width 8 height 9
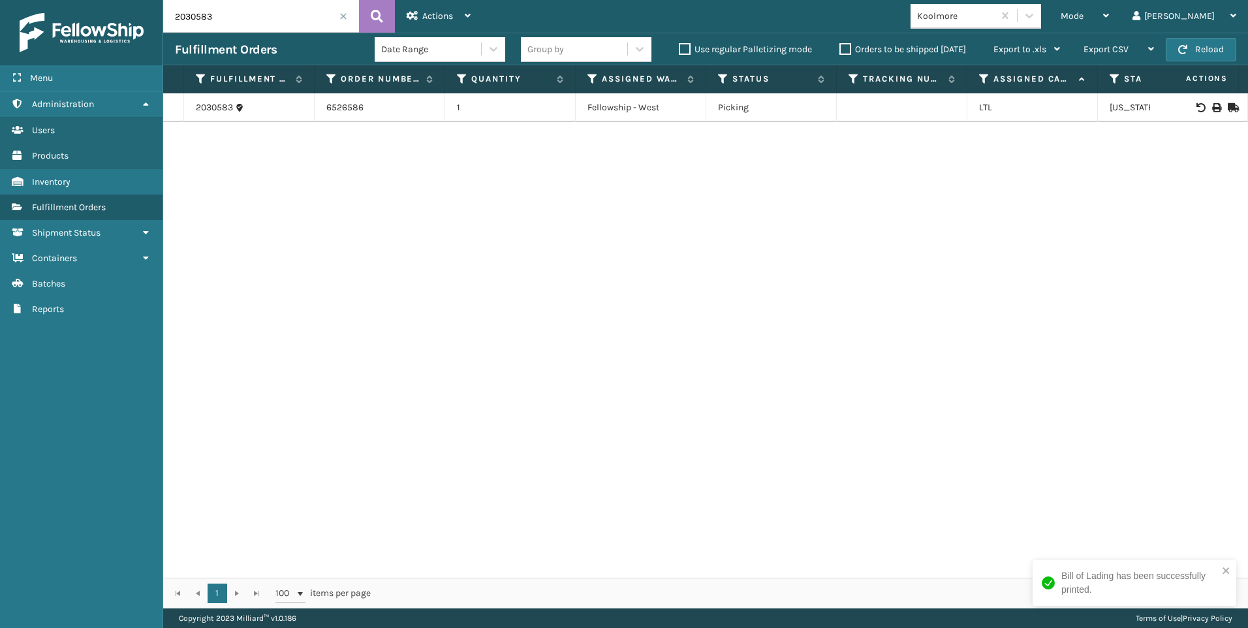
drag, startPoint x: 260, startPoint y: 17, endPoint x: 49, endPoint y: 13, distance: 210.8
click at [50, 0] on div "Menu Administration Users Products Inventory Fulfillment Orders Shipment Status…" at bounding box center [624, 0] width 1248 height 0
click at [1212, 106] on icon at bounding box center [1216, 107] width 8 height 9
drag, startPoint x: 228, startPoint y: 13, endPoint x: 35, endPoint y: 8, distance: 192.6
click at [84, 0] on div "Menu Administration Users Products Inventory Fulfillment Orders Shipment Status…" at bounding box center [624, 0] width 1248 height 0
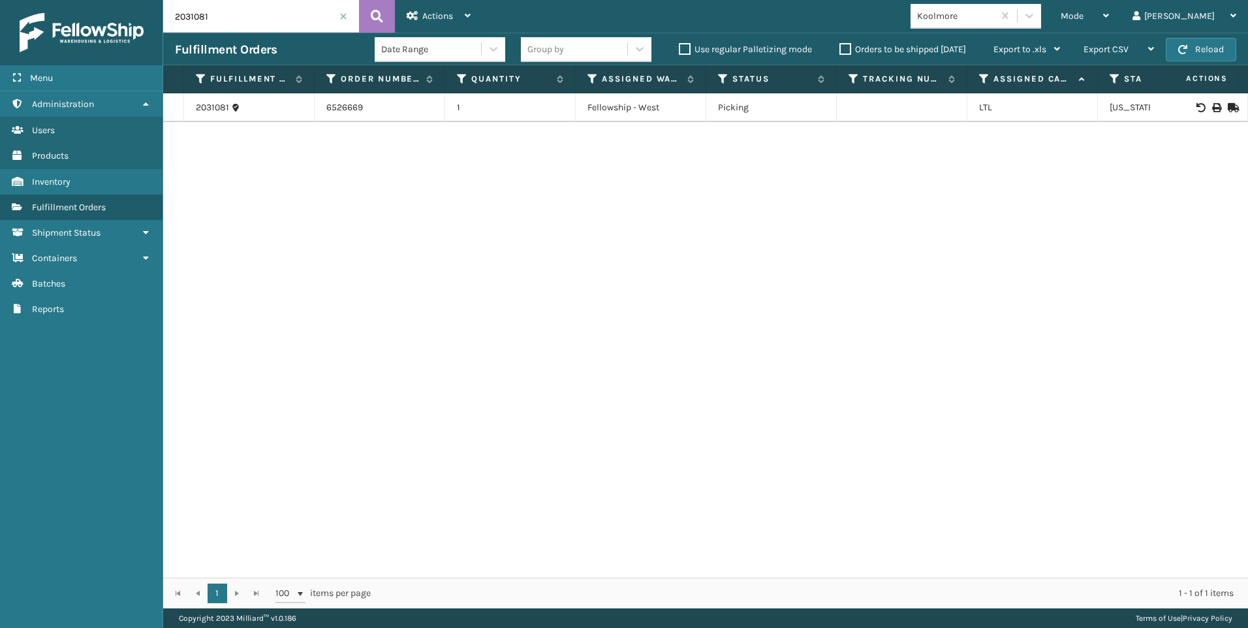
click at [1214, 109] on div at bounding box center [1199, 107] width 74 height 9
click at [1211, 106] on div at bounding box center [1199, 107] width 74 height 9
click at [1212, 106] on icon at bounding box center [1216, 107] width 8 height 9
click at [243, 9] on input "2031081" at bounding box center [261, 16] width 196 height 33
drag, startPoint x: 234, startPoint y: 20, endPoint x: 39, endPoint y: 10, distance: 195.4
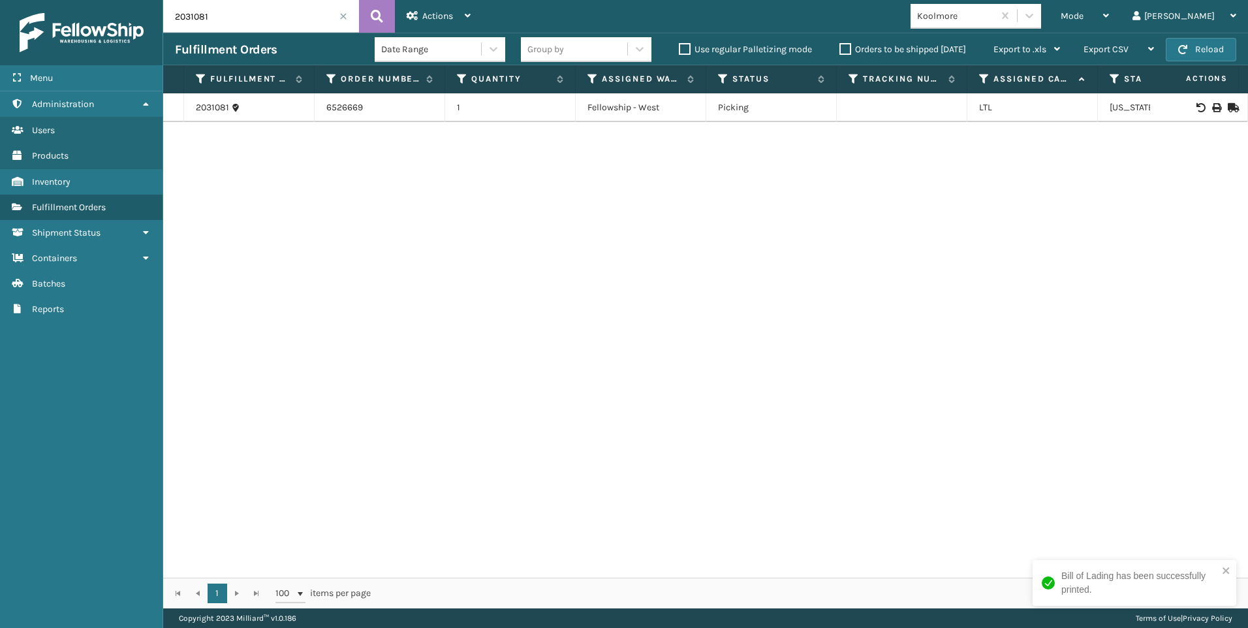
click at [97, 0] on div "Menu Administration Users Products Inventory Fulfillment Orders Shipment Status…" at bounding box center [624, 0] width 1248 height 0
click at [1201, 108] on div at bounding box center [1199, 107] width 74 height 9
click at [1212, 105] on icon at bounding box center [1216, 107] width 8 height 9
drag, startPoint x: 234, startPoint y: 25, endPoint x: 0, endPoint y: 19, distance: 234.3
click at [3, 0] on div "Menu Administration Users Products Inventory Fulfillment Orders Shipment Status…" at bounding box center [624, 0] width 1248 height 0
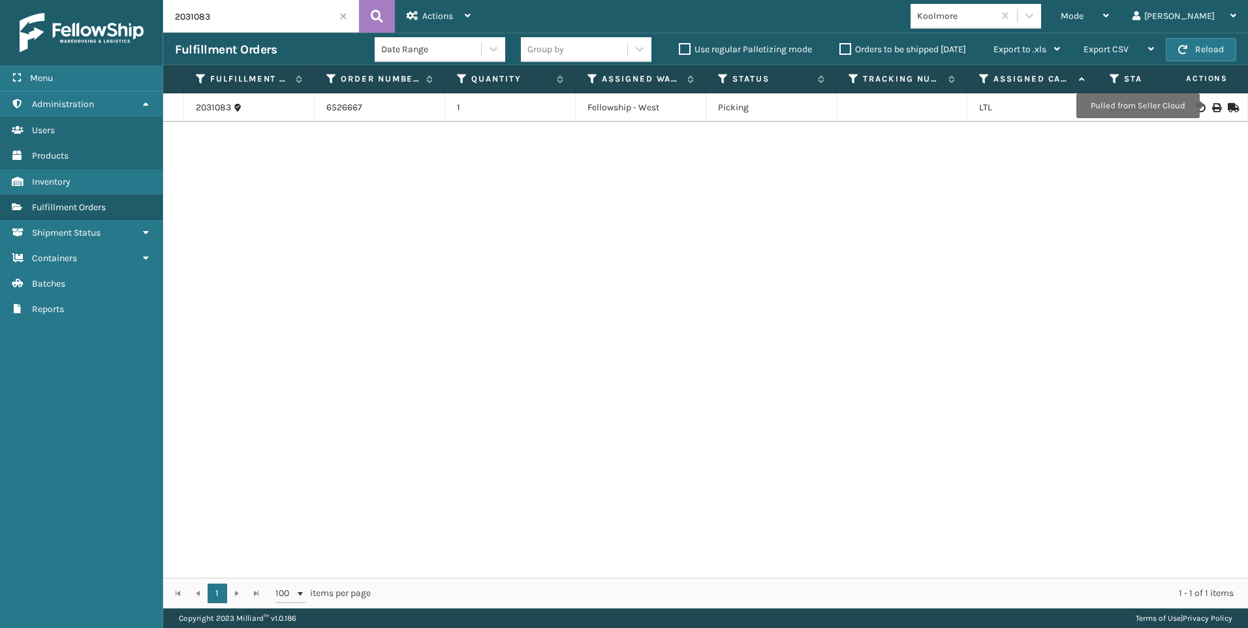
click at [1212, 106] on icon at bounding box center [1216, 107] width 8 height 9
drag, startPoint x: 206, startPoint y: 8, endPoint x: 55, endPoint y: 0, distance: 151.0
click at [55, 0] on div "Menu Administration Users Products Inventory Fulfillment Orders Shipment Status…" at bounding box center [624, 0] width 1248 height 0
click at [1200, 114] on td at bounding box center [1199, 107] width 98 height 29
click at [1212, 104] on icon at bounding box center [1216, 107] width 8 height 9
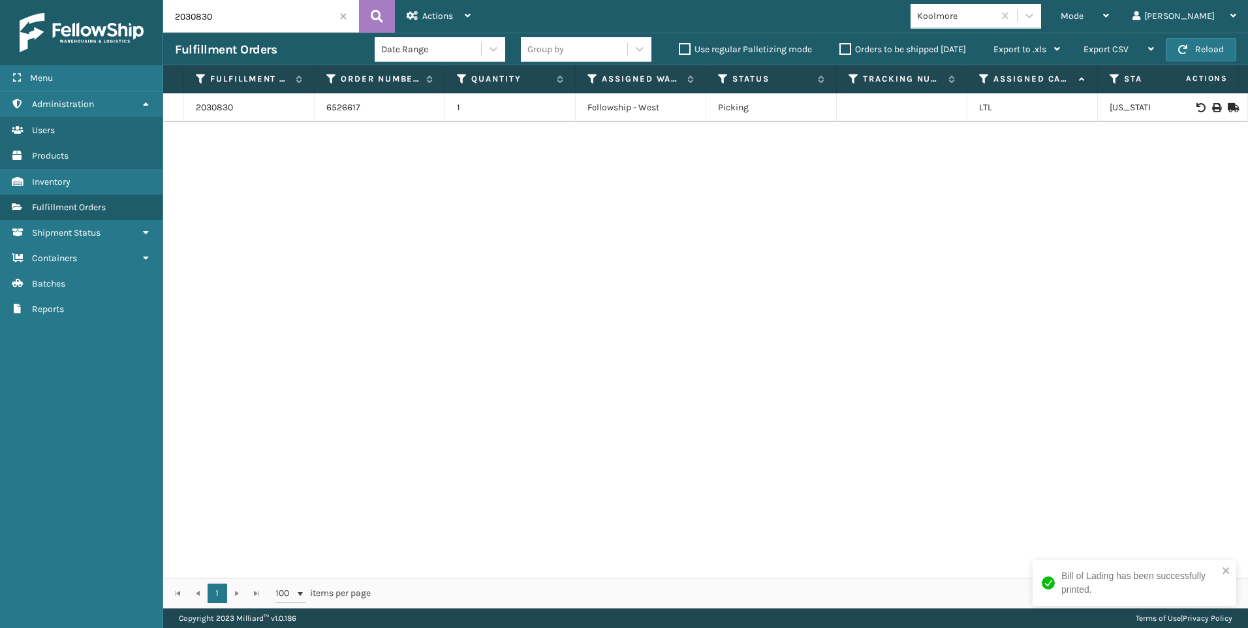
drag, startPoint x: 243, startPoint y: 27, endPoint x: 208, endPoint y: 23, distance: 35.5
click at [223, 27] on input "2030830" at bounding box center [261, 16] width 196 height 33
drag, startPoint x: 208, startPoint y: 23, endPoint x: 0, endPoint y: 25, distance: 208.2
click at [44, 0] on div "Menu Administration Users Products Inventory Fulfillment Orders Shipment Status…" at bounding box center [624, 0] width 1248 height 0
click at [234, 6] on input "2030830" at bounding box center [261, 16] width 196 height 33
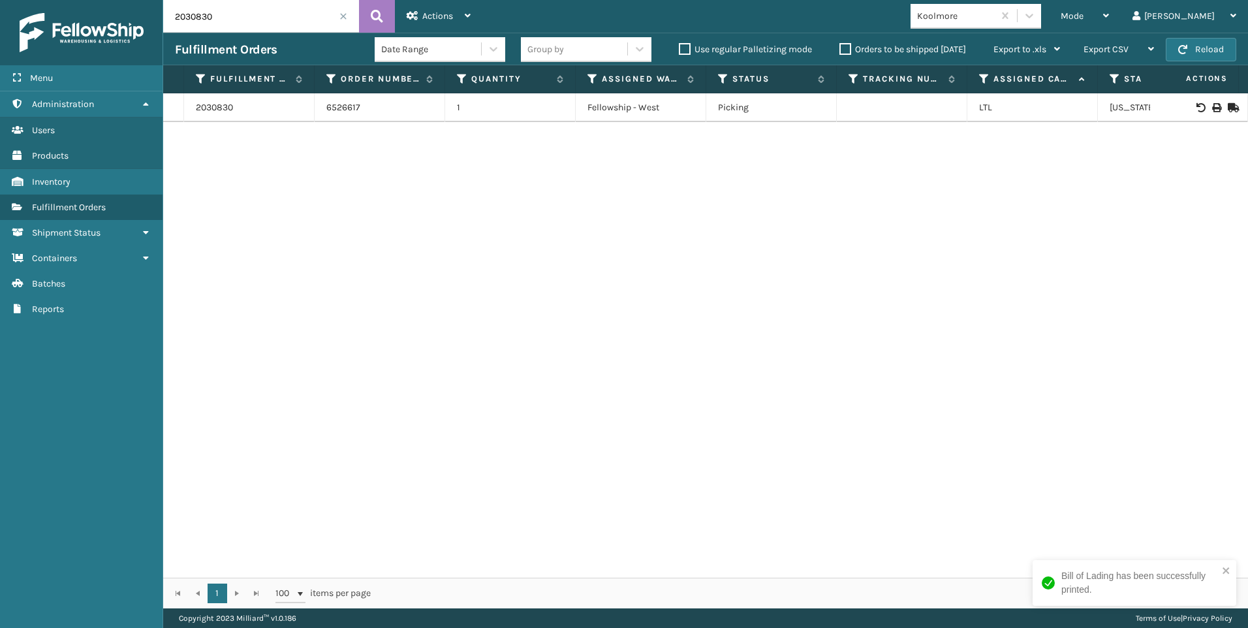
drag, startPoint x: 226, startPoint y: 10, endPoint x: 88, endPoint y: 6, distance: 138.4
click at [97, 0] on div "Menu Administration Users Products Inventory Fulfillment Orders Shipment Status…" at bounding box center [624, 0] width 1248 height 0
click at [1212, 110] on div at bounding box center [1199, 107] width 74 height 9
click at [1211, 108] on div at bounding box center [1199, 107] width 74 height 9
click at [1212, 104] on icon at bounding box center [1216, 107] width 8 height 9
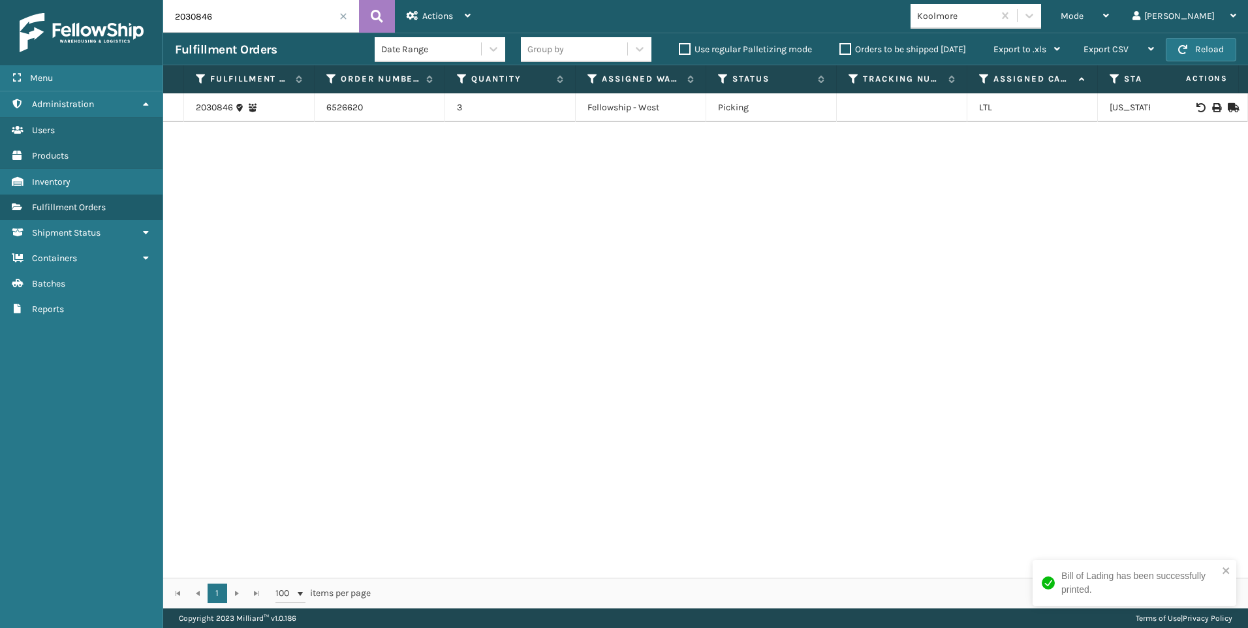
drag, startPoint x: 207, startPoint y: 25, endPoint x: 97, endPoint y: 15, distance: 110.1
click at [142, 0] on div "Menu Administration Users Products Inventory Fulfillment Orders Shipment Status…" at bounding box center [624, 0] width 1248 height 0
click at [1212, 107] on icon at bounding box center [1216, 107] width 8 height 9
click at [241, 20] on input "2030952" at bounding box center [261, 16] width 196 height 33
drag, startPoint x: 226, startPoint y: 14, endPoint x: 70, endPoint y: 3, distance: 155.7
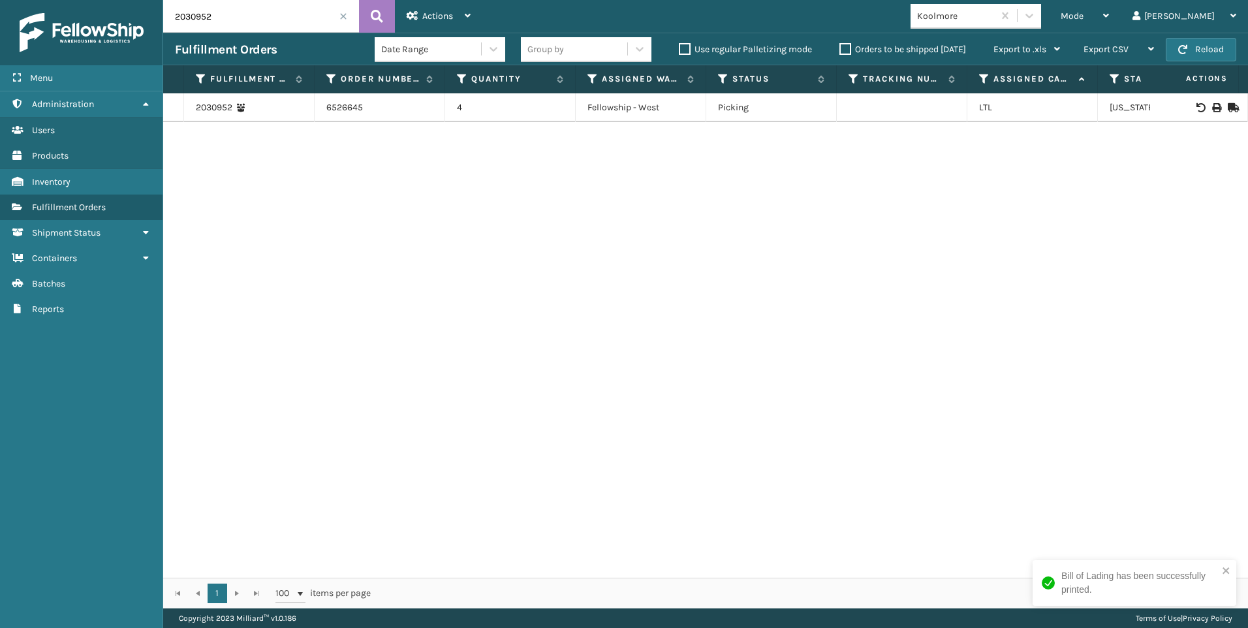
click at [117, 0] on div "Menu Administration Users Products Inventory Fulfillment Orders Shipment Status…" at bounding box center [624, 0] width 1248 height 0
click at [1212, 106] on icon at bounding box center [1216, 107] width 8 height 9
click at [226, 3] on input "2031085" at bounding box center [261, 16] width 196 height 33
drag, startPoint x: 226, startPoint y: 8, endPoint x: 27, endPoint y: 12, distance: 198.4
click at [201, 10] on input "2031085" at bounding box center [261, 16] width 196 height 33
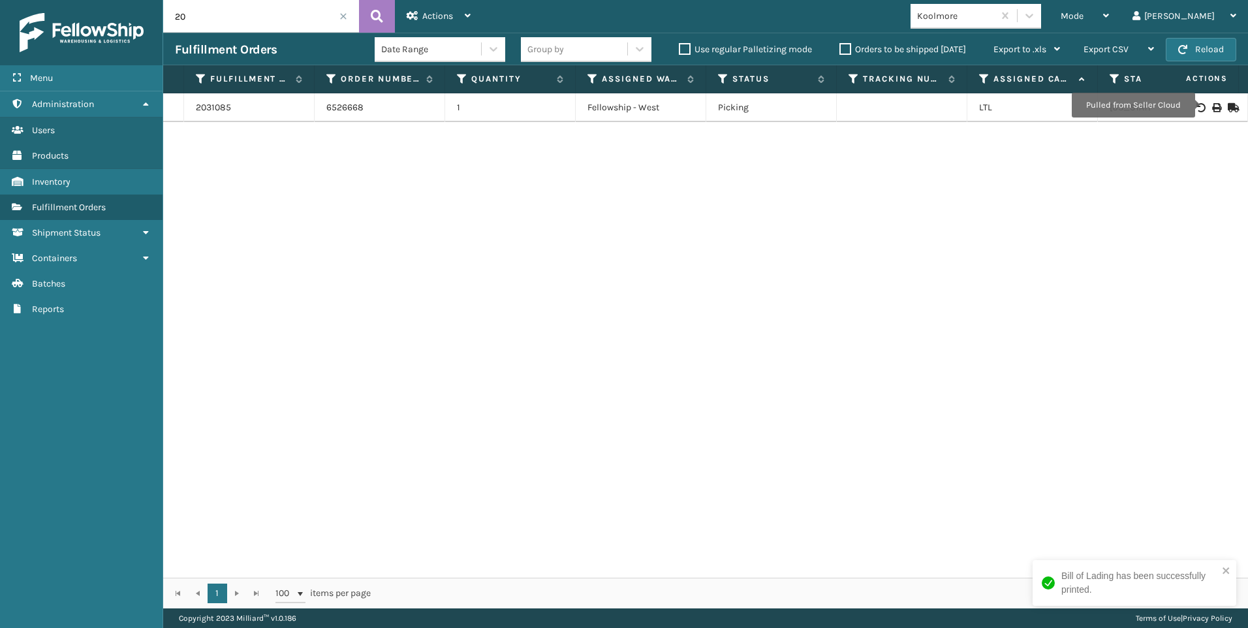
type input "2"
